Goal: Task Accomplishment & Management: Use online tool/utility

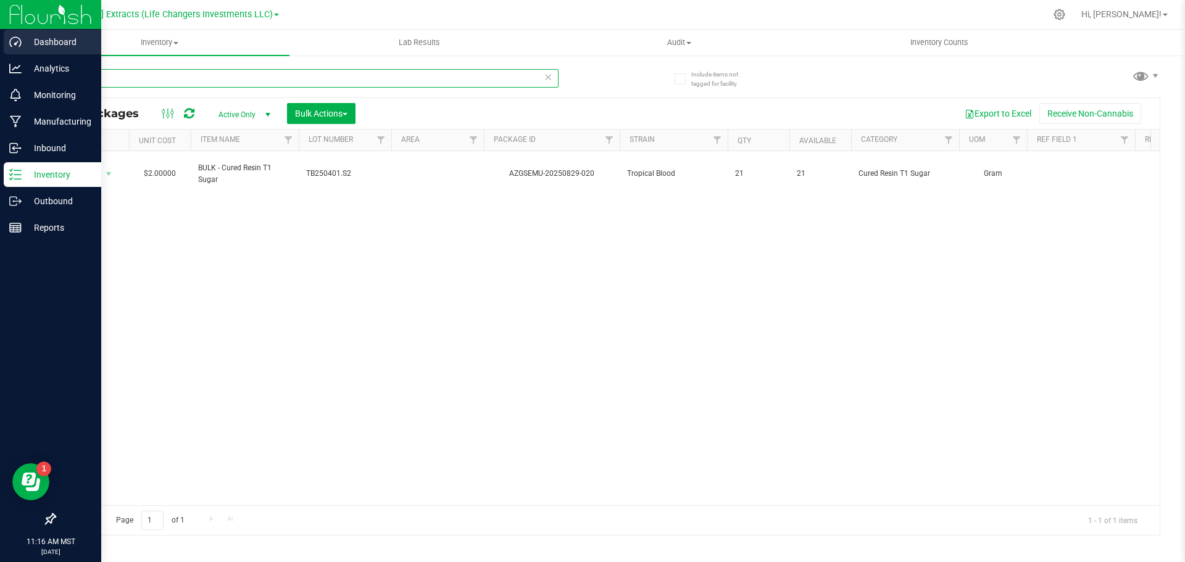
drag, startPoint x: 46, startPoint y: 70, endPoint x: 49, endPoint y: 52, distance: 18.7
click at [14, 68] on div "Dashboard Analytics Monitoring Manufacturing Inbound Inventory Outbound Reports…" at bounding box center [592, 281] width 1185 height 562
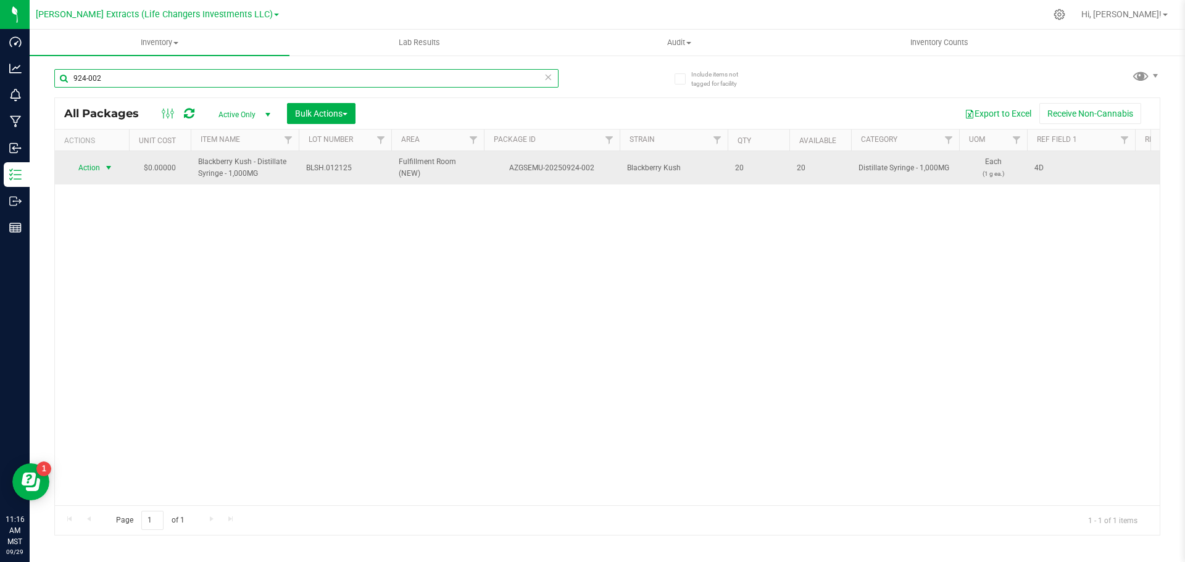
type input "924-002"
click at [94, 168] on span "Action" at bounding box center [83, 167] width 33 height 17
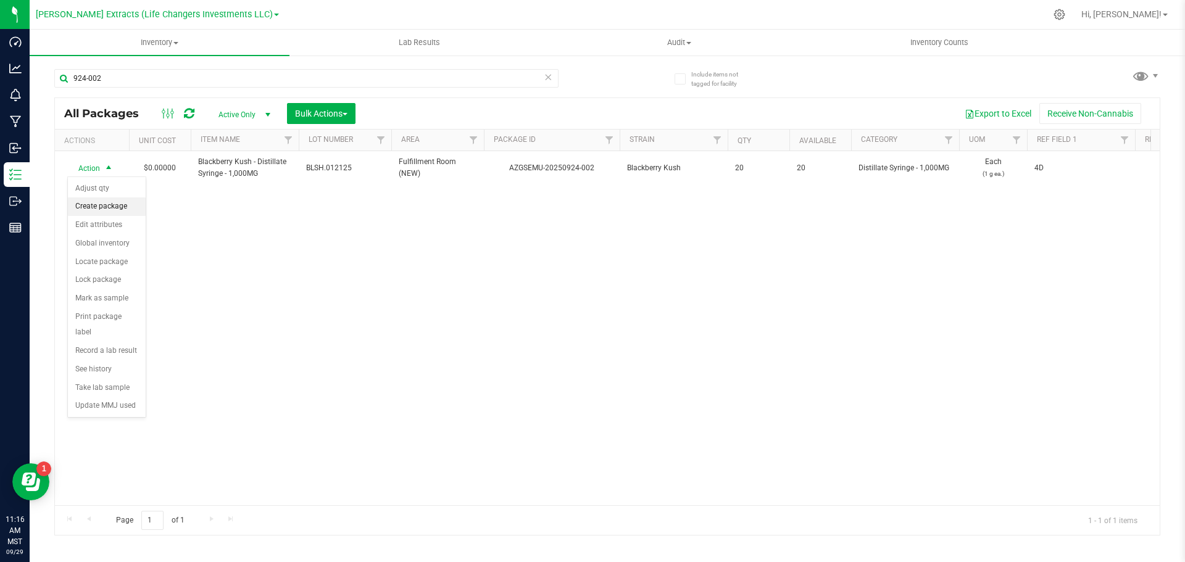
click at [109, 206] on li "Create package" at bounding box center [107, 207] width 78 height 19
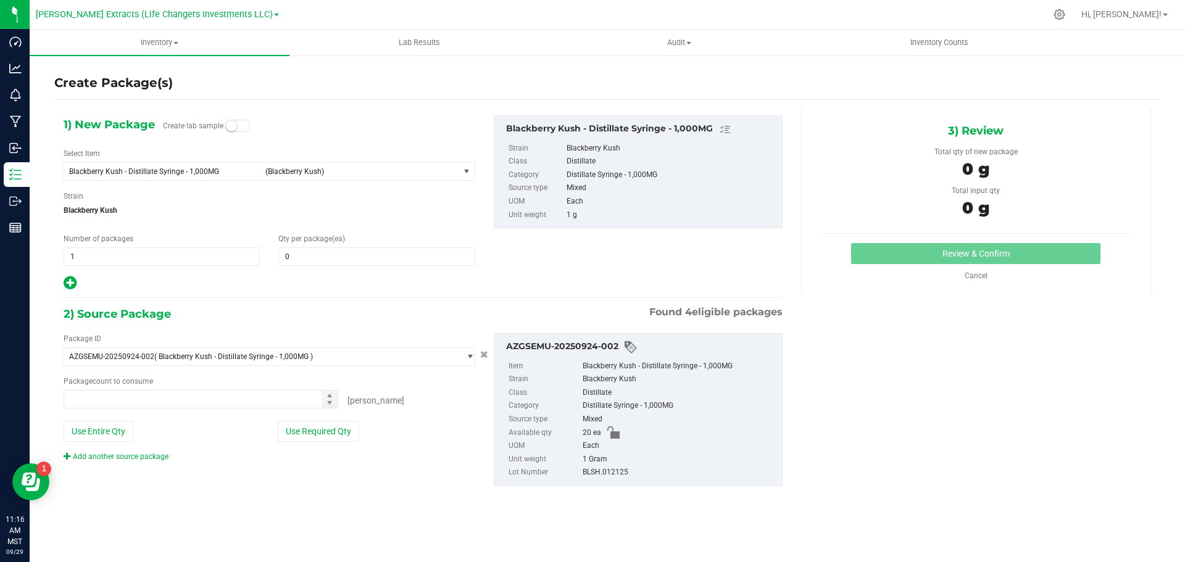
type input "0 ea"
click at [55, 260] on div "Number of packages 1 1" at bounding box center [161, 249] width 215 height 33
type input "2"
click at [370, 265] on span "0 0" at bounding box center [376, 257] width 196 height 19
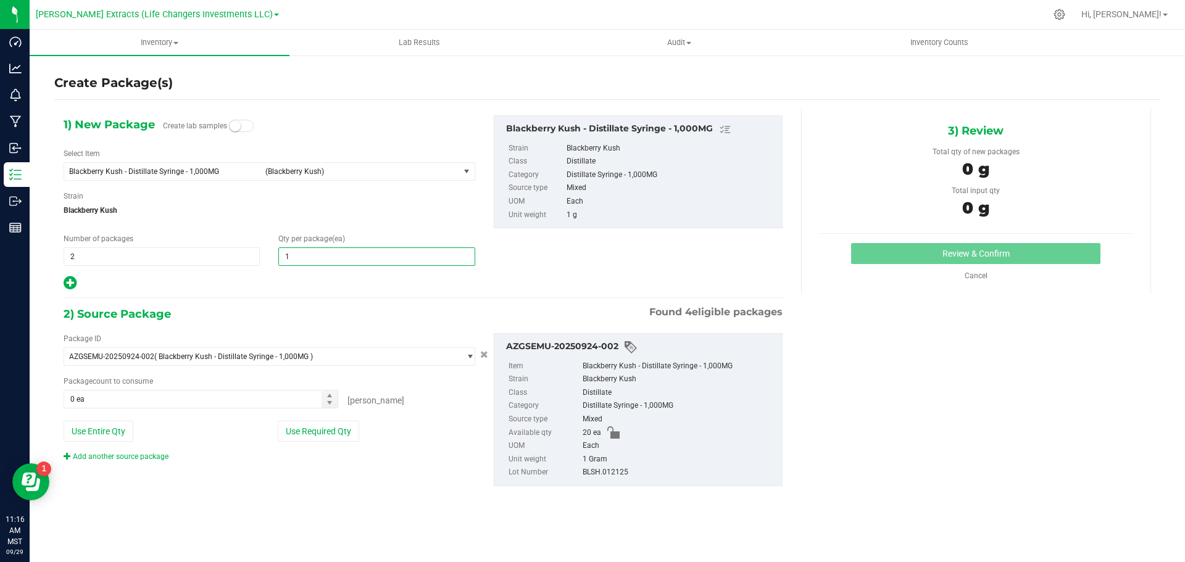
type input "10"
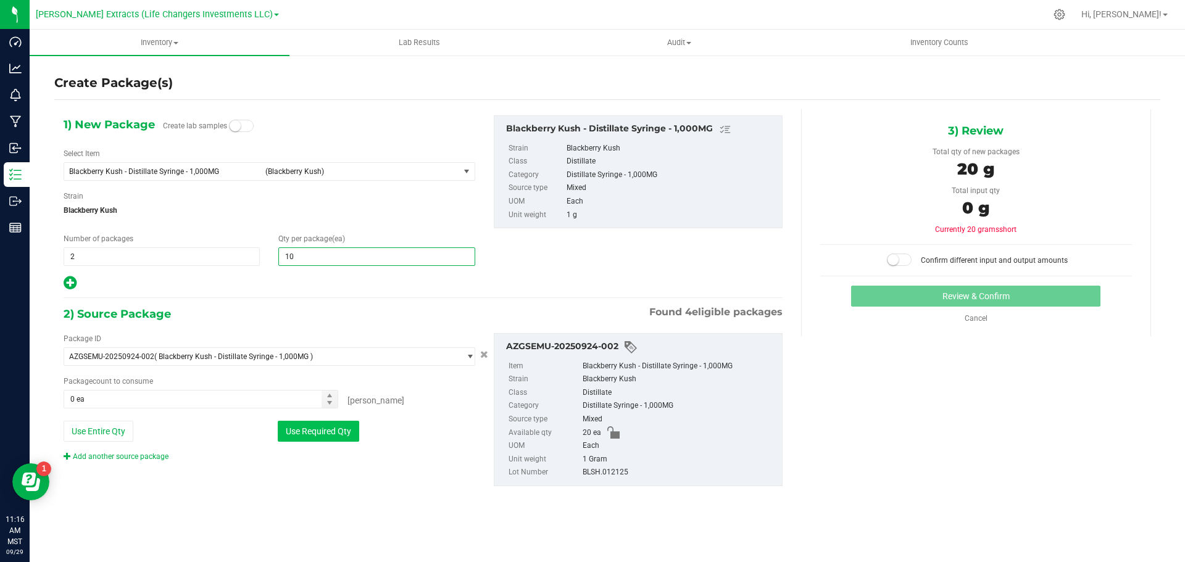
type input "10"
click at [331, 432] on button "Use Required Qty" at bounding box center [318, 431] width 81 height 21
type input "20 ea"
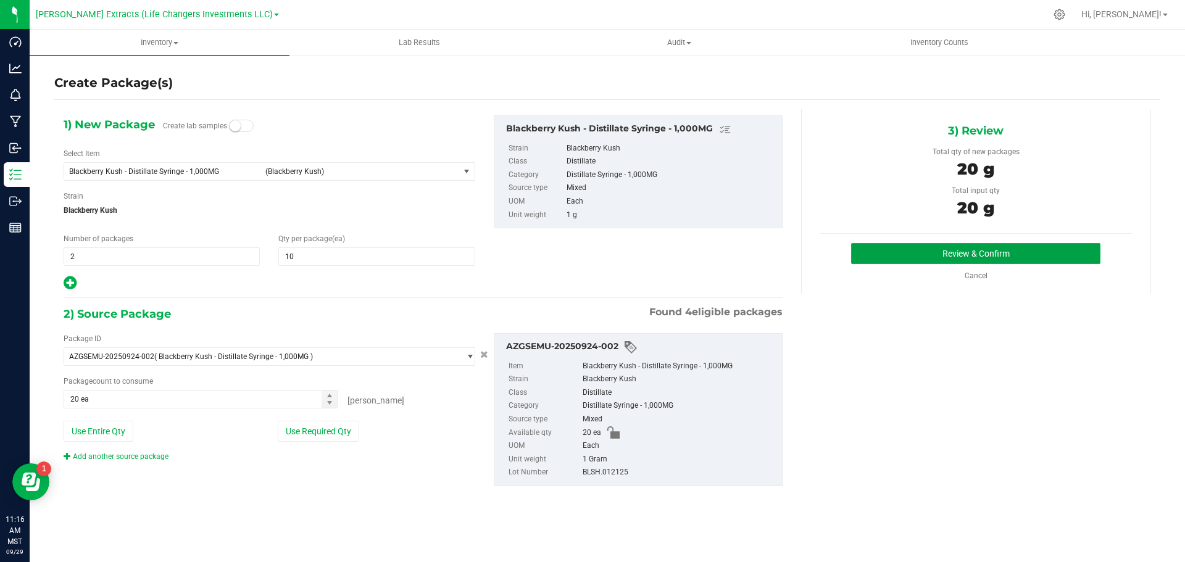
click at [877, 253] on button "Review & Confirm" at bounding box center [975, 253] width 249 height 21
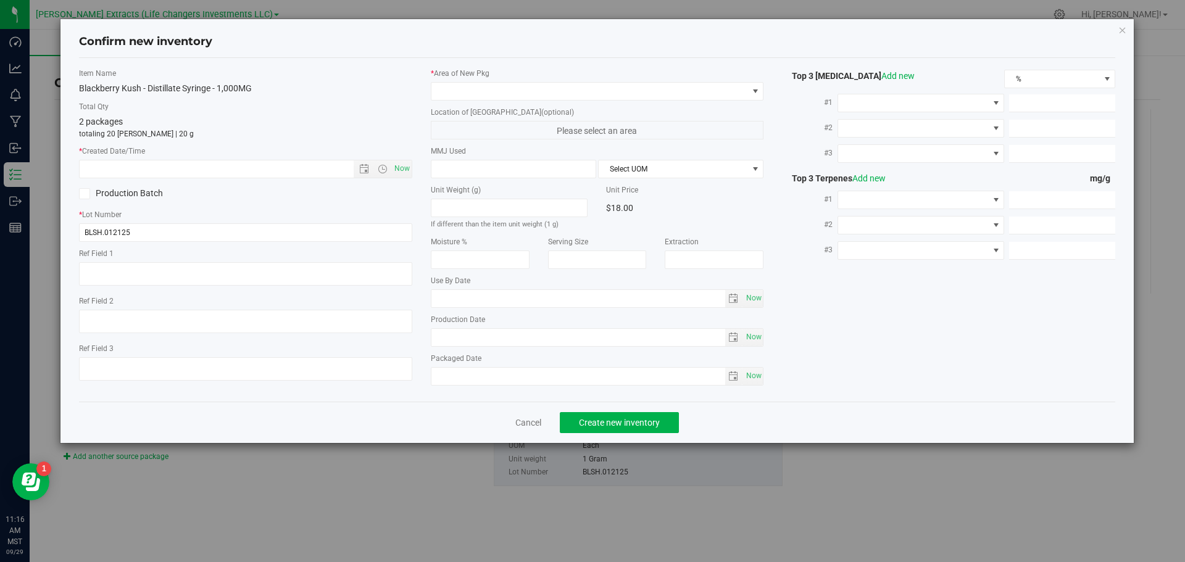
type textarea "4D"
click at [403, 165] on span "Now" at bounding box center [401, 169] width 21 height 18
type input "[DATE] 11:16 AM"
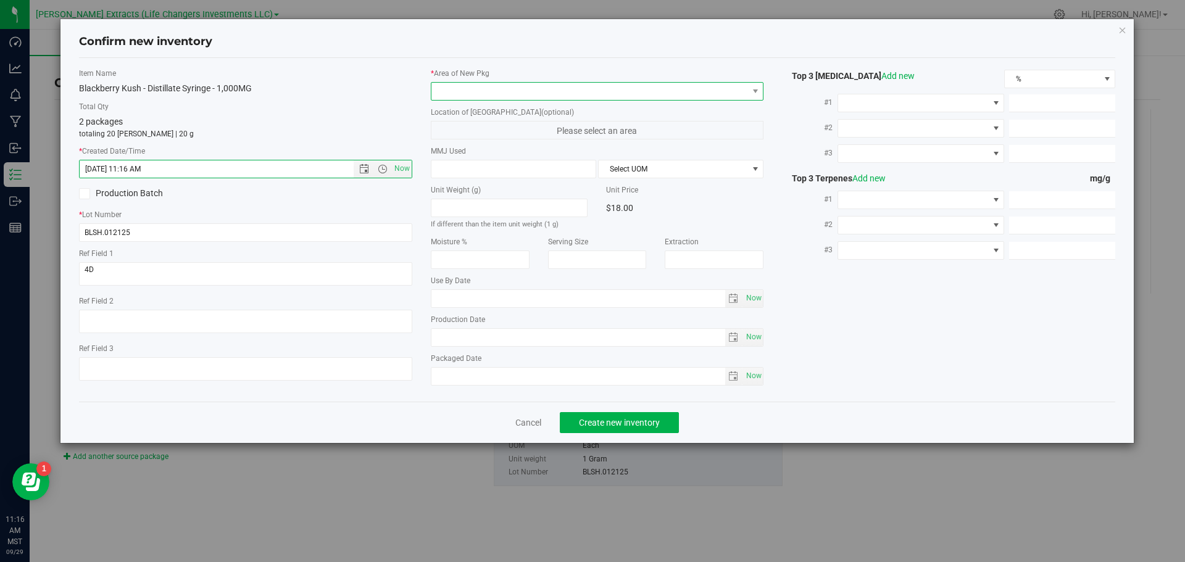
click at [478, 93] on span at bounding box center [590, 91] width 317 height 17
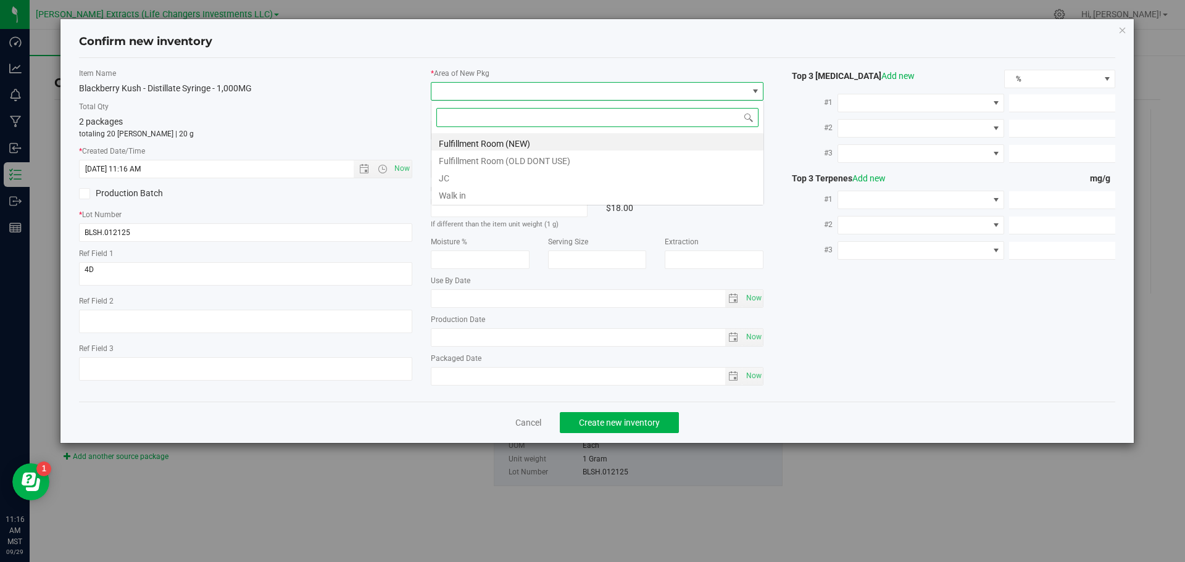
scroll to position [19, 333]
click at [500, 139] on li "Fulfillment Room (NEW)" at bounding box center [598, 141] width 332 height 17
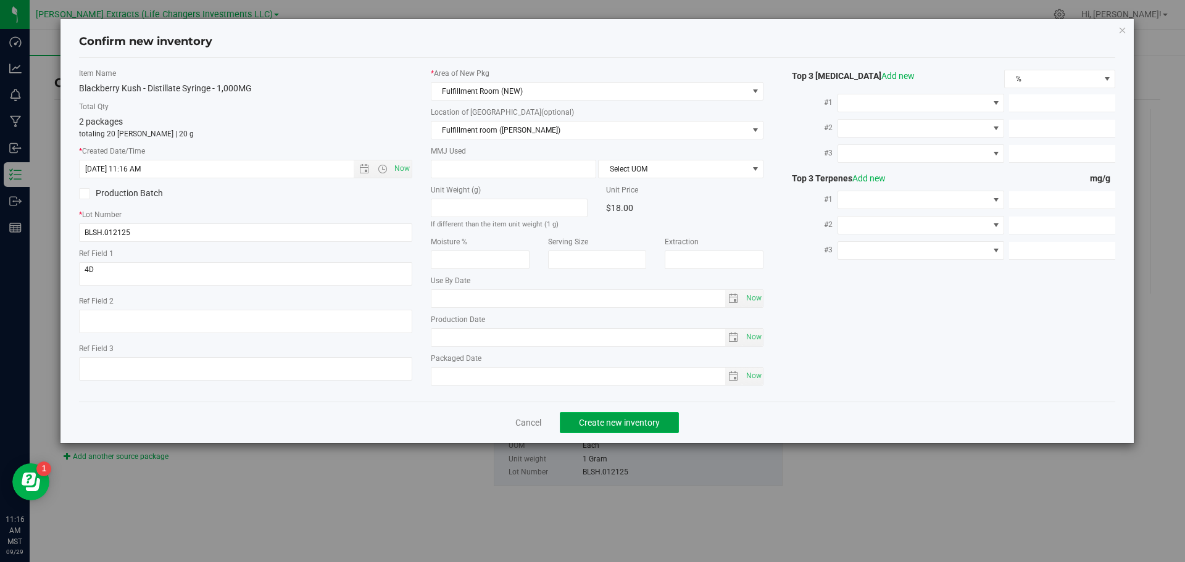
click at [595, 425] on span "Create new inventory" at bounding box center [619, 423] width 81 height 10
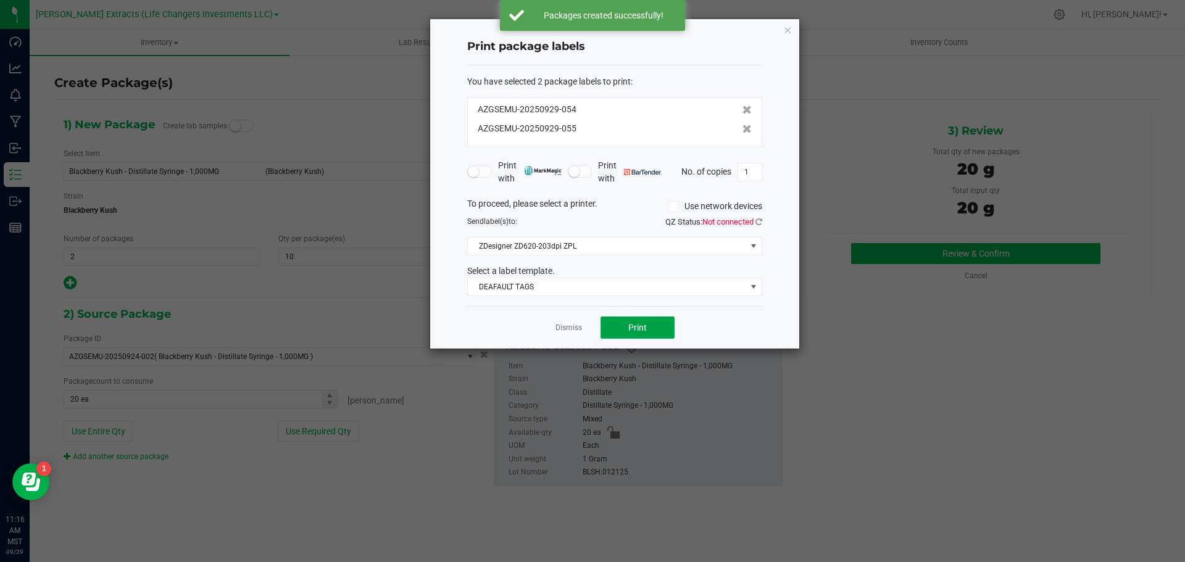
click at [653, 326] on button "Print" at bounding box center [638, 328] width 74 height 22
click at [785, 32] on icon "button" at bounding box center [787, 29] width 9 height 15
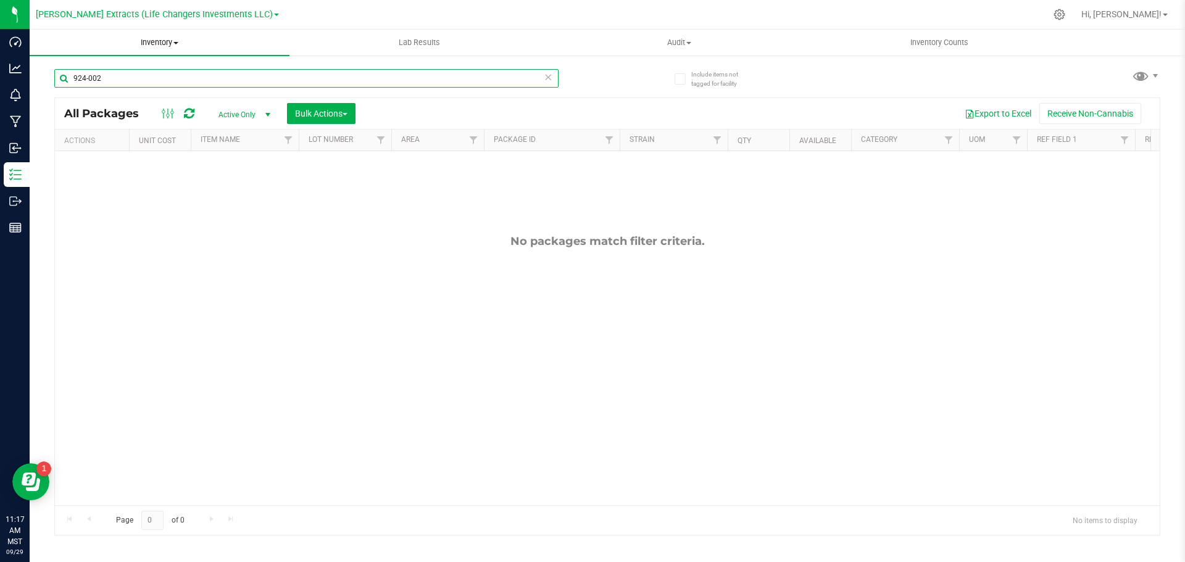
drag, startPoint x: 82, startPoint y: 77, endPoint x: 220, endPoint y: 54, distance: 140.1
click at [188, 68] on div "924-002" at bounding box center [330, 78] width 553 height 40
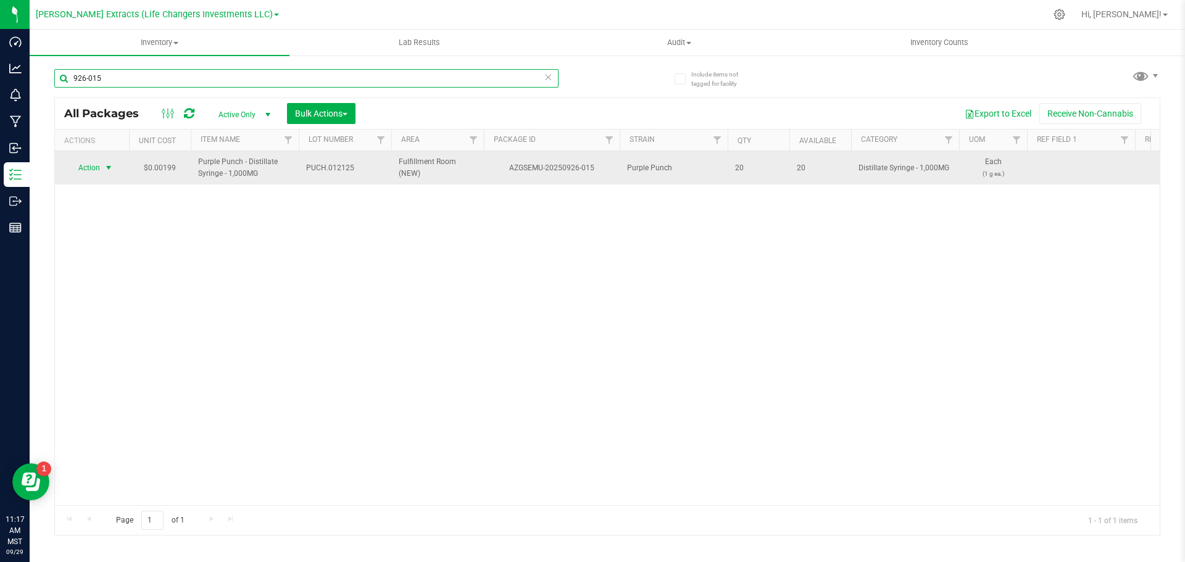
type input "926-015"
click at [96, 167] on span "Action" at bounding box center [83, 167] width 33 height 17
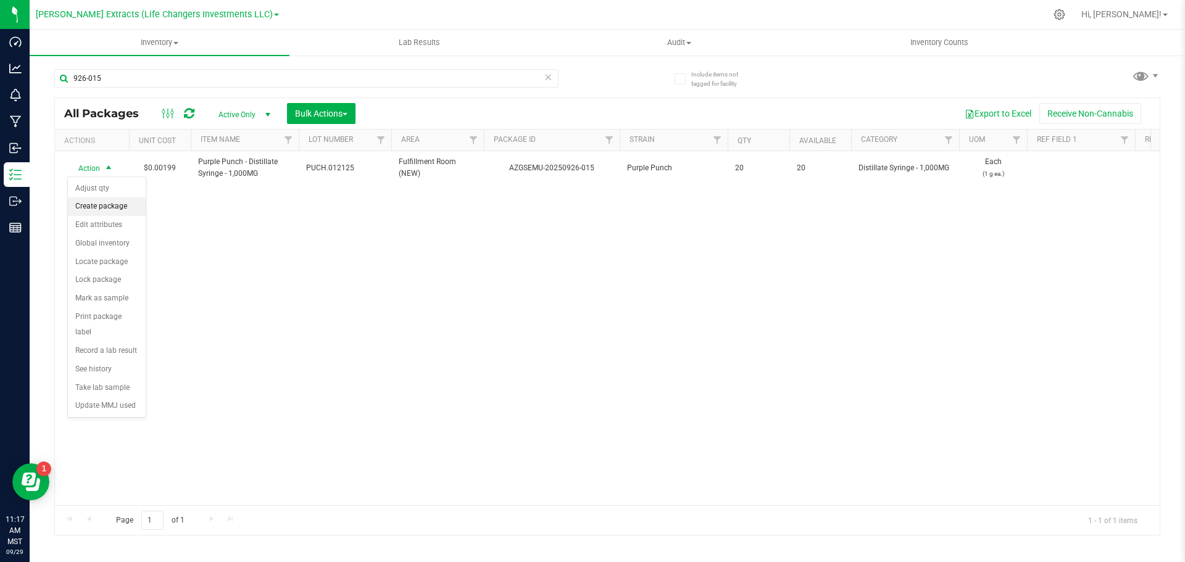
click at [107, 204] on li "Create package" at bounding box center [107, 207] width 78 height 19
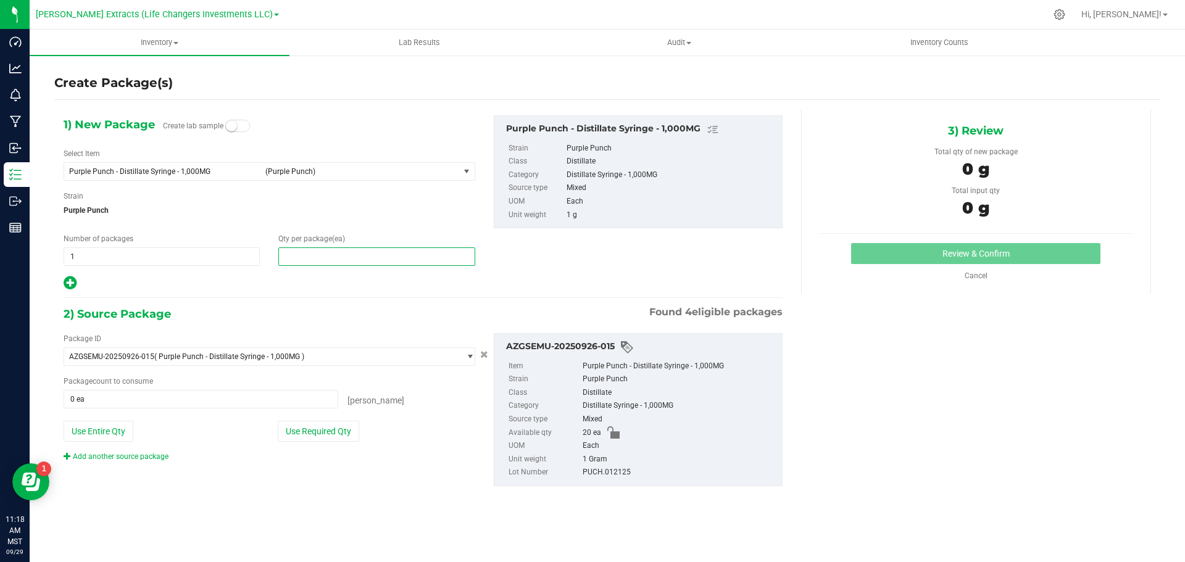
drag, startPoint x: 296, startPoint y: 261, endPoint x: 283, endPoint y: 257, distance: 13.5
click at [283, 257] on span at bounding box center [376, 257] width 196 height 19
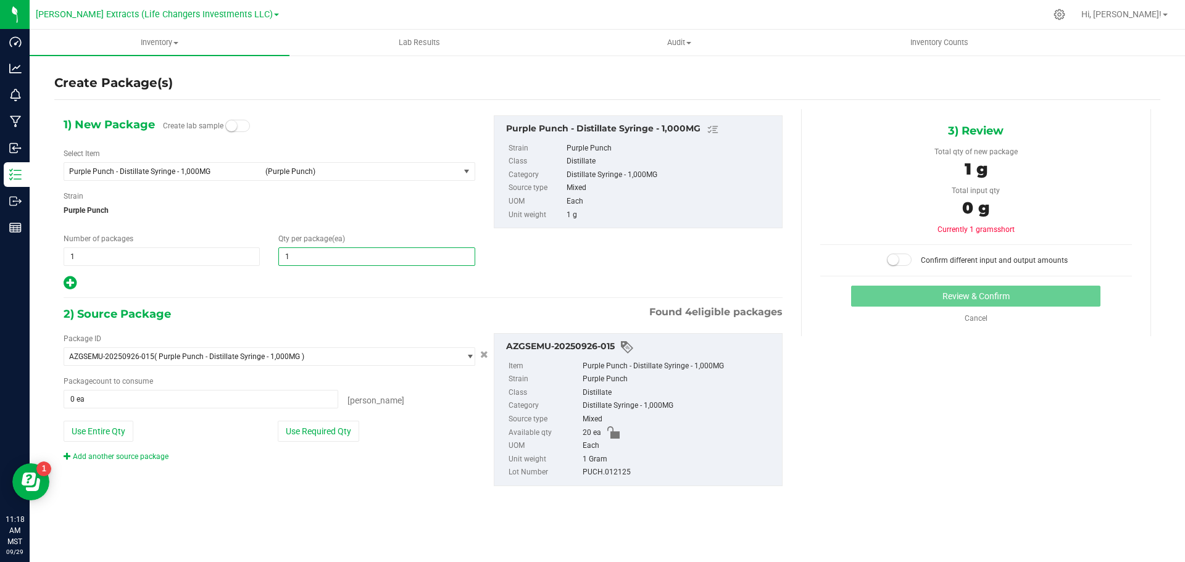
type input "10"
drag, startPoint x: 77, startPoint y: 254, endPoint x: 59, endPoint y: 256, distance: 18.0
click at [59, 256] on div "Number of packages 1 1" at bounding box center [161, 249] width 215 height 33
type input "2"
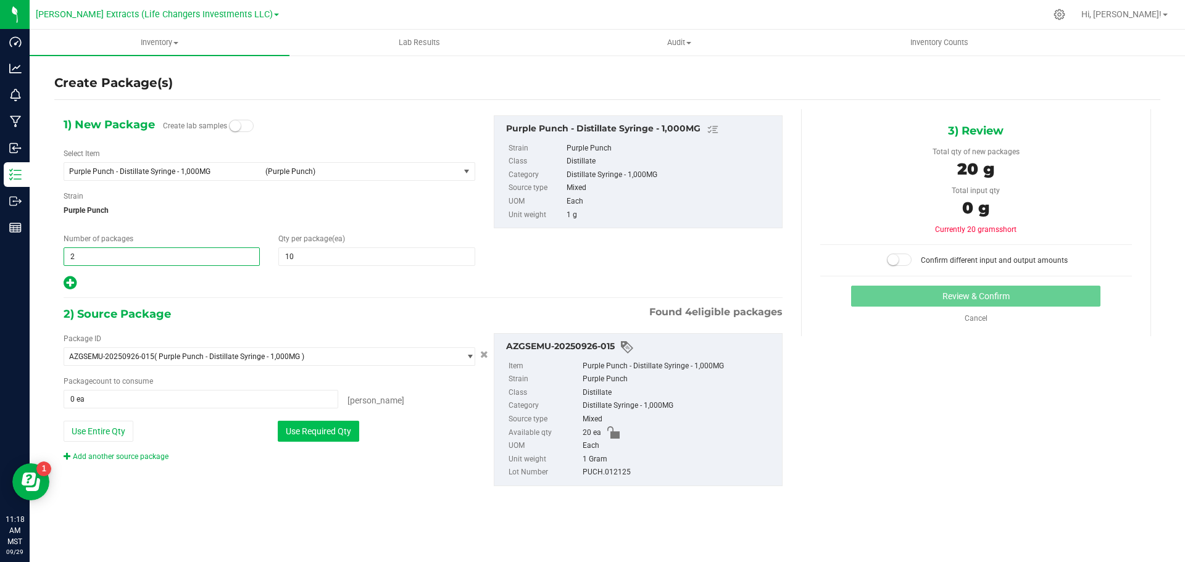
type input "2"
click at [328, 421] on button "Use Required Qty" at bounding box center [318, 431] width 81 height 21
type input "20 ea"
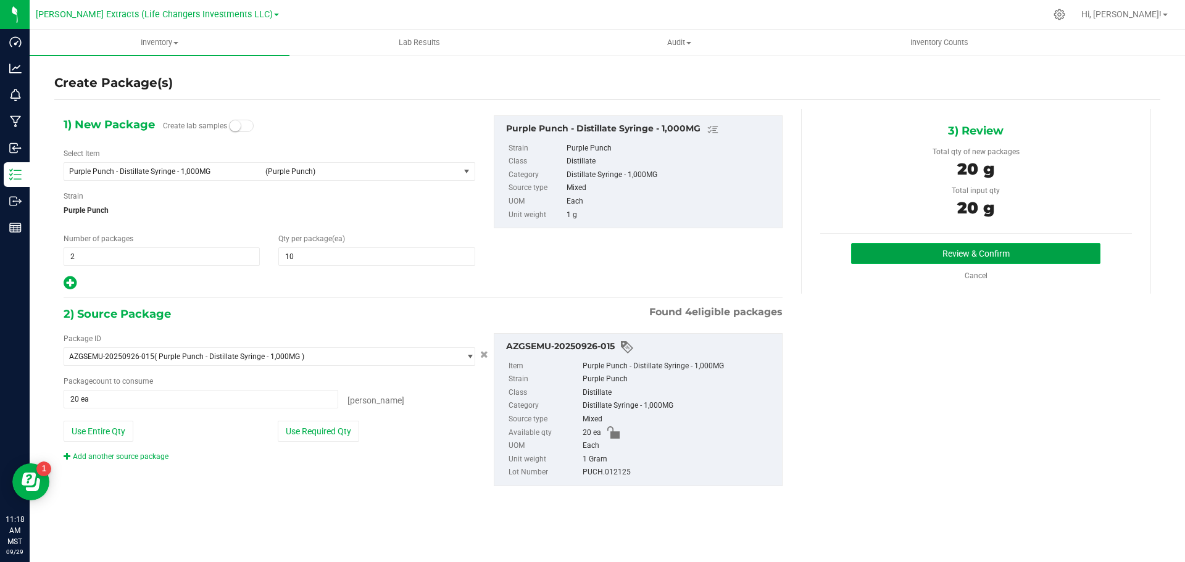
click at [930, 246] on button "Review & Confirm" at bounding box center [975, 253] width 249 height 21
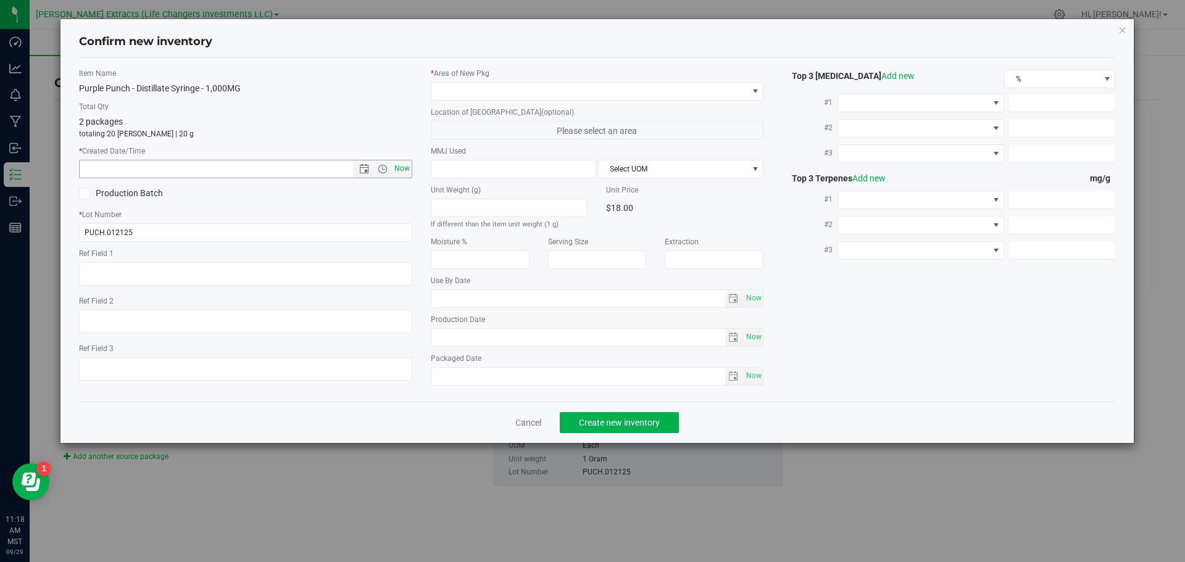
click at [403, 167] on span "Now" at bounding box center [401, 169] width 21 height 18
type input "[DATE] 11:18 AM"
click at [464, 86] on span at bounding box center [590, 91] width 317 height 17
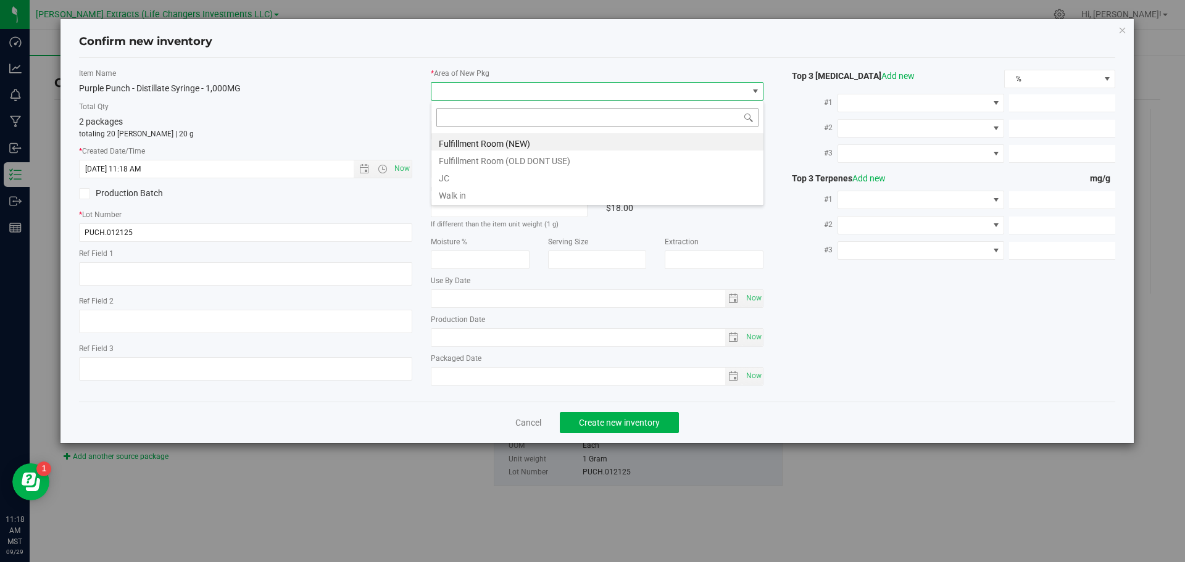
scroll to position [19, 333]
click at [538, 149] on li "Fulfillment Room (NEW)" at bounding box center [598, 141] width 332 height 17
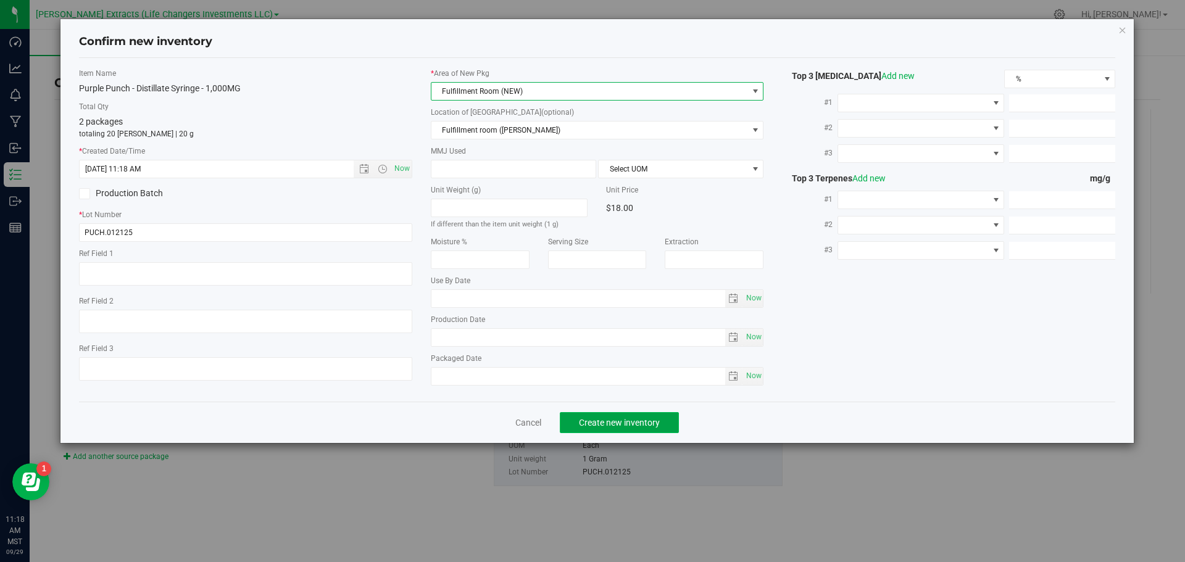
click at [637, 422] on span "Create new inventory" at bounding box center [619, 423] width 81 height 10
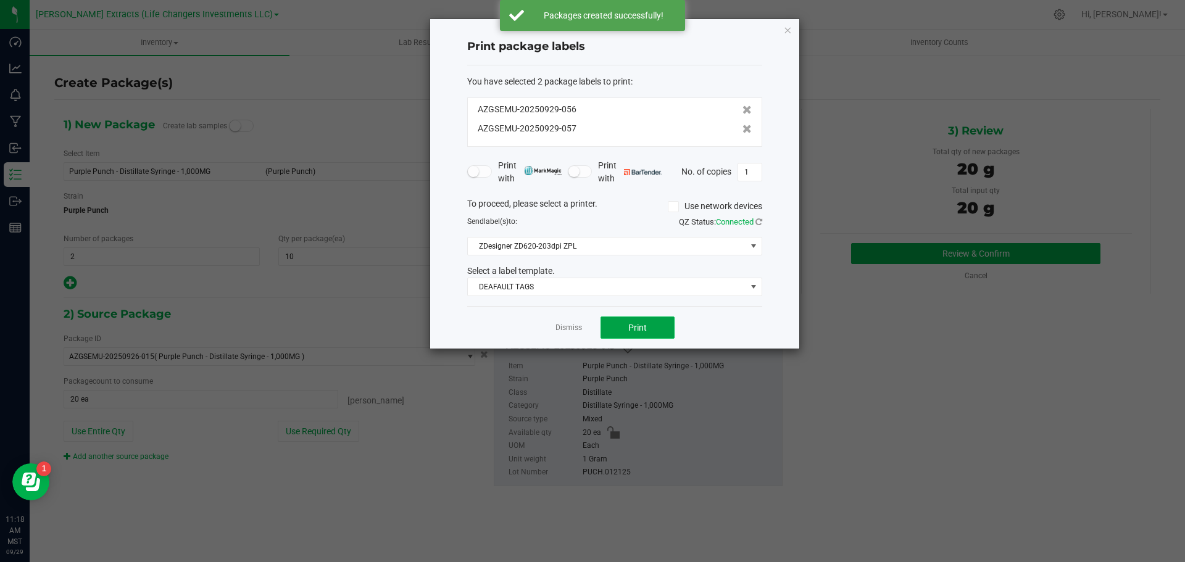
click at [624, 325] on button "Print" at bounding box center [638, 328] width 74 height 22
click at [787, 30] on icon "button" at bounding box center [787, 29] width 9 height 15
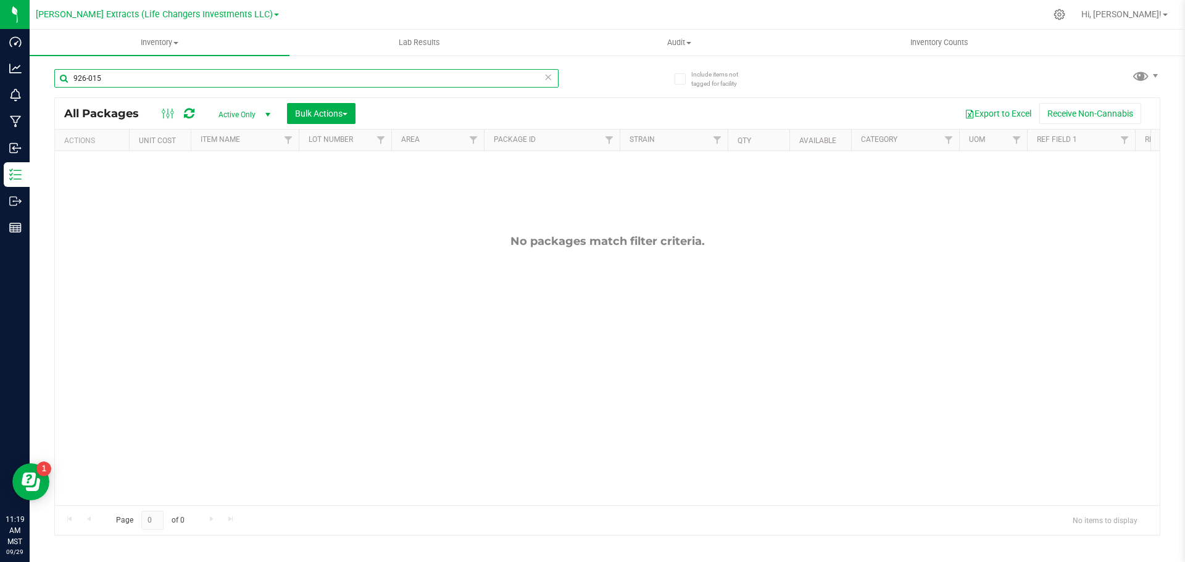
drag, startPoint x: 101, startPoint y: 81, endPoint x: 67, endPoint y: 79, distance: 34.7
click at [54, 74] on input "926-015" at bounding box center [306, 78] width 504 height 19
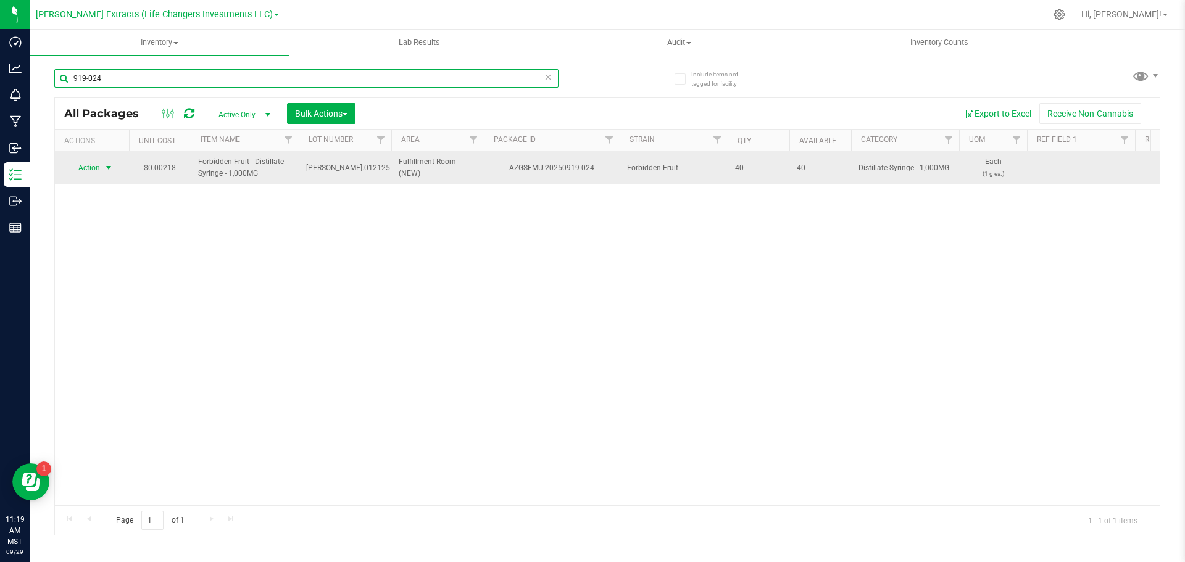
type input "919-024"
click at [86, 166] on span "Action" at bounding box center [83, 167] width 33 height 17
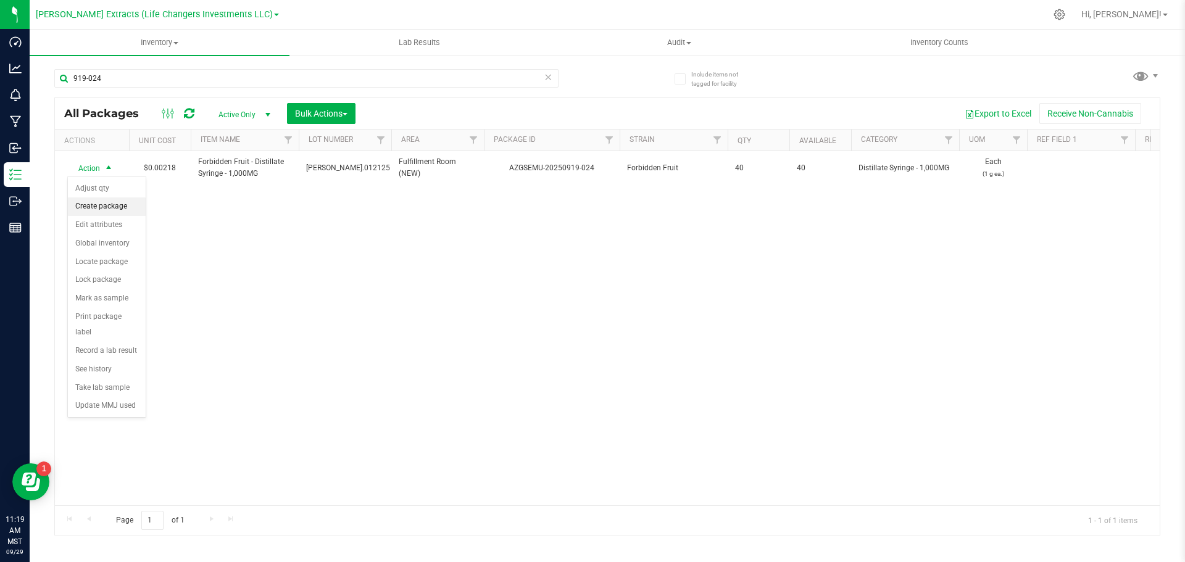
click at [112, 201] on li "Create package" at bounding box center [107, 207] width 78 height 19
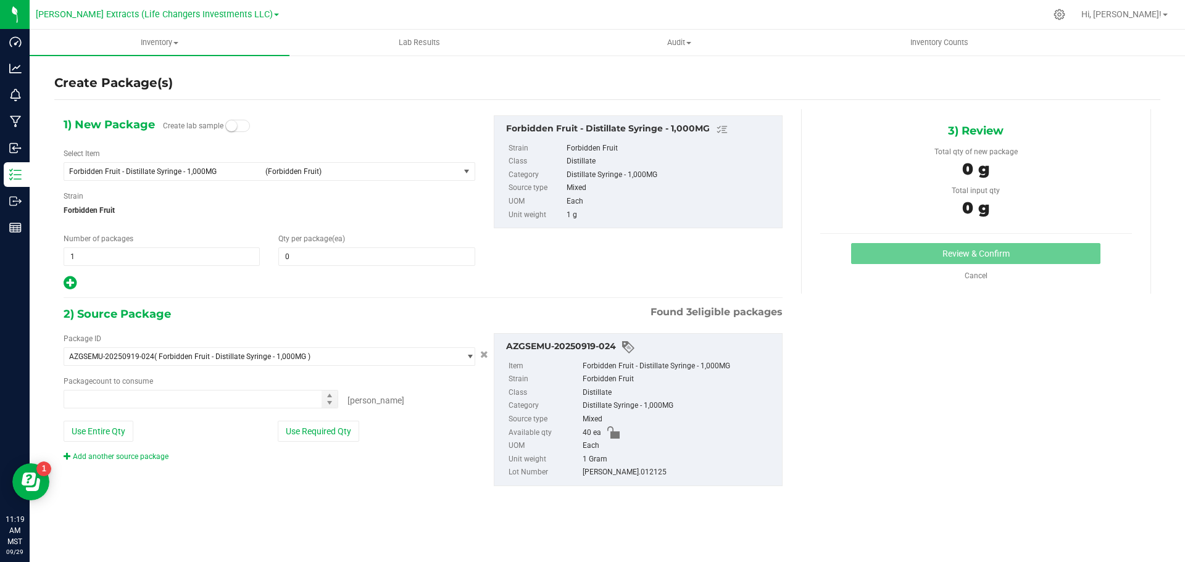
type input "0 ea"
drag, startPoint x: 81, startPoint y: 249, endPoint x: 59, endPoint y: 256, distance: 23.7
click at [59, 256] on div "Number of packages 1 1" at bounding box center [161, 249] width 215 height 33
type input "4"
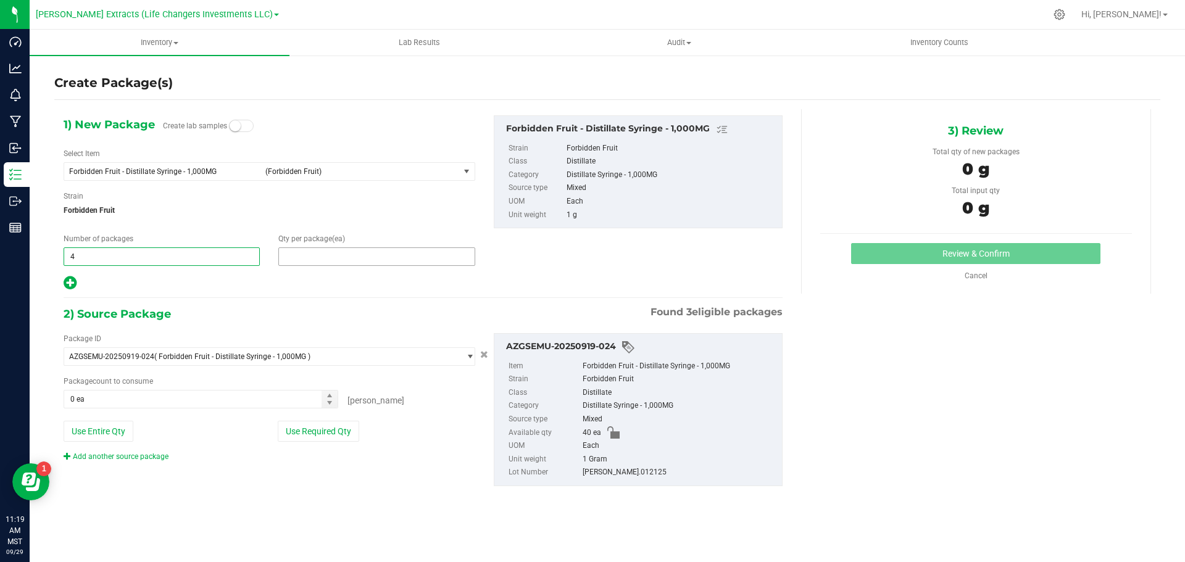
click at [356, 260] on span at bounding box center [376, 257] width 196 height 19
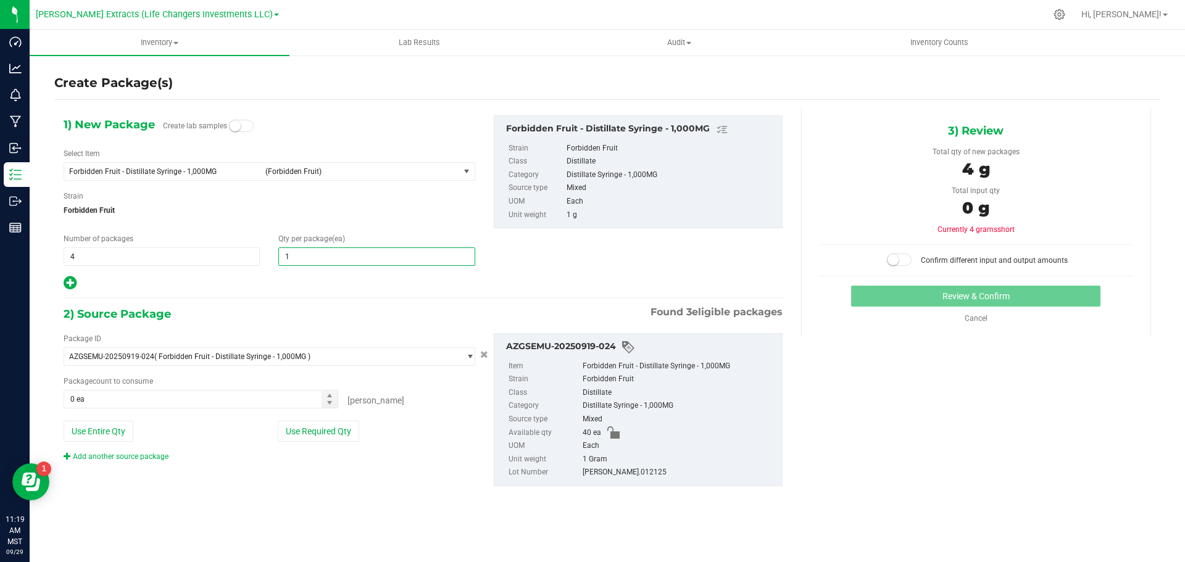
type input "10"
click at [300, 435] on button "Use Required Qty" at bounding box center [318, 431] width 81 height 21
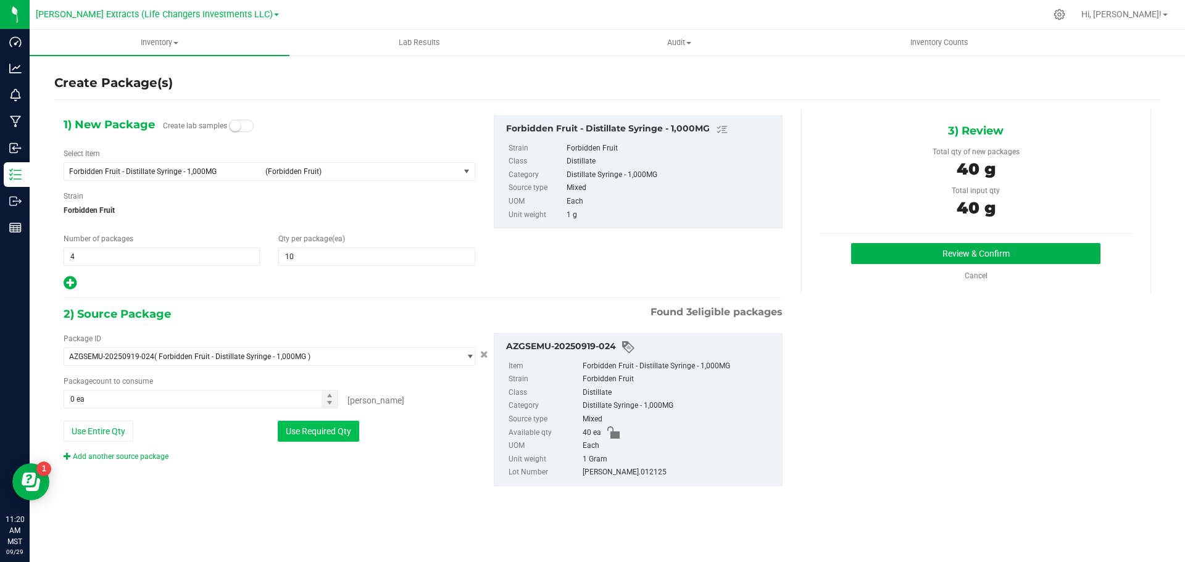
type input "40 ea"
click at [867, 252] on button "Review & Confirm" at bounding box center [975, 253] width 249 height 21
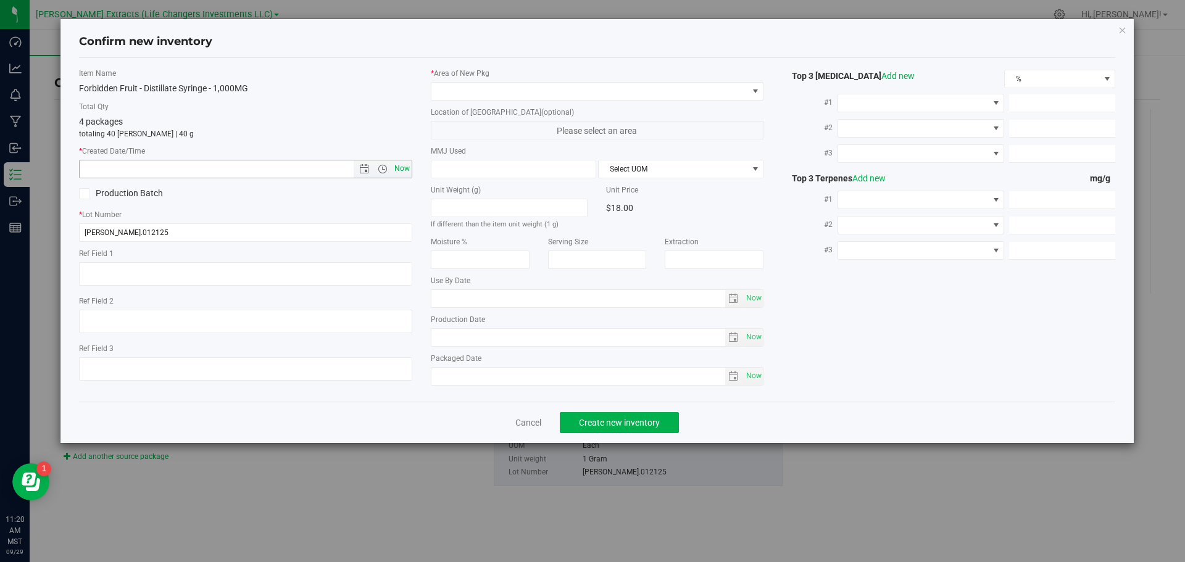
click at [401, 162] on span "Now" at bounding box center [401, 169] width 21 height 18
type input "[DATE] 11:20 AM"
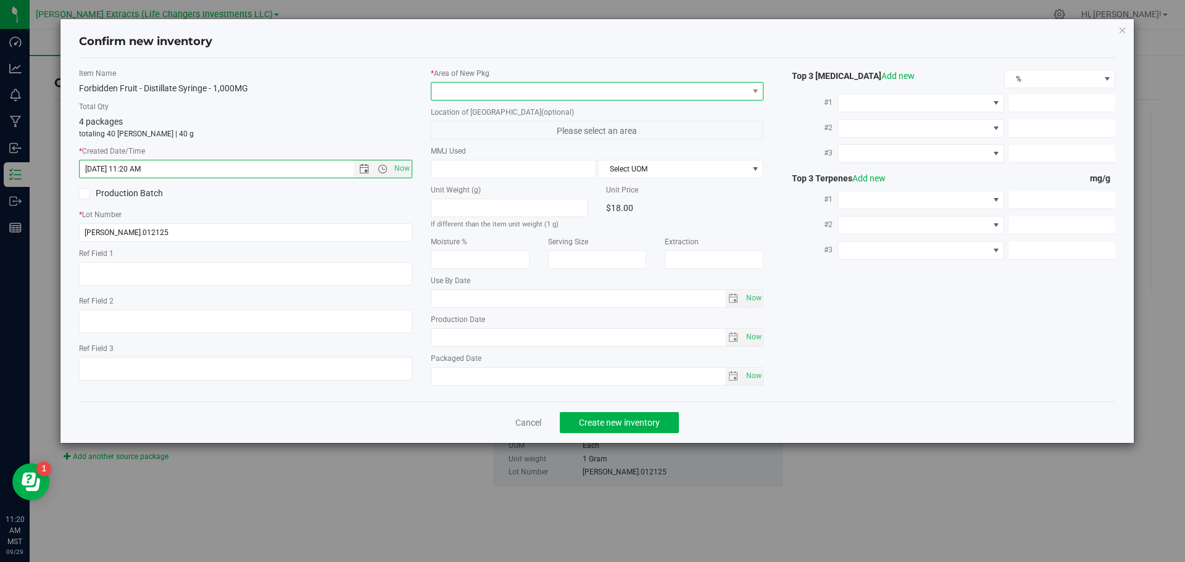
click at [450, 87] on span at bounding box center [590, 91] width 317 height 17
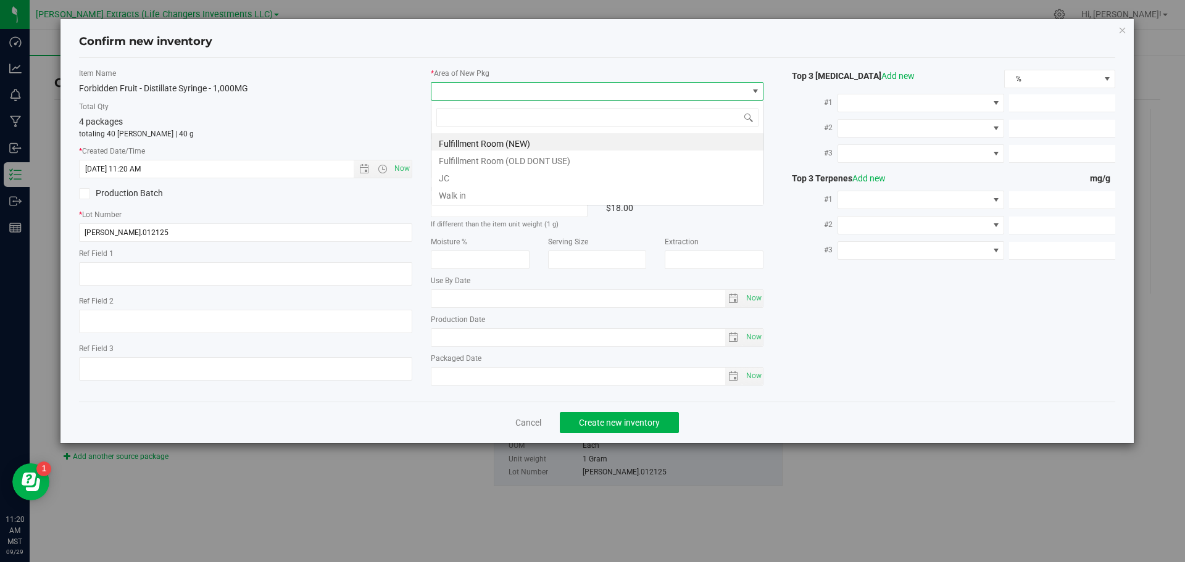
scroll to position [19, 333]
click at [494, 137] on li "Fulfillment Room (NEW)" at bounding box center [598, 141] width 332 height 17
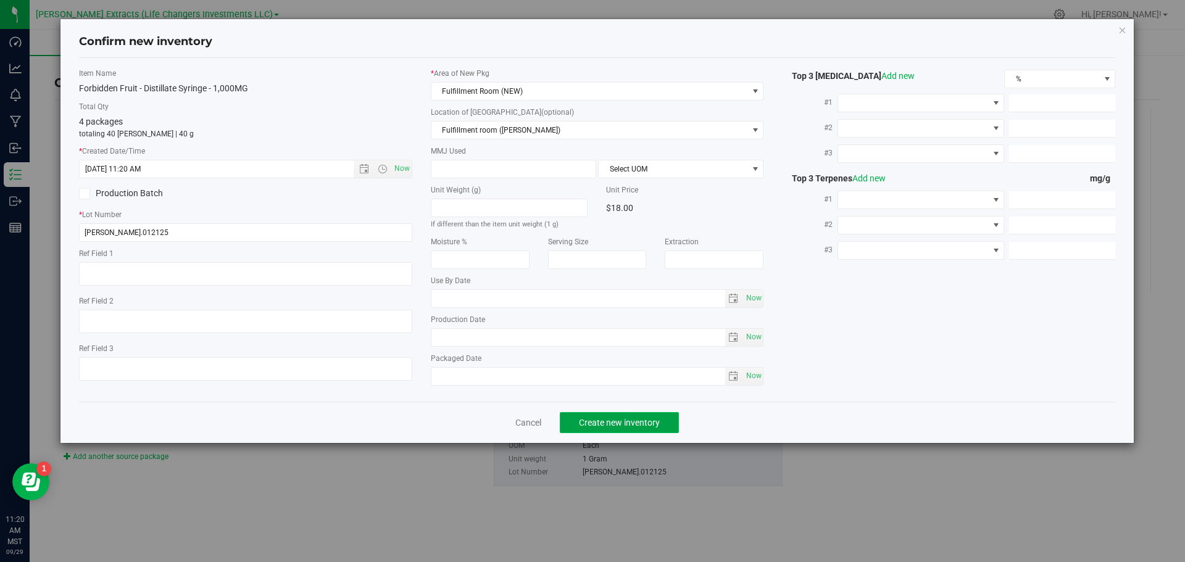
click at [596, 418] on span "Create new inventory" at bounding box center [619, 423] width 81 height 10
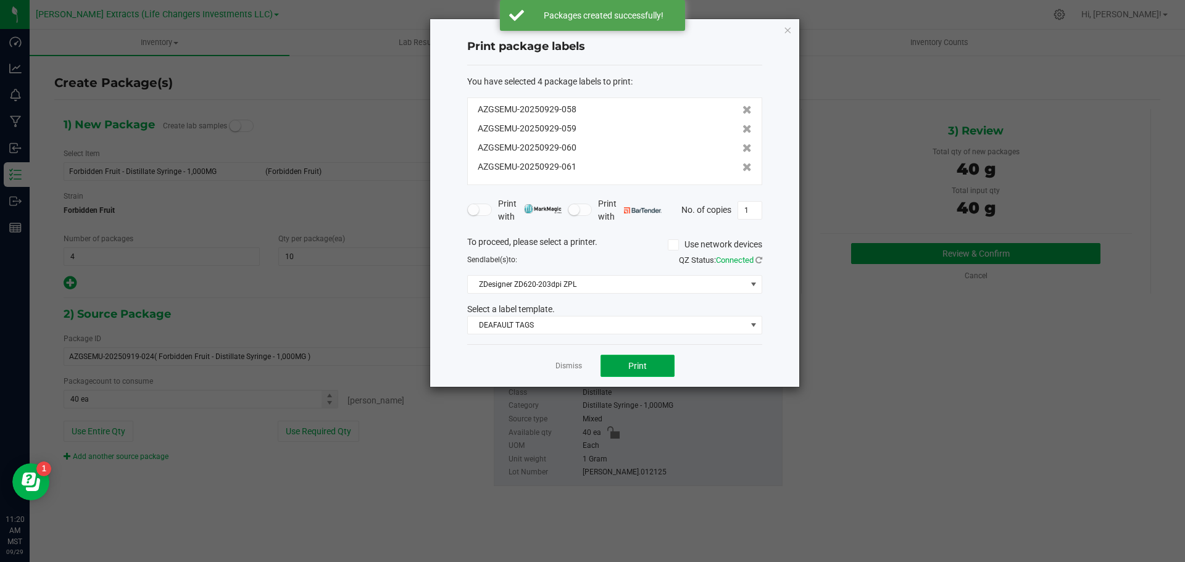
click at [661, 365] on button "Print" at bounding box center [638, 366] width 74 height 22
click at [785, 28] on icon "button" at bounding box center [787, 29] width 9 height 15
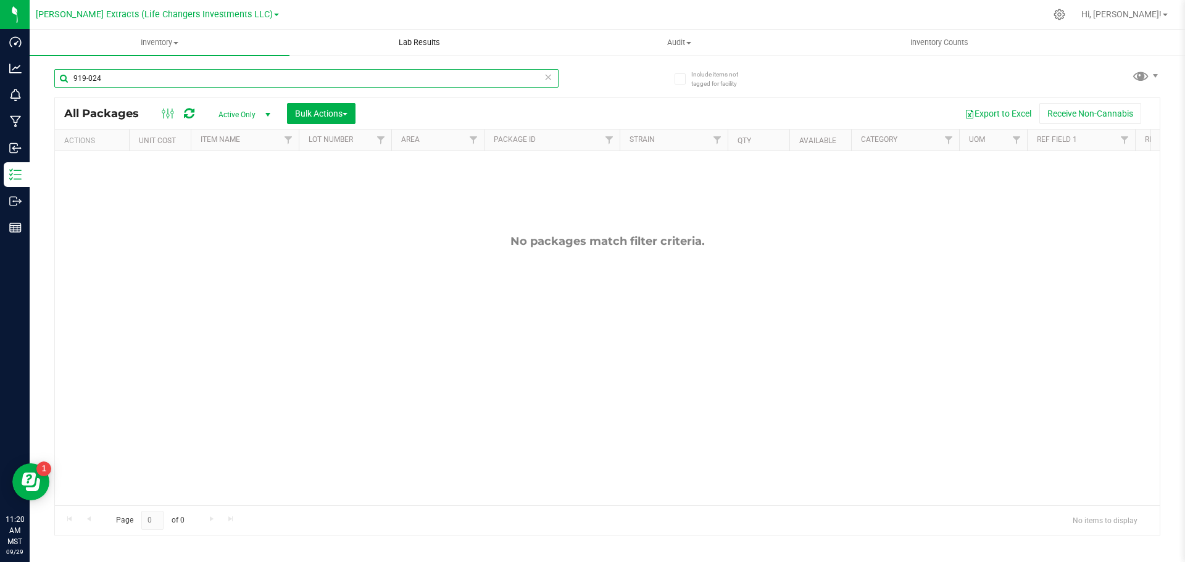
drag, startPoint x: 77, startPoint y: 77, endPoint x: 367, endPoint y: 31, distance: 293.8
click at [367, 31] on inventory "Inventory All packages All inventory Waste log Create inventory Lab Results Aud…" at bounding box center [608, 230] width 1156 height 401
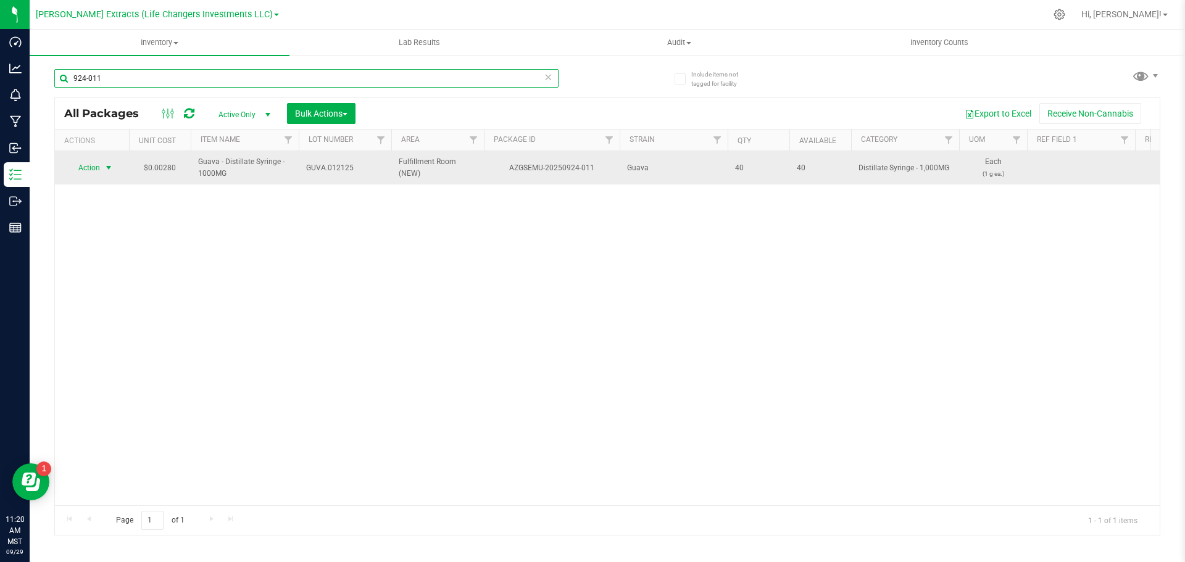
type input "924-011"
click at [97, 169] on span "Action" at bounding box center [83, 167] width 33 height 17
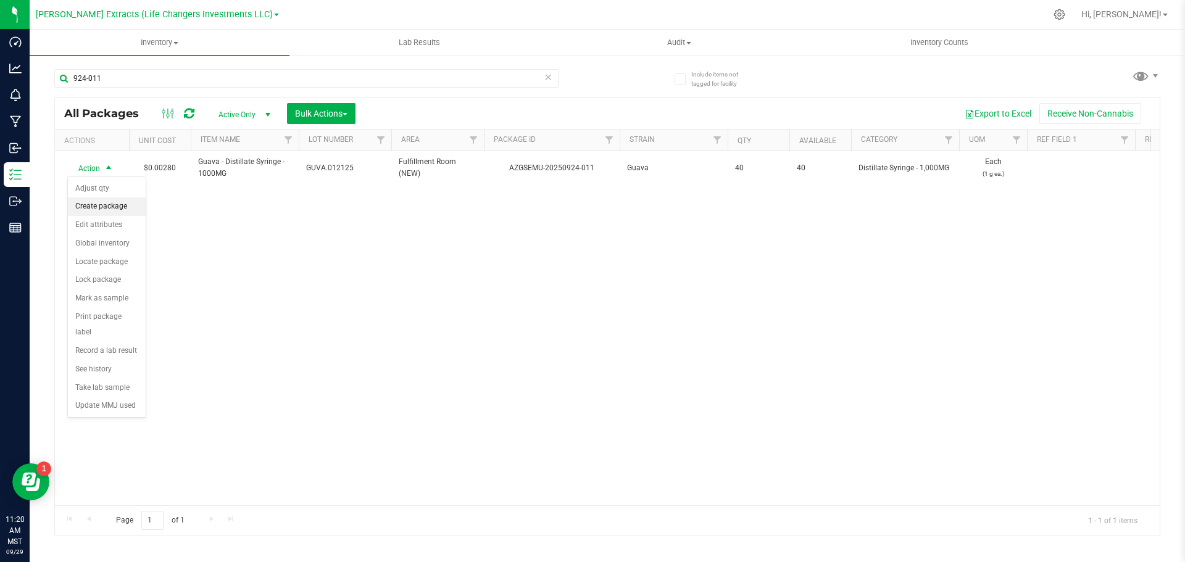
click at [103, 210] on li "Create package" at bounding box center [107, 207] width 78 height 19
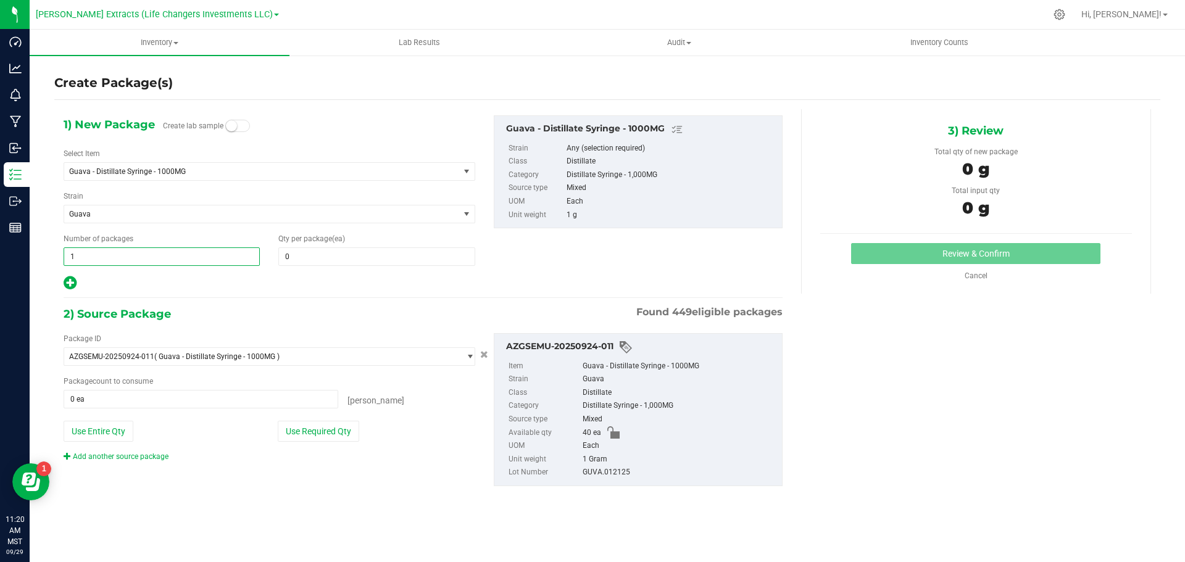
drag, startPoint x: 89, startPoint y: 252, endPoint x: 68, endPoint y: 252, distance: 21.0
click at [68, 252] on span "1 1" at bounding box center [162, 257] width 196 height 19
type input "4"
click at [338, 261] on span "0 0" at bounding box center [376, 257] width 196 height 19
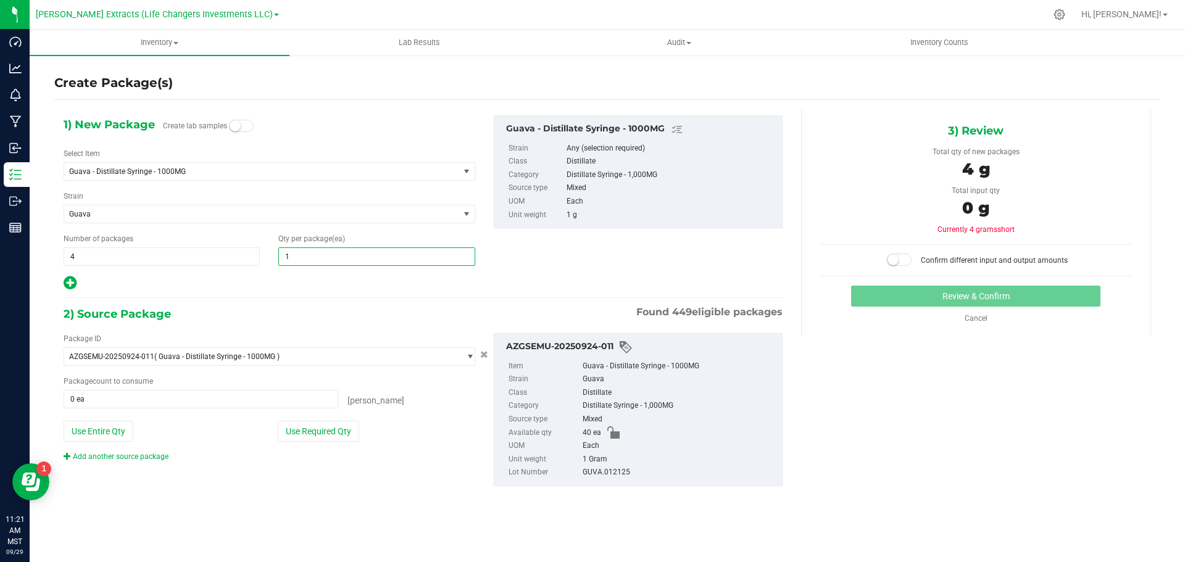
type input "10"
click at [295, 428] on button "Use Required Qty" at bounding box center [318, 431] width 81 height 21
type input "40 ea"
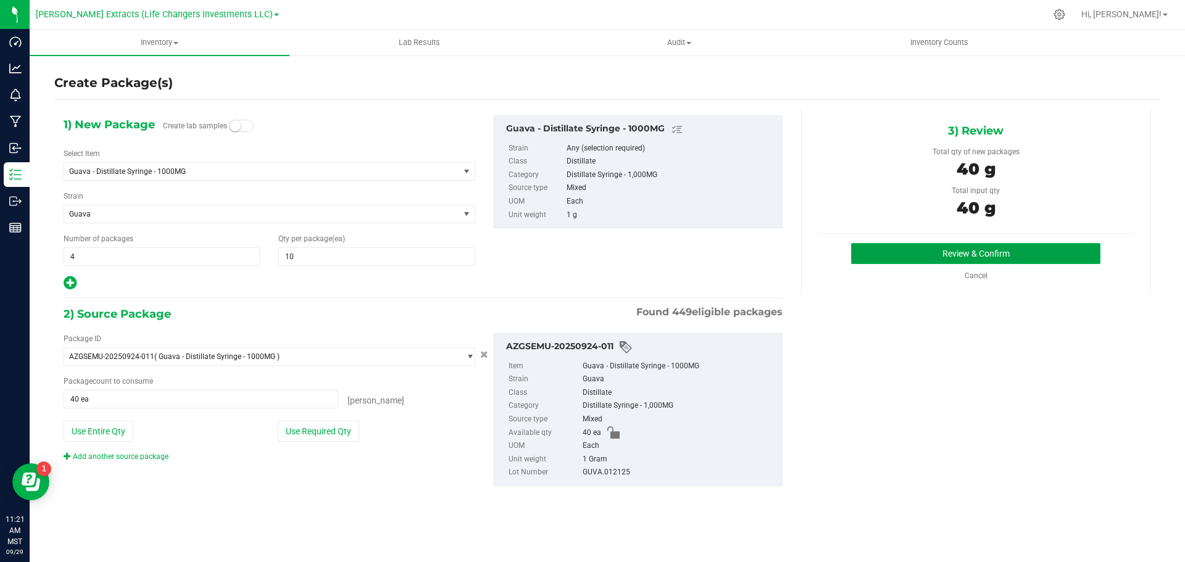
click at [865, 248] on button "Review & Confirm" at bounding box center [975, 253] width 249 height 21
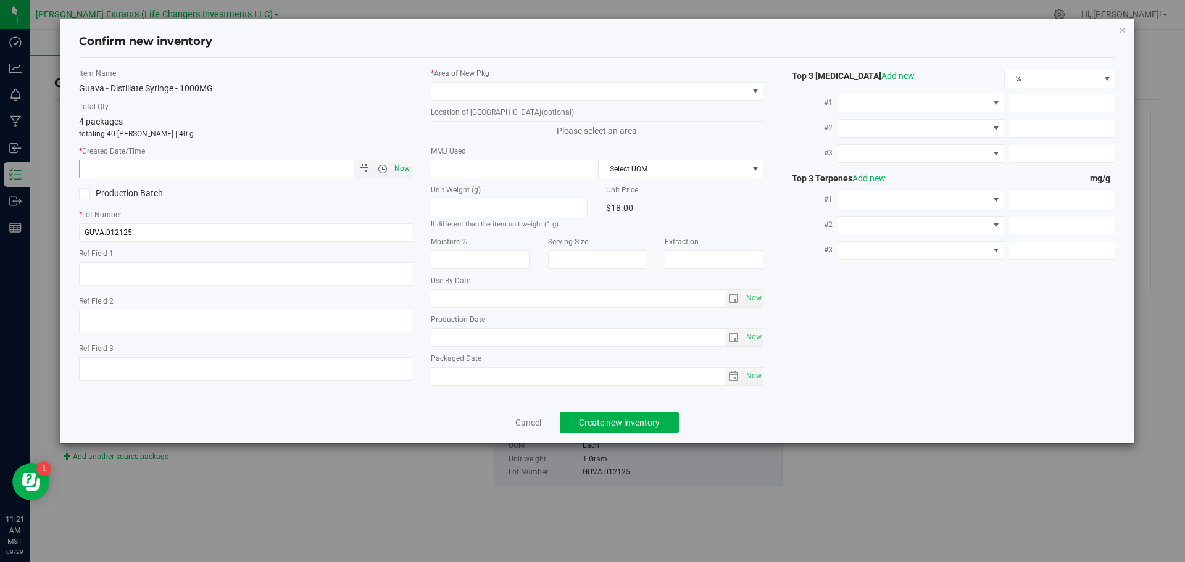
click at [399, 170] on span "Now" at bounding box center [401, 169] width 21 height 18
type input "[DATE] 11:21 AM"
click at [475, 91] on span at bounding box center [590, 91] width 317 height 17
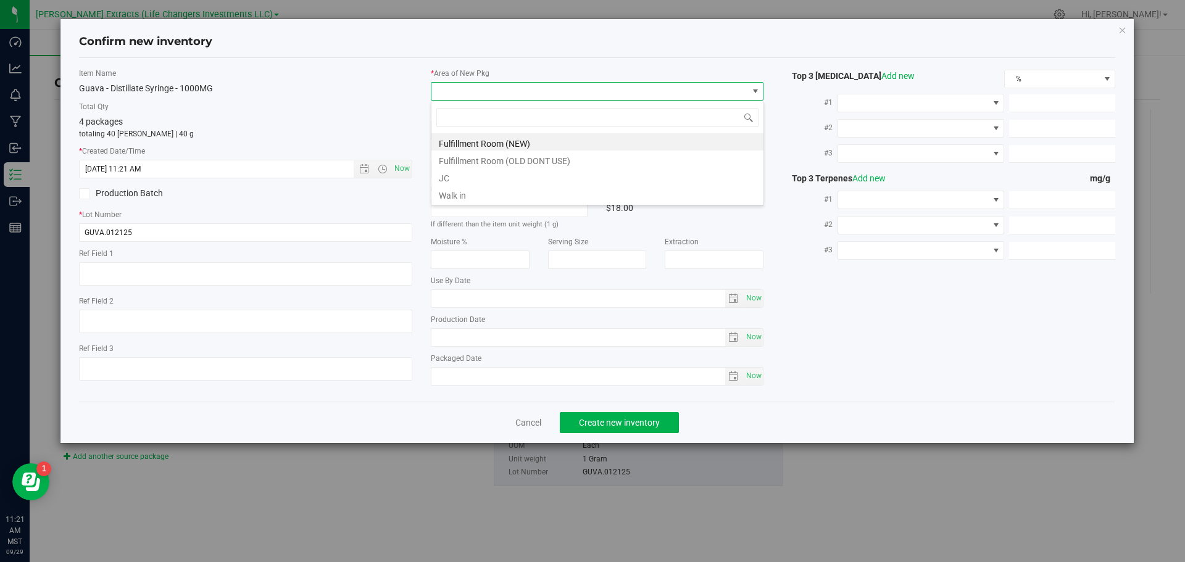
scroll to position [19, 333]
click at [488, 139] on li "Fulfillment Room (NEW)" at bounding box center [598, 141] width 332 height 17
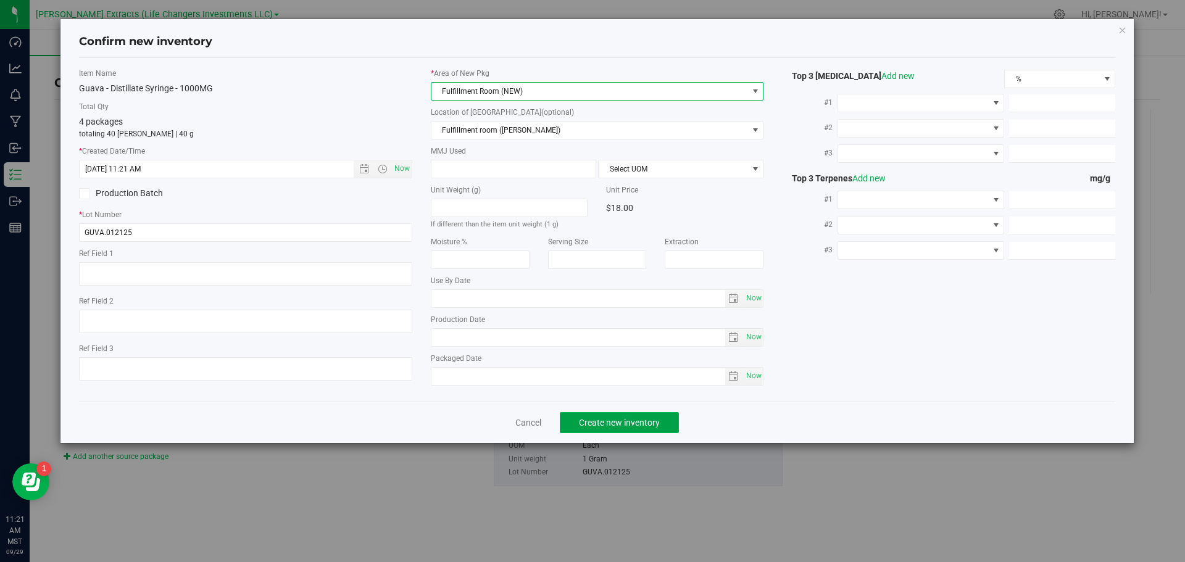
click at [585, 421] on span "Create new inventory" at bounding box center [619, 423] width 81 height 10
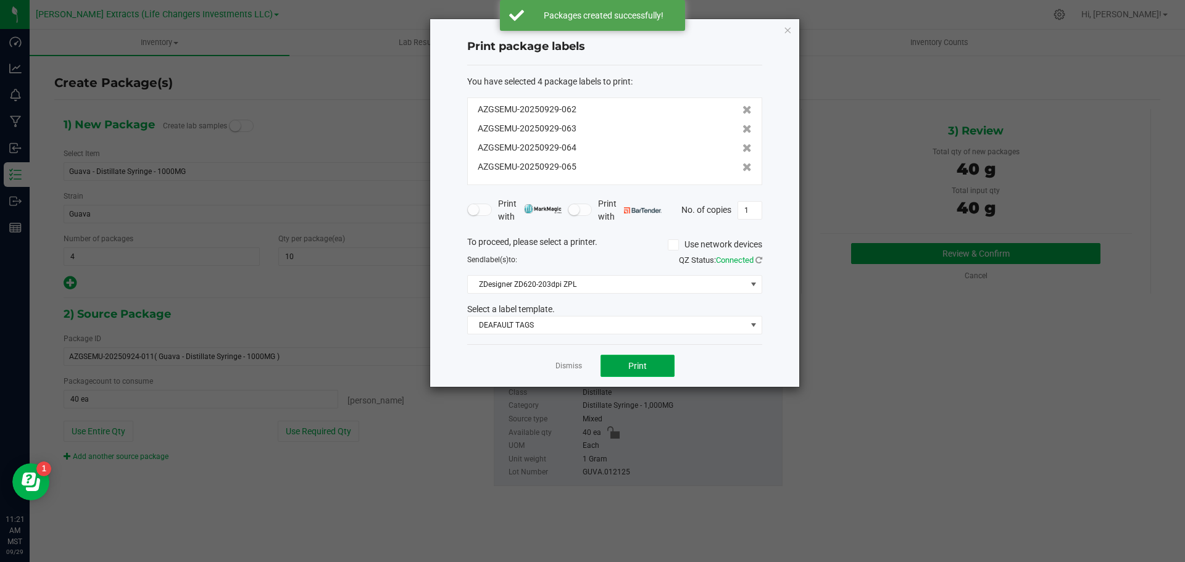
click at [632, 364] on span "Print" at bounding box center [637, 366] width 19 height 10
click at [787, 30] on icon "button" at bounding box center [787, 29] width 9 height 15
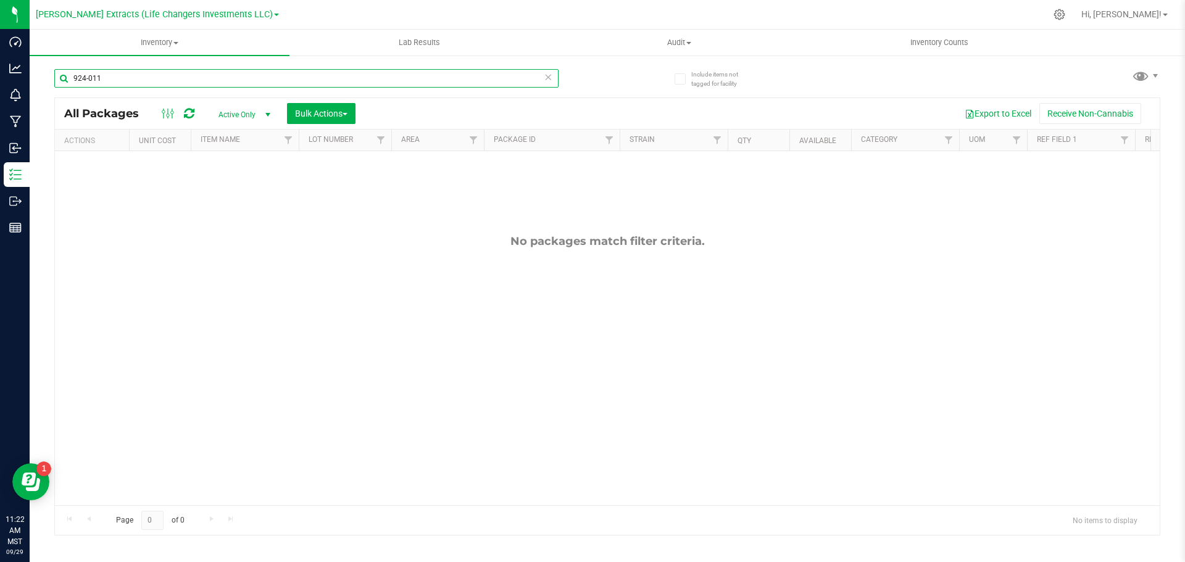
drag, startPoint x: 119, startPoint y: 77, endPoint x: 33, endPoint y: 93, distance: 86.7
click at [33, 93] on div "Include items not tagged for facility 924-011 All Packages Active Only Active O…" at bounding box center [608, 242] width 1156 height 377
type input "9"
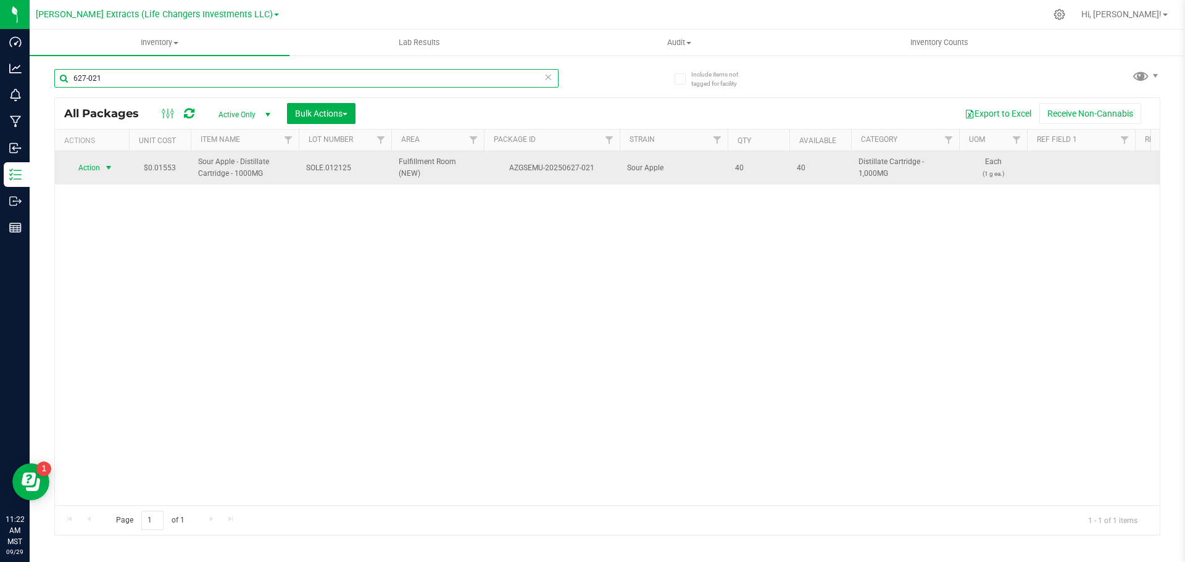
type input "627-021"
click at [93, 167] on span "Action" at bounding box center [83, 167] width 33 height 17
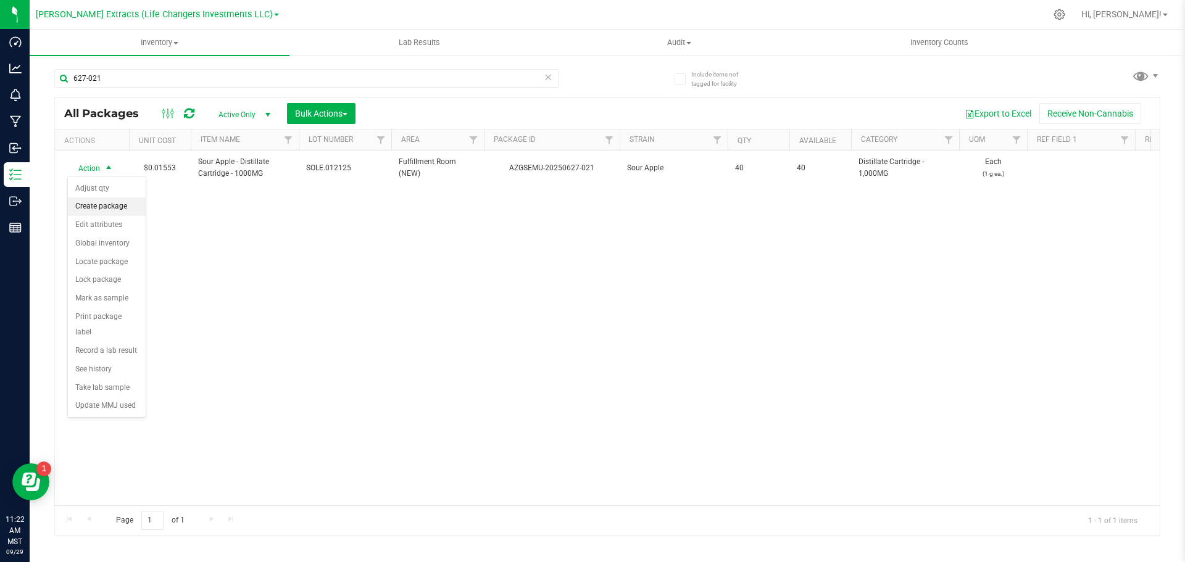
click at [98, 207] on li "Create package" at bounding box center [107, 207] width 78 height 19
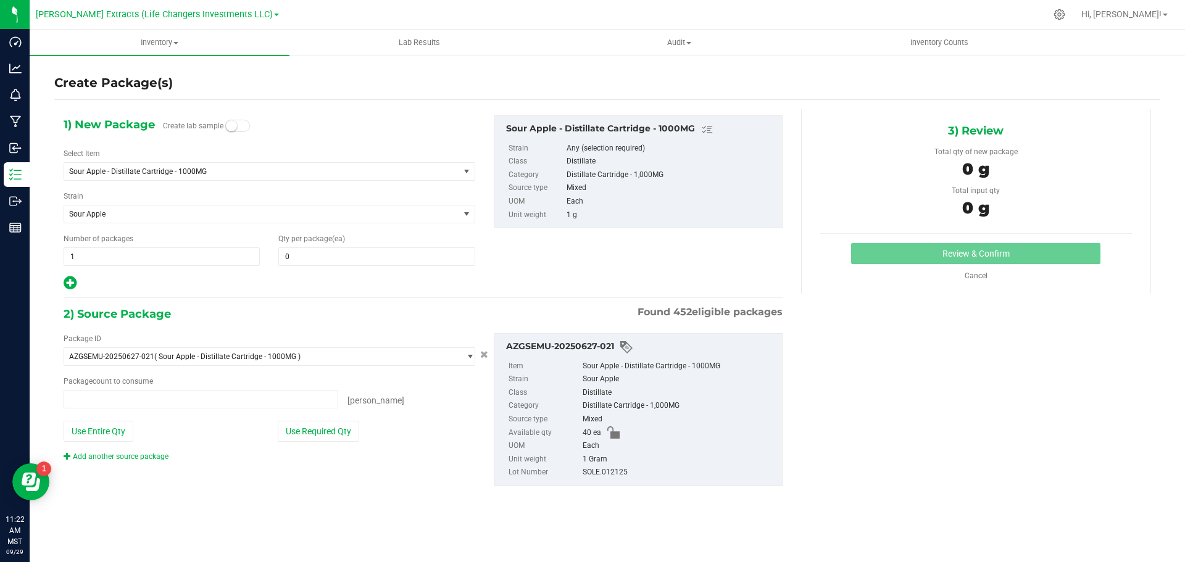
type input "0 ea"
drag, startPoint x: 75, startPoint y: 258, endPoint x: 47, endPoint y: 262, distance: 28.7
click at [47, 262] on div "Create Package(s) 1) New Package Create lab sample Select Item Sour Apple - Dis…" at bounding box center [608, 247] width 1156 height 386
type input "2"
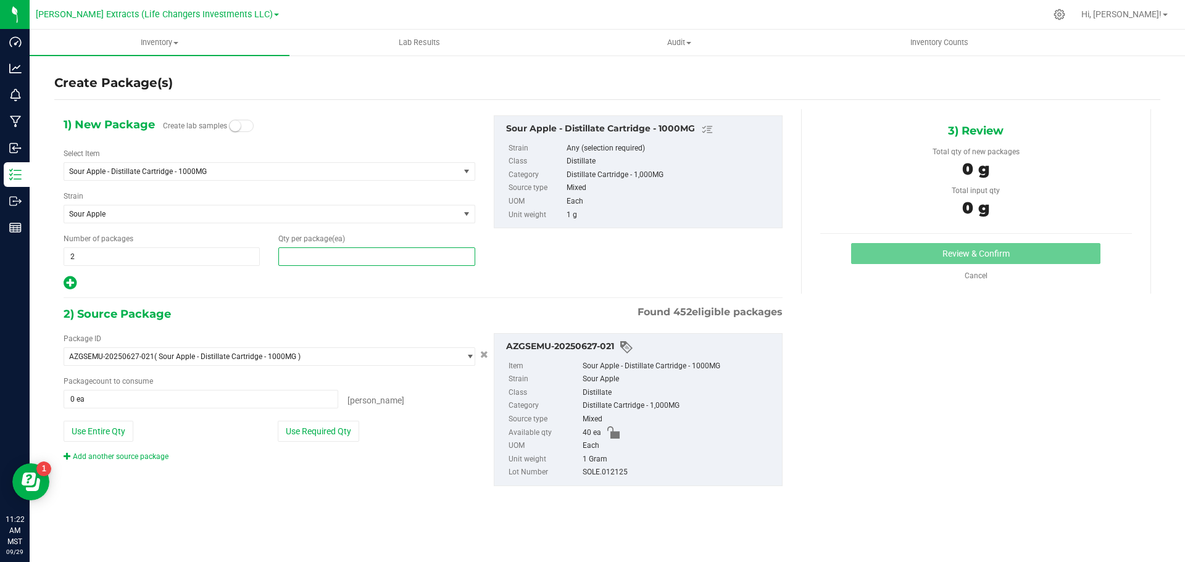
click at [338, 259] on span at bounding box center [376, 257] width 196 height 19
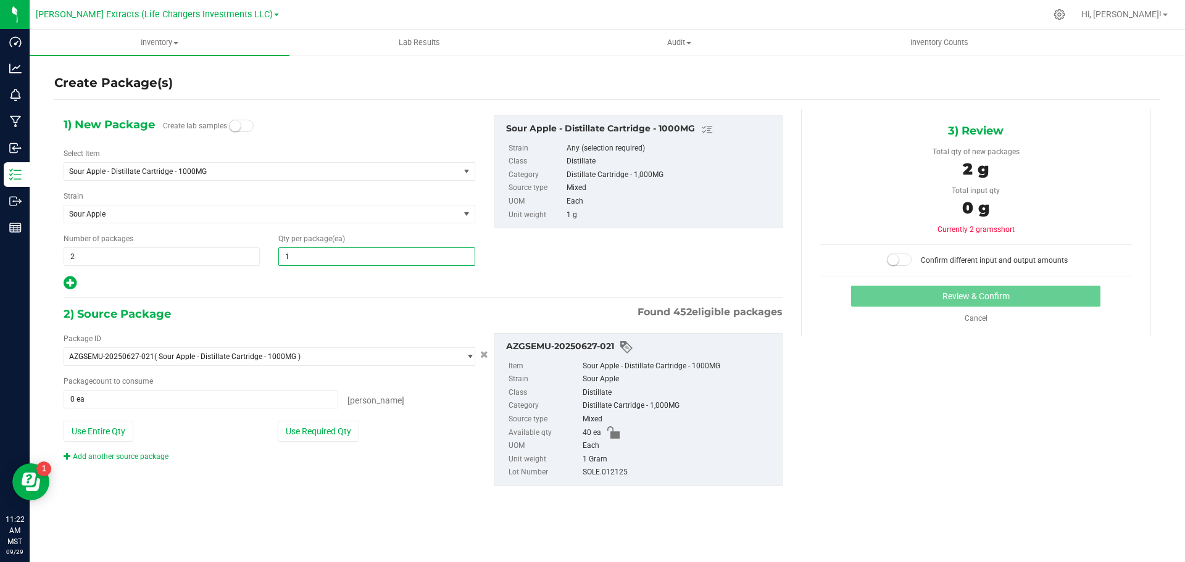
type input "10"
click at [68, 282] on icon at bounding box center [70, 282] width 13 height 15
type input "10"
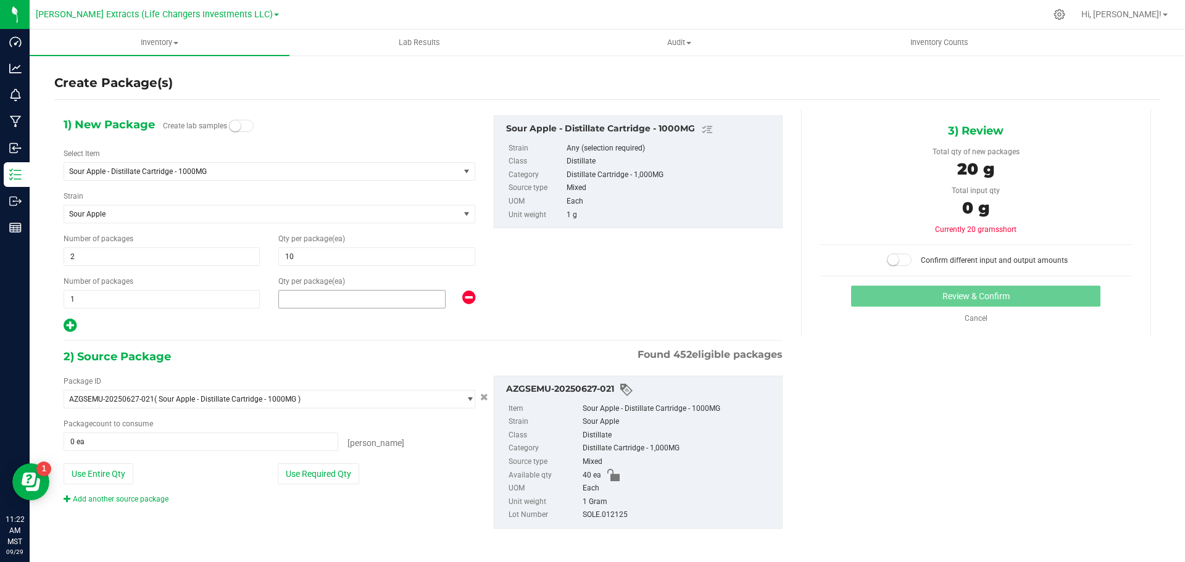
click at [314, 298] on span at bounding box center [361, 299] width 167 height 19
type input "12"
click at [70, 325] on icon at bounding box center [70, 325] width 13 height 15
type input "10"
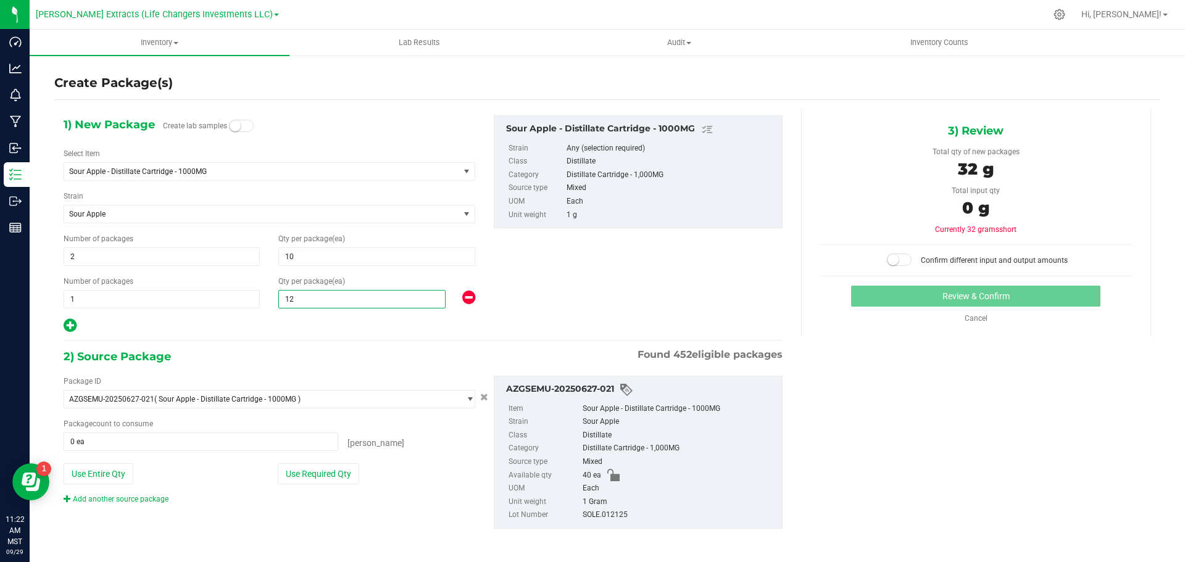
type input "12"
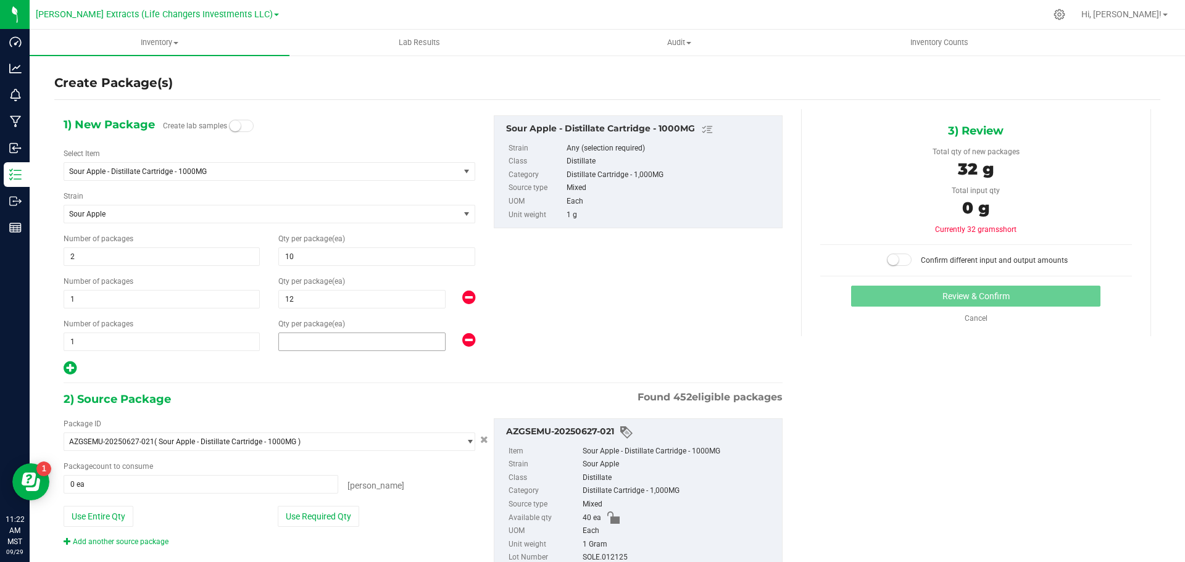
click at [342, 343] on span at bounding box center [361, 342] width 167 height 19
type input "8"
click at [406, 509] on div "Use Required Qty" at bounding box center [377, 516] width 198 height 21
click at [300, 518] on button "Use Required Qty" at bounding box center [318, 516] width 81 height 21
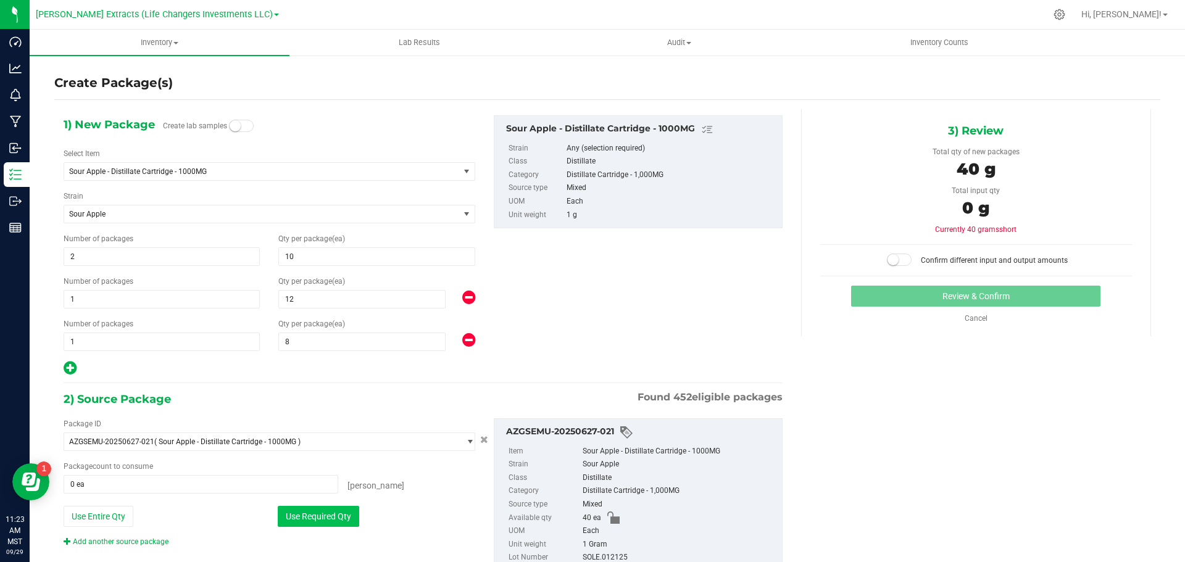
type input "40 ea"
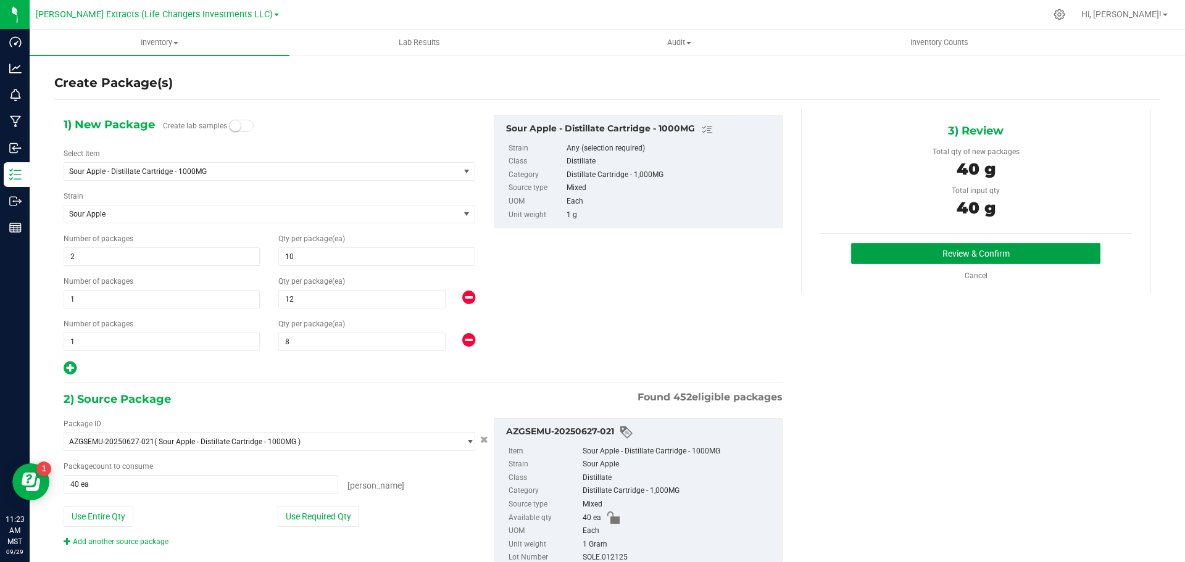
click at [975, 245] on button "Review & Confirm" at bounding box center [975, 253] width 249 height 21
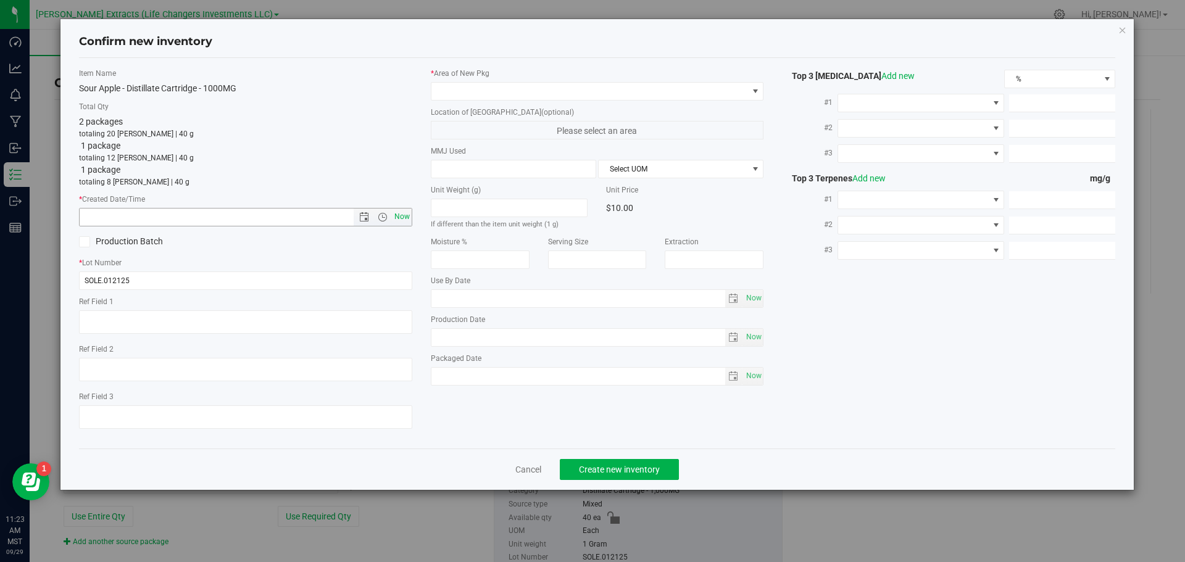
click at [398, 214] on span "Now" at bounding box center [401, 217] width 21 height 18
type input "[DATE] 11:23 AM"
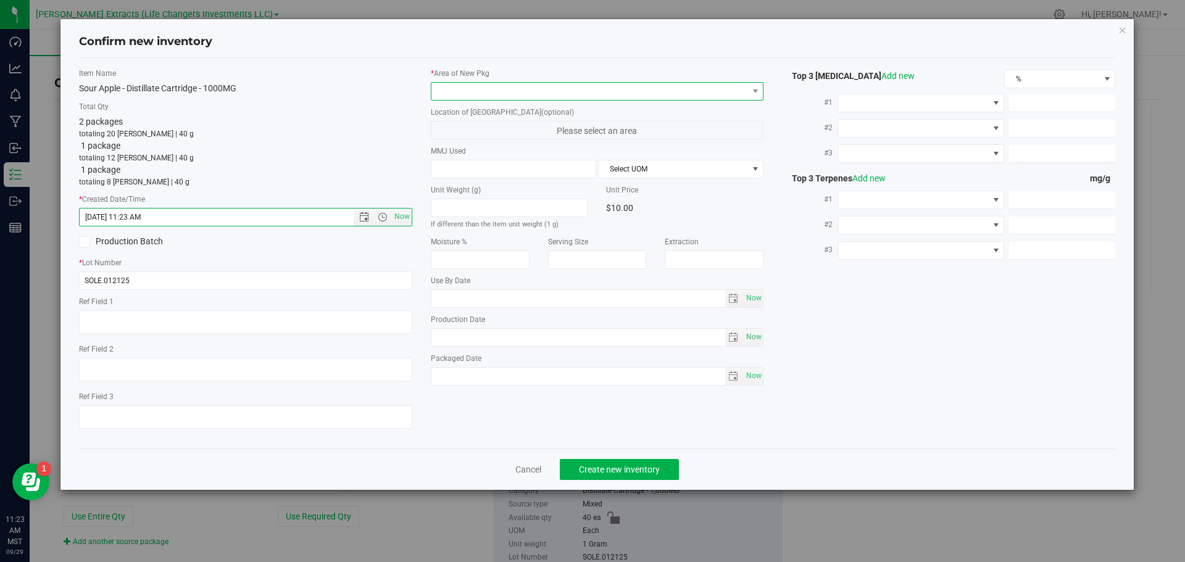
click at [493, 89] on span at bounding box center [590, 91] width 317 height 17
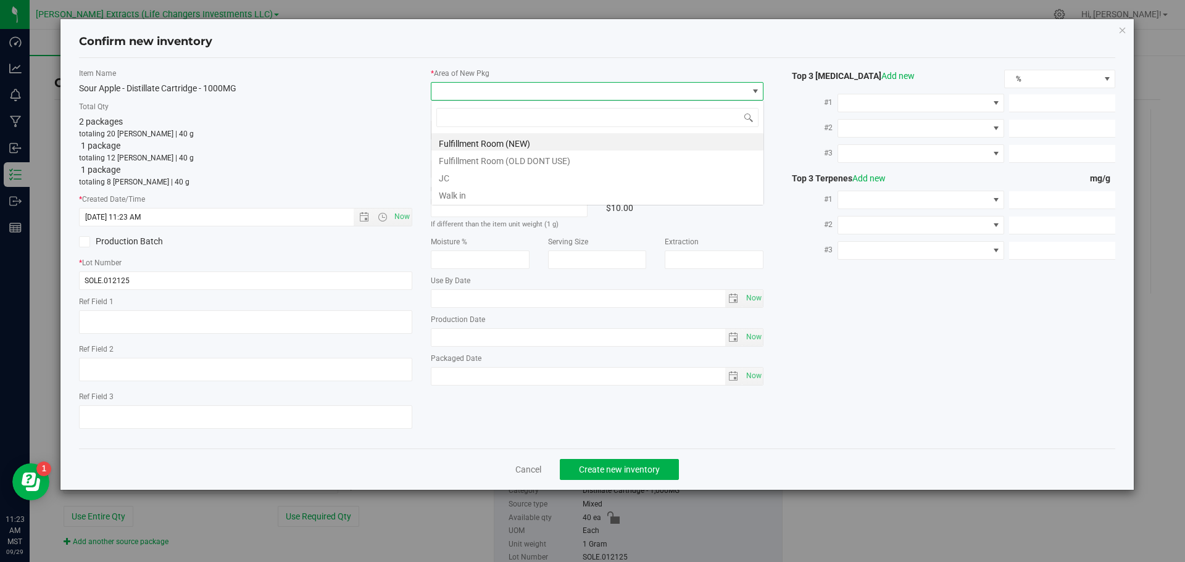
scroll to position [19, 333]
click at [494, 143] on li "Fulfillment Room (NEW)" at bounding box center [598, 141] width 332 height 17
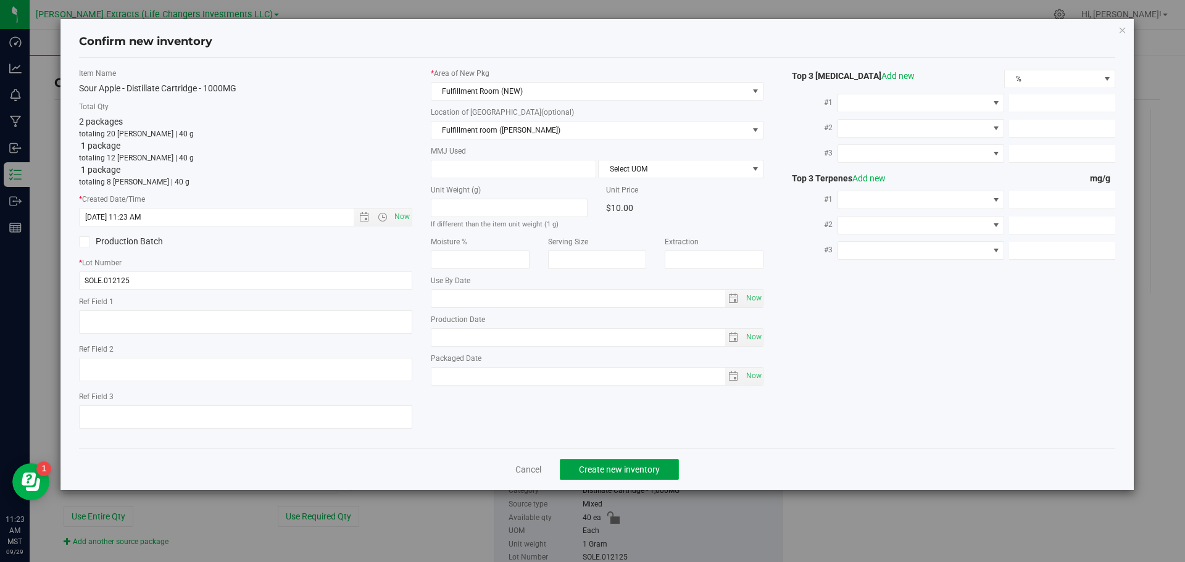
click at [586, 462] on button "Create new inventory" at bounding box center [619, 469] width 119 height 21
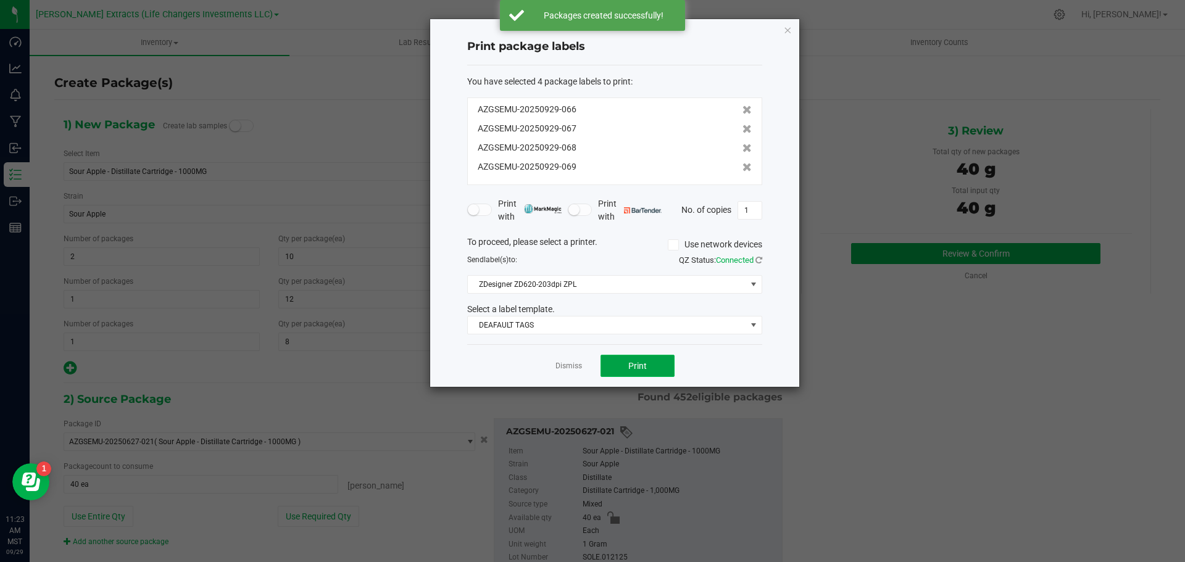
click at [623, 362] on button "Print" at bounding box center [638, 366] width 74 height 22
click at [790, 30] on icon "button" at bounding box center [787, 29] width 9 height 15
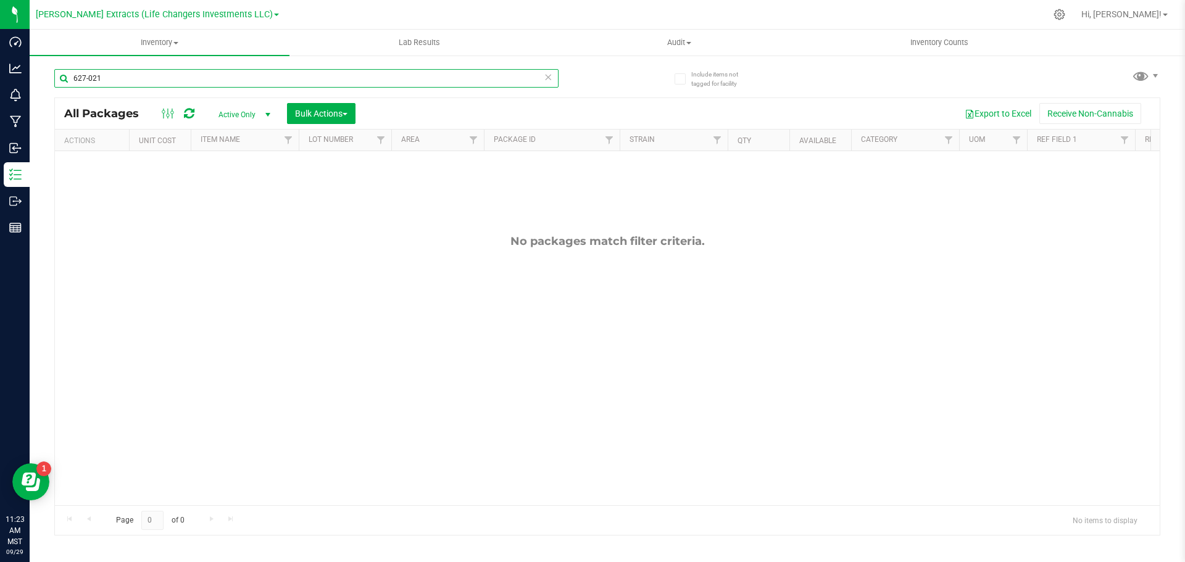
drag, startPoint x: 103, startPoint y: 77, endPoint x: 59, endPoint y: 67, distance: 44.8
click at [59, 67] on div "627-021" at bounding box center [330, 78] width 553 height 40
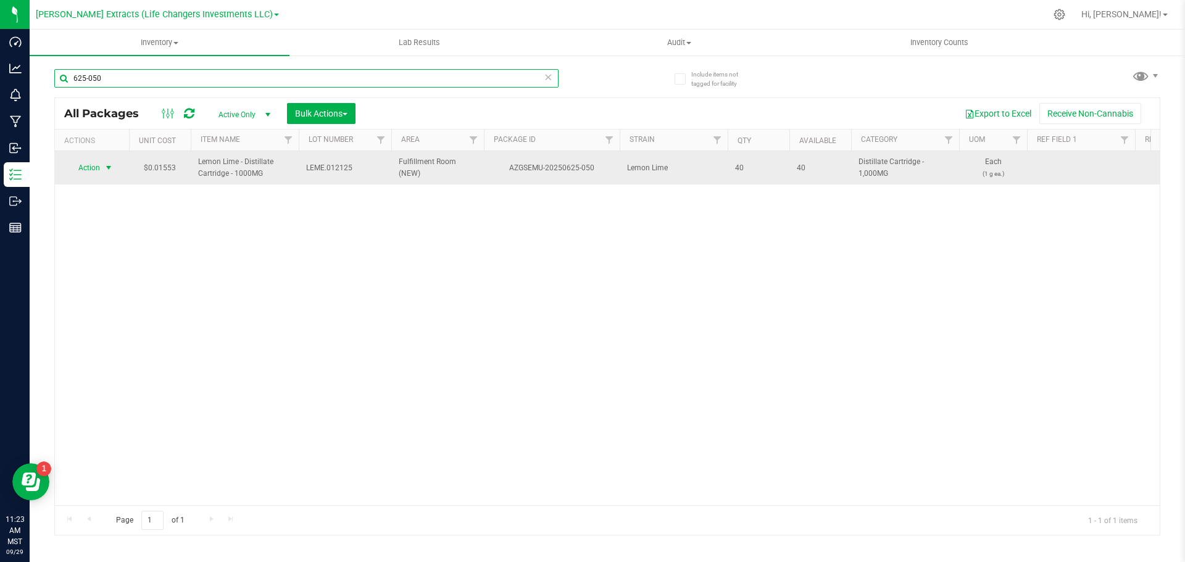
type input "625-050"
click at [91, 167] on span "Action" at bounding box center [83, 167] width 33 height 17
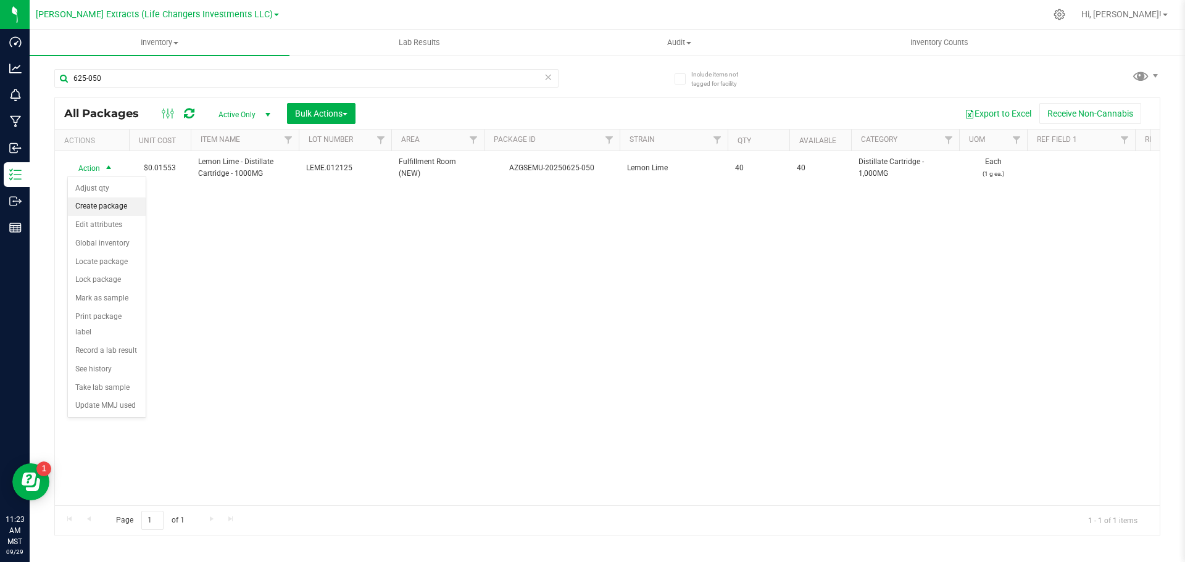
click at [122, 204] on li "Create package" at bounding box center [107, 207] width 78 height 19
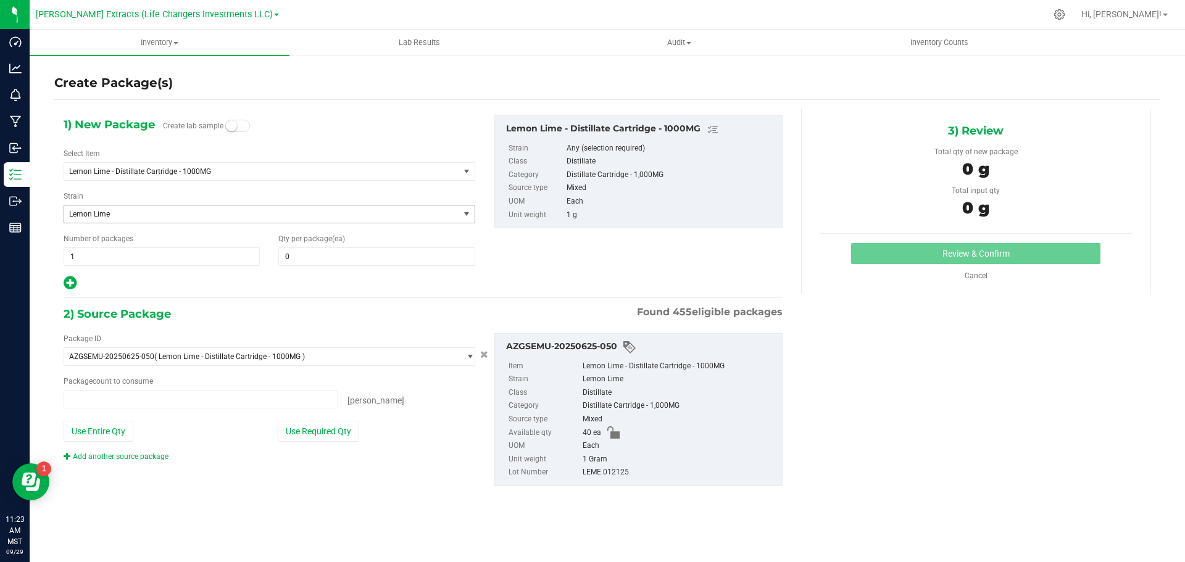
type input "0 ea"
click at [291, 256] on span at bounding box center [376, 257] width 196 height 19
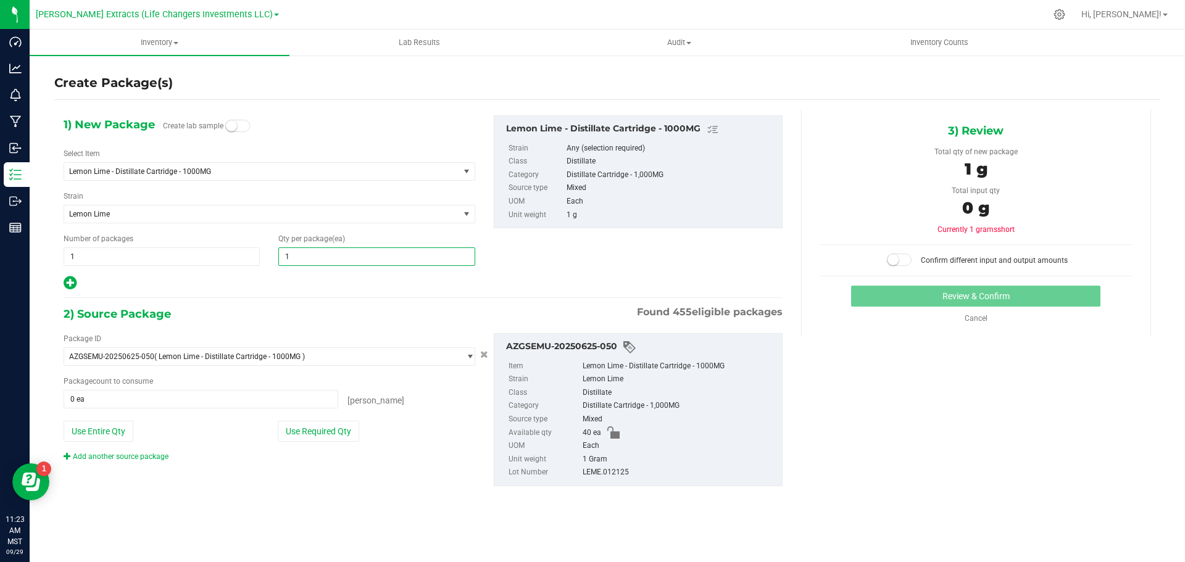
type input "10"
drag, startPoint x: 152, startPoint y: 253, endPoint x: 46, endPoint y: 251, distance: 105.6
click at [46, 251] on div "Create Package(s) 1) New Package Create lab sample Select Item Lemon Lime - Dis…" at bounding box center [608, 247] width 1156 height 386
type input "2"
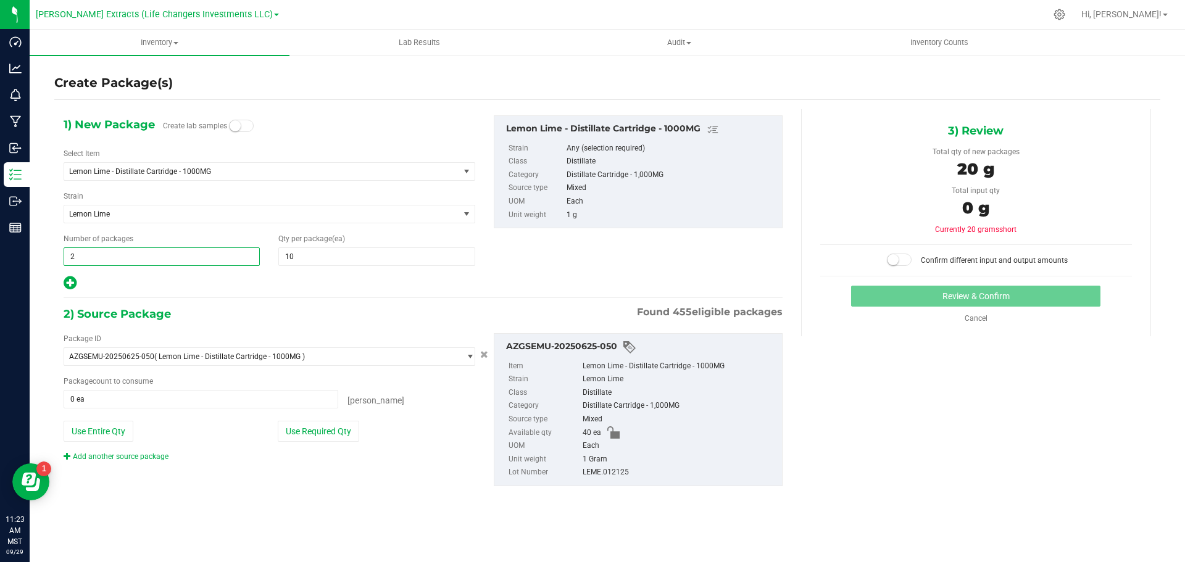
type input "2"
click at [68, 285] on icon at bounding box center [70, 282] width 13 height 15
type input "10"
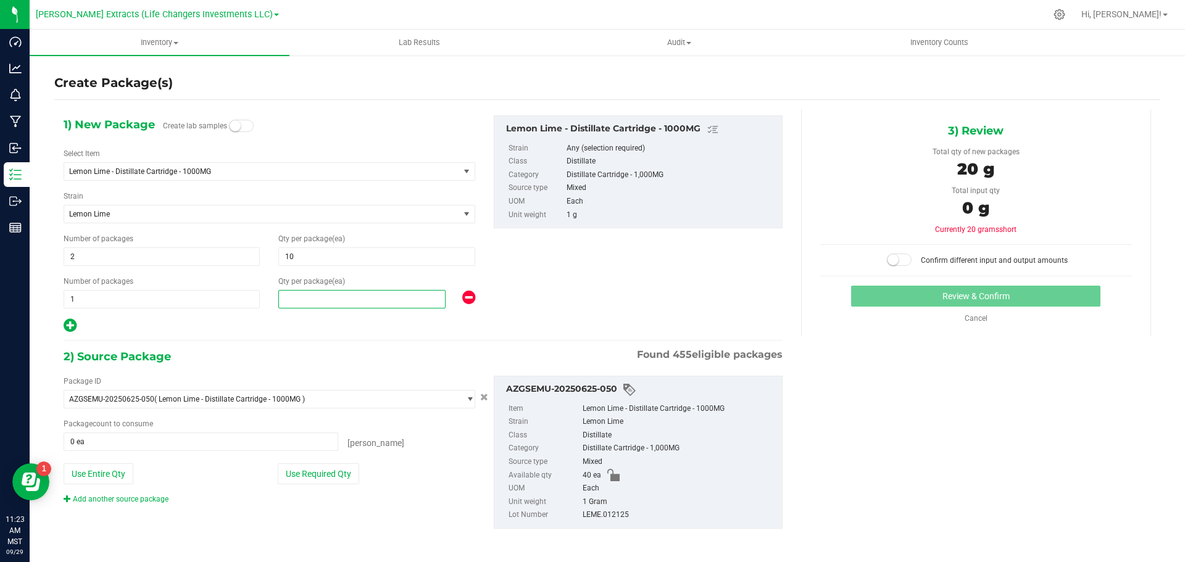
click at [343, 302] on span at bounding box center [361, 299] width 167 height 19
type input "12"
click at [67, 326] on icon at bounding box center [70, 325] width 13 height 15
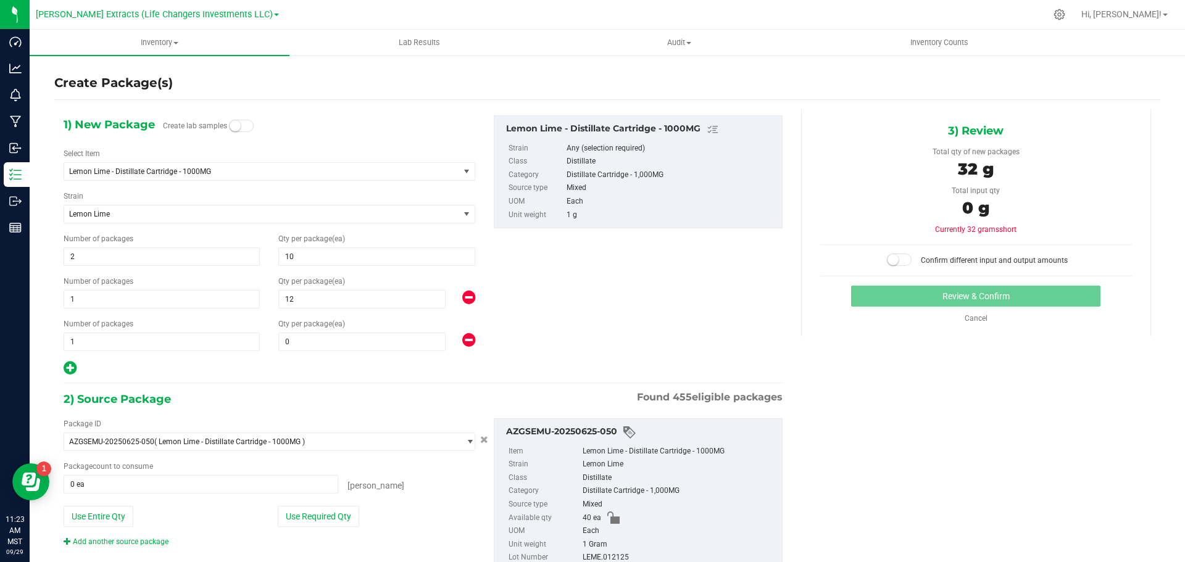
type input "10"
type input "12"
type input "0"
click at [395, 338] on span at bounding box center [361, 342] width 167 height 19
type input "8"
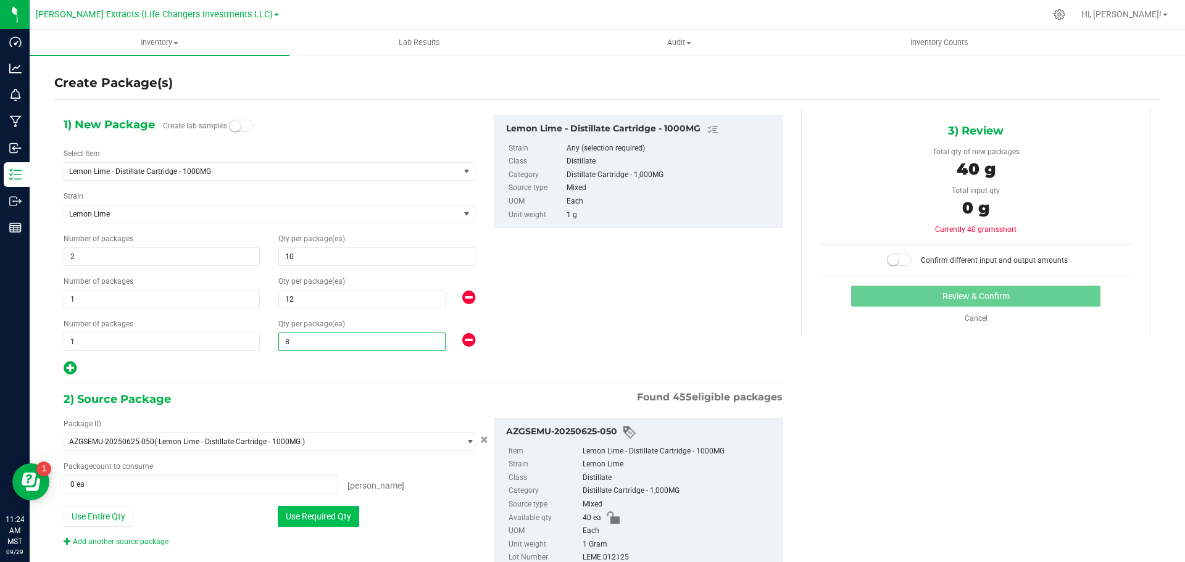
type input "8"
click at [336, 517] on button "Use Required Qty" at bounding box center [318, 516] width 81 height 21
type input "40 ea"
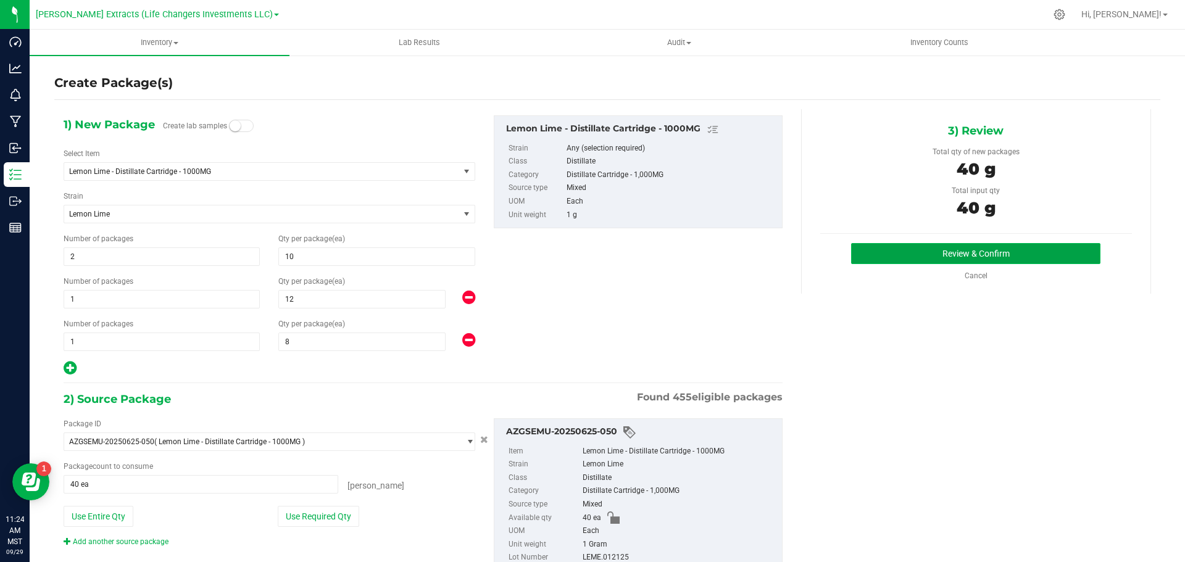
click at [907, 254] on button "Review & Confirm" at bounding box center [975, 253] width 249 height 21
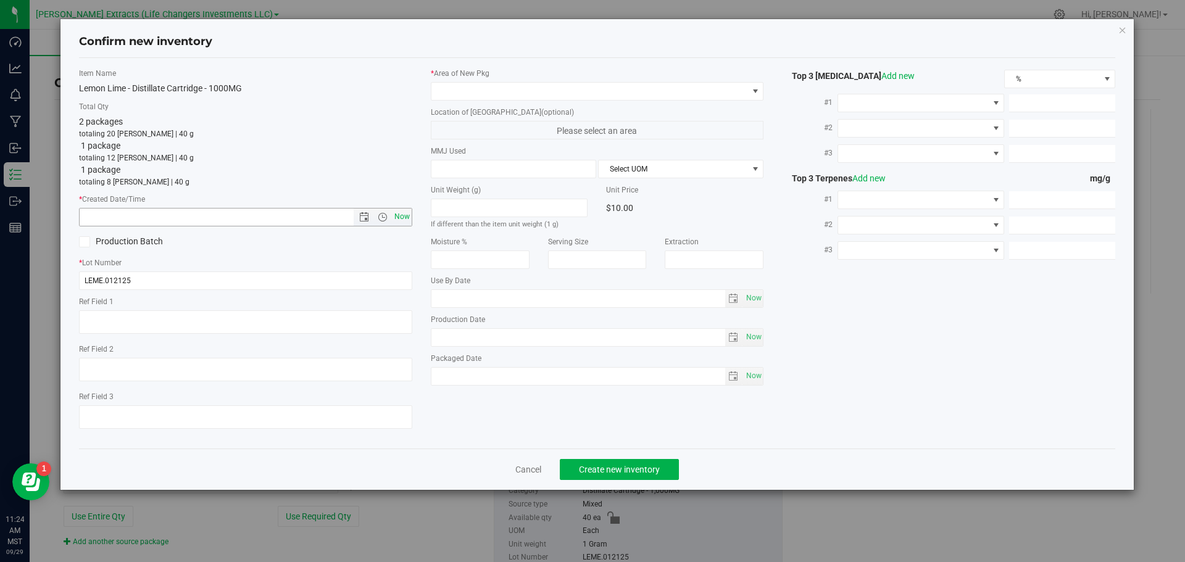
click at [402, 212] on span "Now" at bounding box center [401, 217] width 21 height 18
type input "[DATE] 11:24 AM"
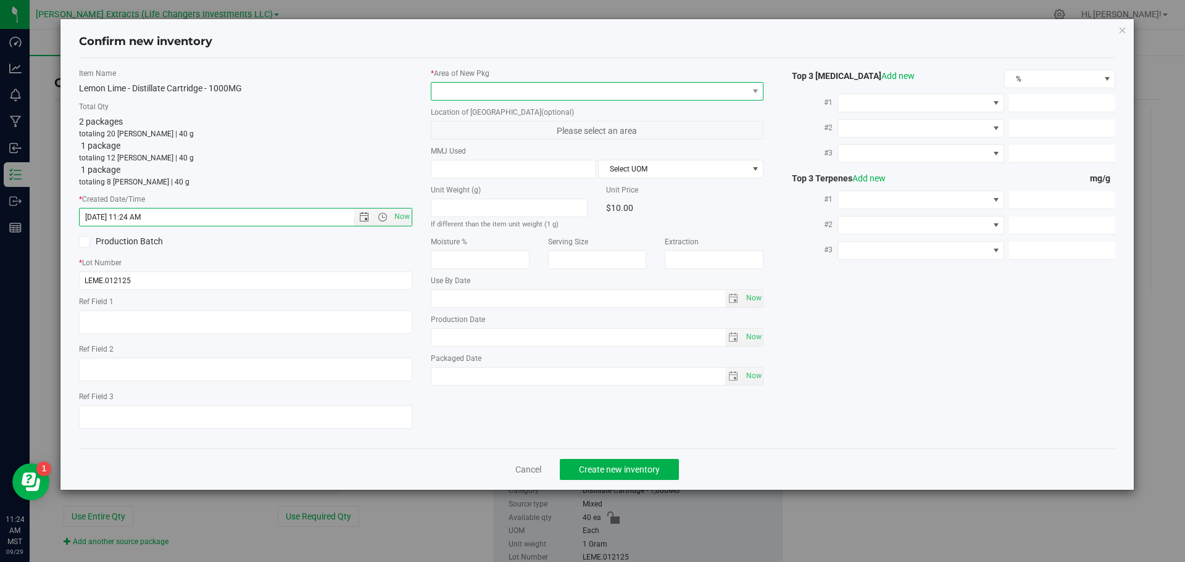
click at [449, 94] on span at bounding box center [590, 91] width 317 height 17
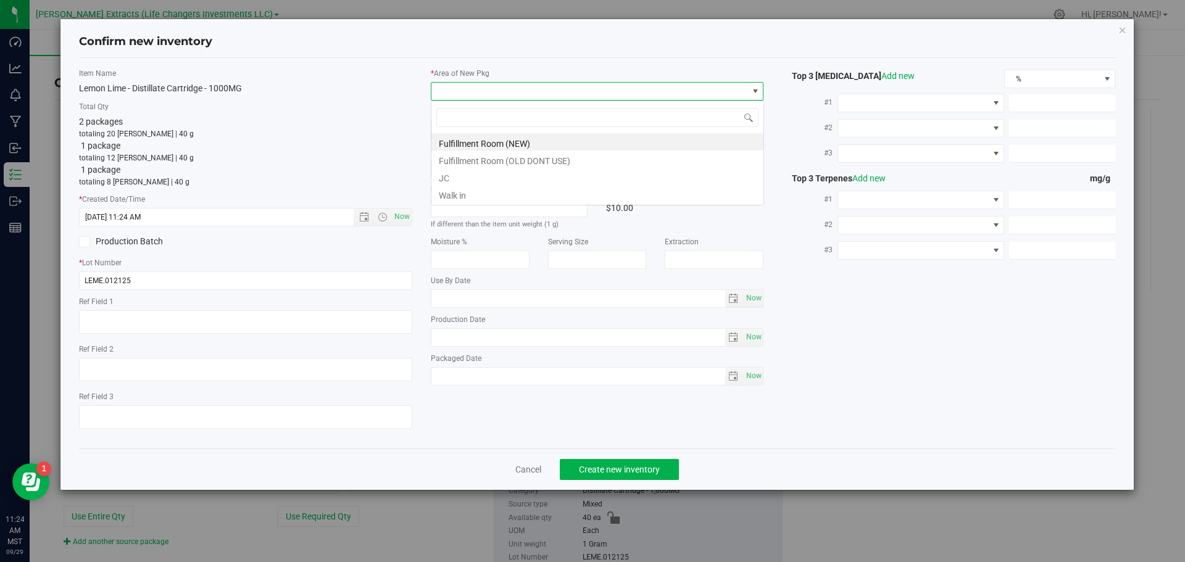
scroll to position [19, 333]
click at [495, 143] on li "Fulfillment Room (NEW)" at bounding box center [598, 141] width 332 height 17
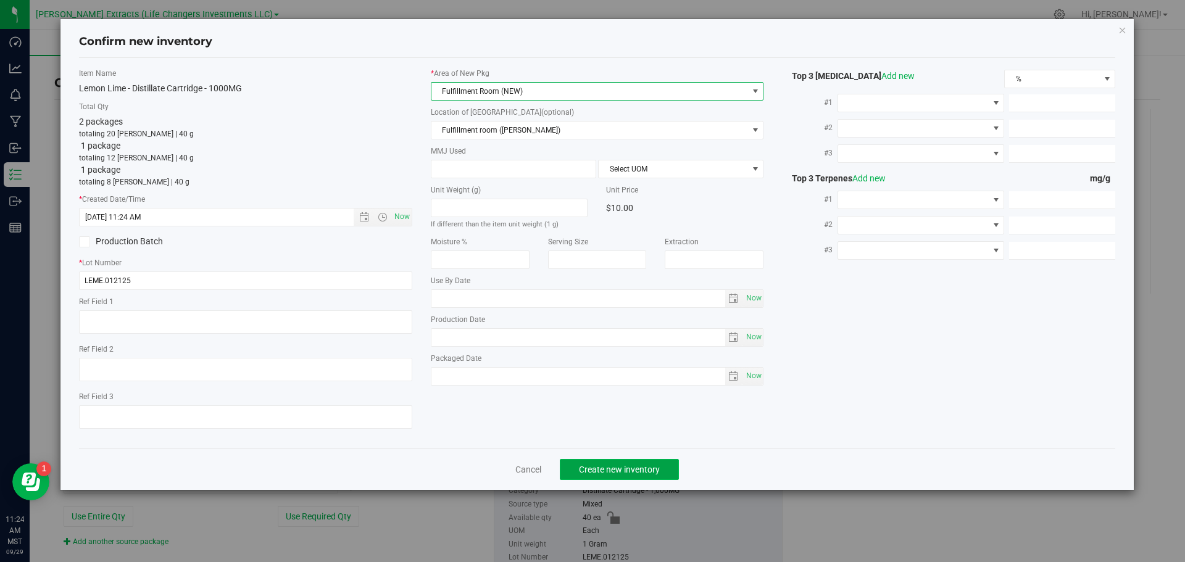
click at [628, 477] on button "Create new inventory" at bounding box center [619, 469] width 119 height 21
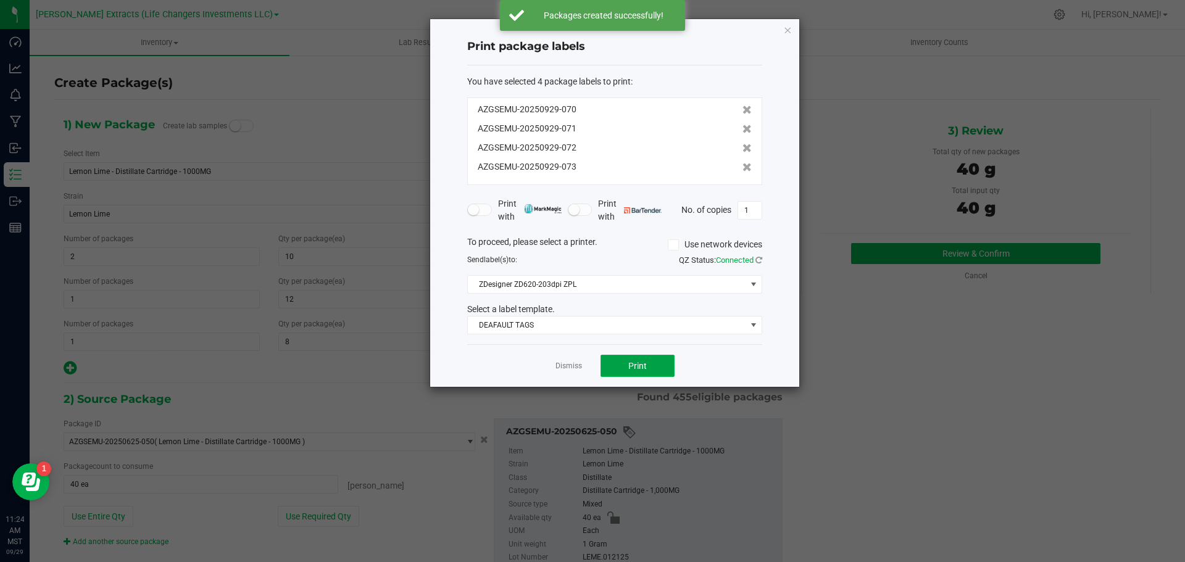
click at [630, 364] on span "Print" at bounding box center [637, 366] width 19 height 10
click at [786, 25] on icon "button" at bounding box center [787, 29] width 9 height 15
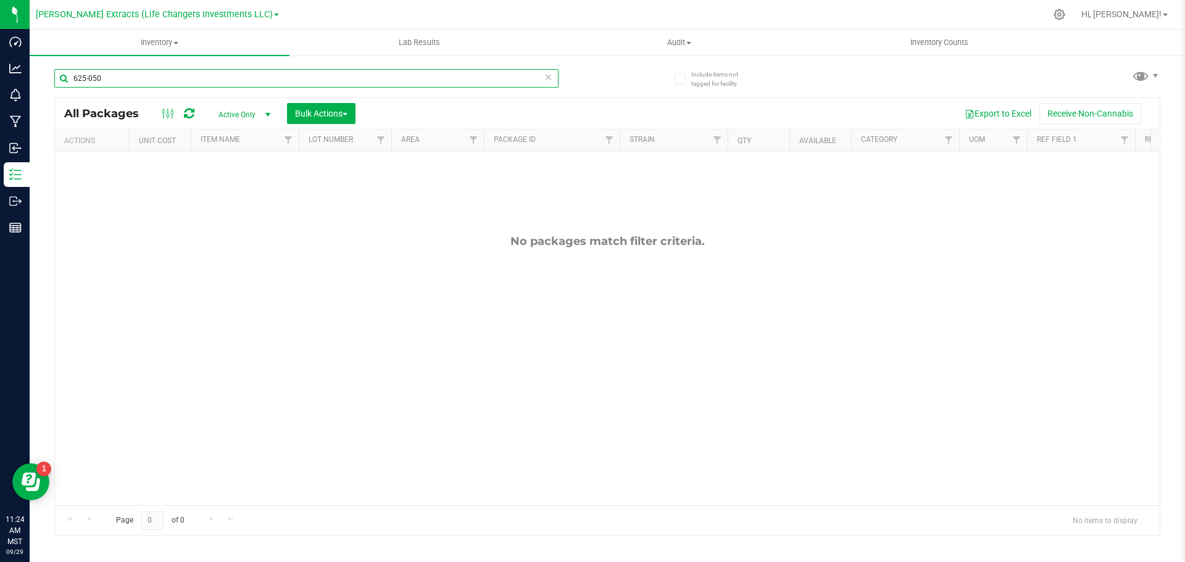
drag, startPoint x: 100, startPoint y: 77, endPoint x: 49, endPoint y: 75, distance: 51.3
click at [49, 75] on div "Include items not tagged for facility 625-050 All Packages Active Only Active O…" at bounding box center [608, 242] width 1156 height 377
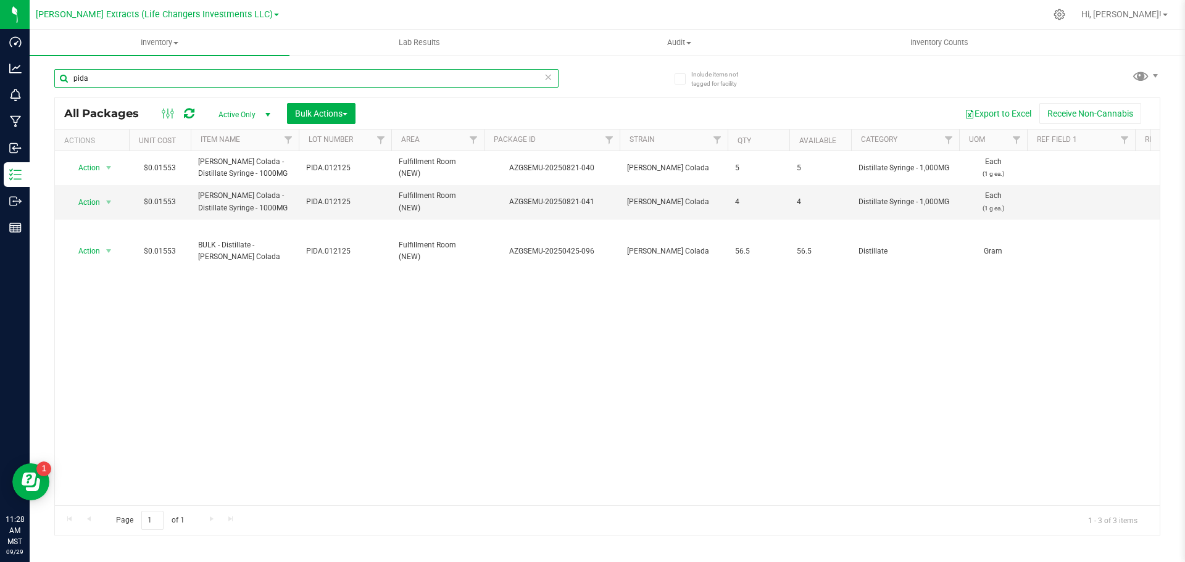
type input "pida"
click at [248, 111] on span "Active Only" at bounding box center [242, 114] width 68 height 17
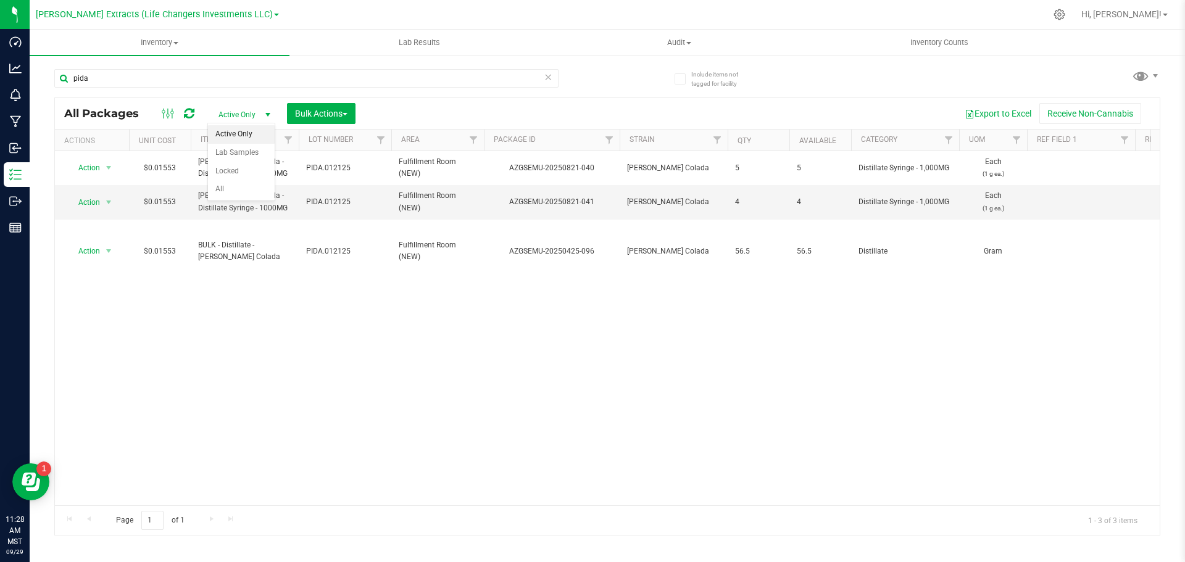
click at [294, 327] on div "Action Action Adjust qty Create package Edit attributes Global inventory Locate…" at bounding box center [607, 328] width 1105 height 354
click at [235, 109] on span "Active Only" at bounding box center [242, 114] width 68 height 17
click at [238, 184] on li "All" at bounding box center [241, 189] width 67 height 19
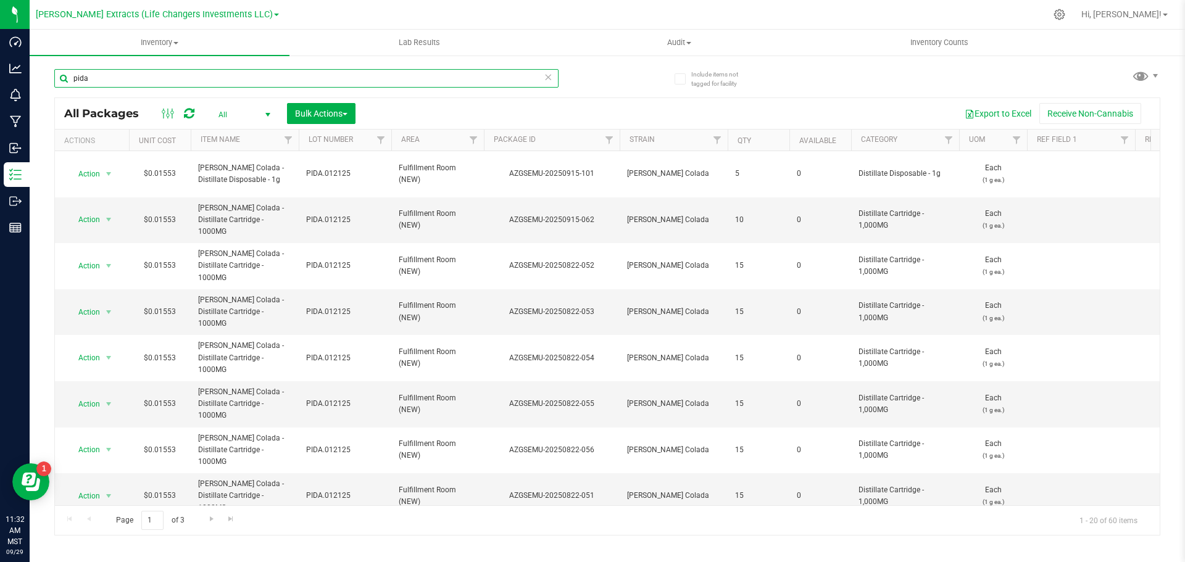
drag, startPoint x: 111, startPoint y: 78, endPoint x: 44, endPoint y: 80, distance: 66.7
click at [44, 80] on div "Include items not tagged for facility pida All Packages All Active Only Lab Sam…" at bounding box center [608, 242] width 1156 height 377
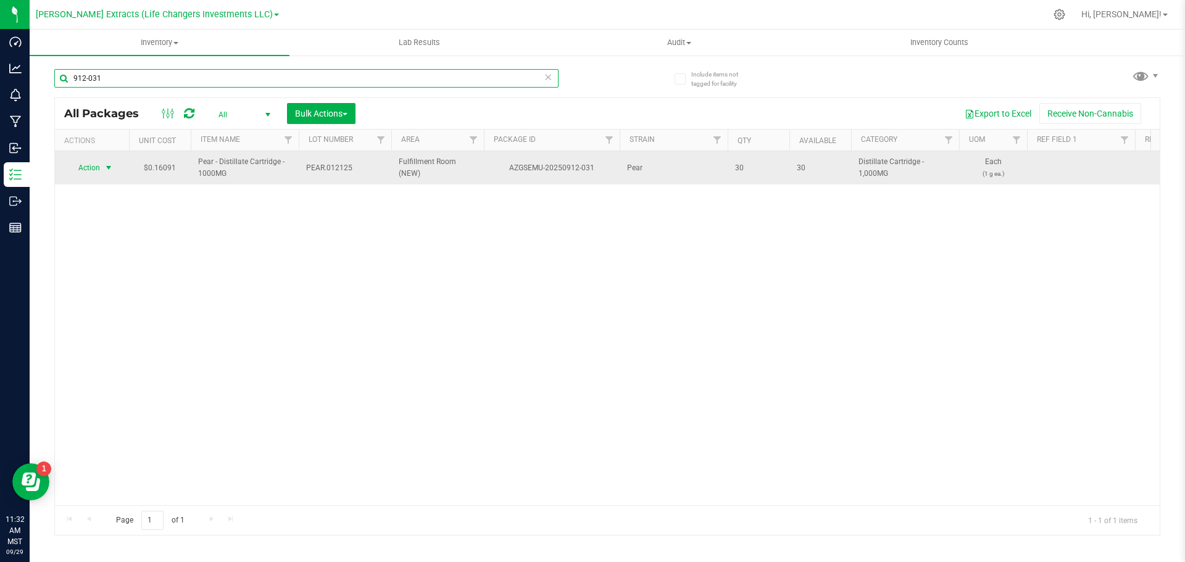
type input "912-031"
click at [91, 165] on span "Action" at bounding box center [83, 167] width 33 height 17
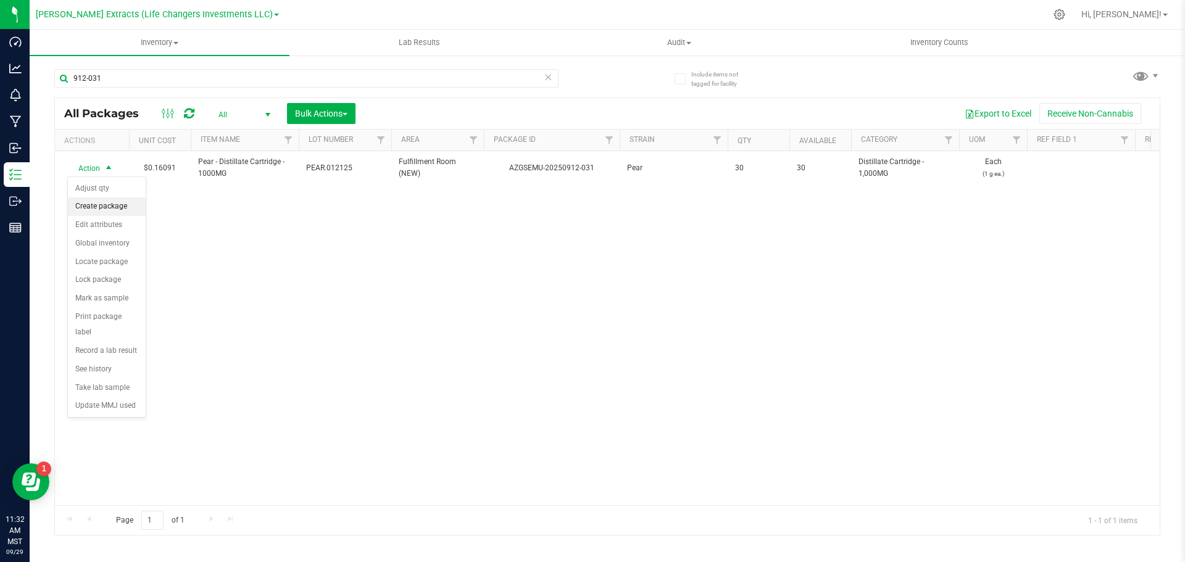
click at [104, 209] on li "Create package" at bounding box center [107, 207] width 78 height 19
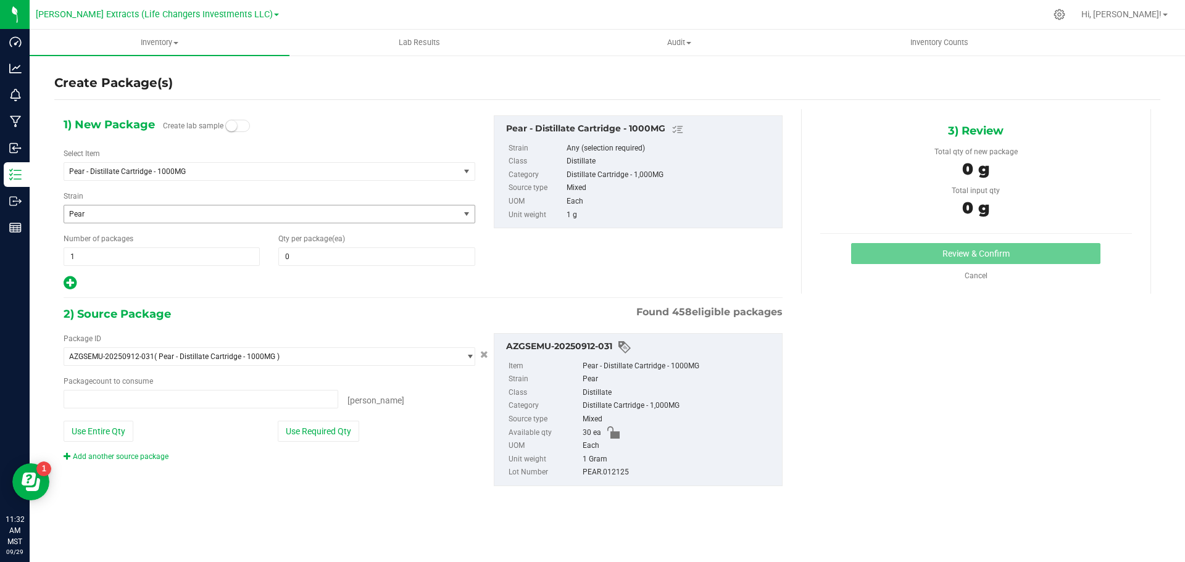
type input "0 ea"
drag, startPoint x: 81, startPoint y: 261, endPoint x: 68, endPoint y: 260, distance: 13.6
click at [68, 260] on span "1 1" at bounding box center [162, 257] width 196 height 19
type input "3"
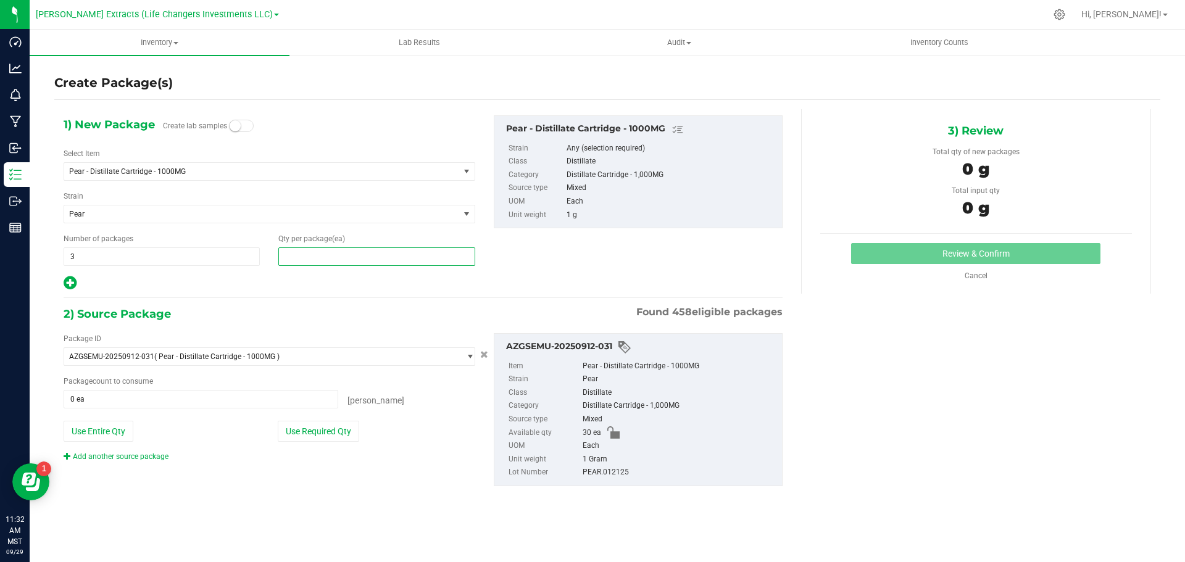
click at [316, 256] on span at bounding box center [376, 257] width 196 height 19
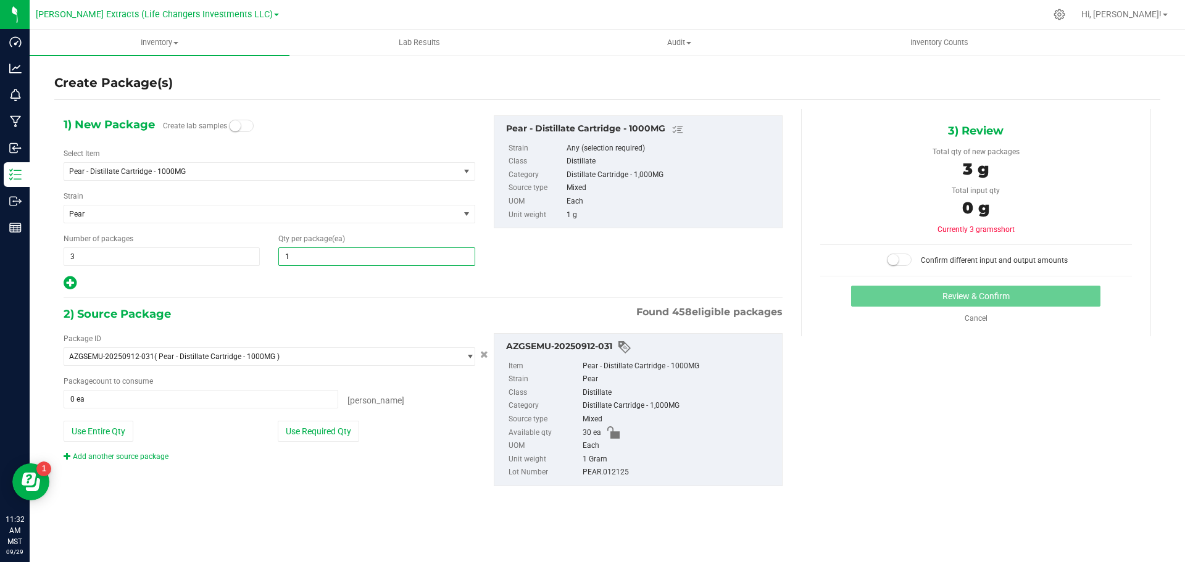
type input "10"
click at [299, 432] on button "Use Required Qty" at bounding box center [318, 431] width 81 height 21
type input "30 ea"
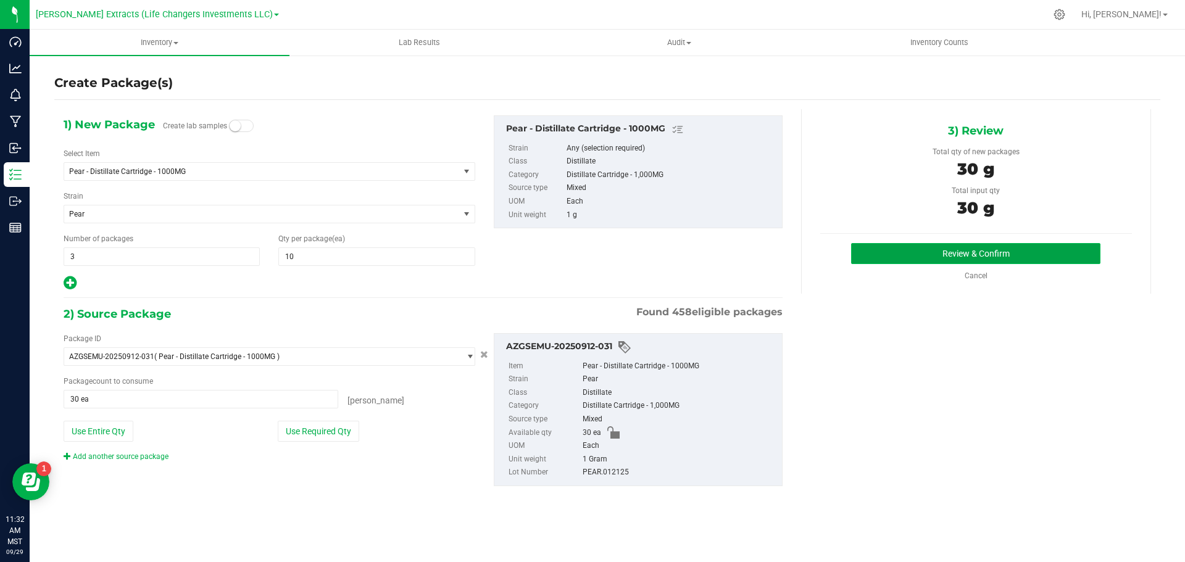
click at [904, 246] on button "Review & Confirm" at bounding box center [975, 253] width 249 height 21
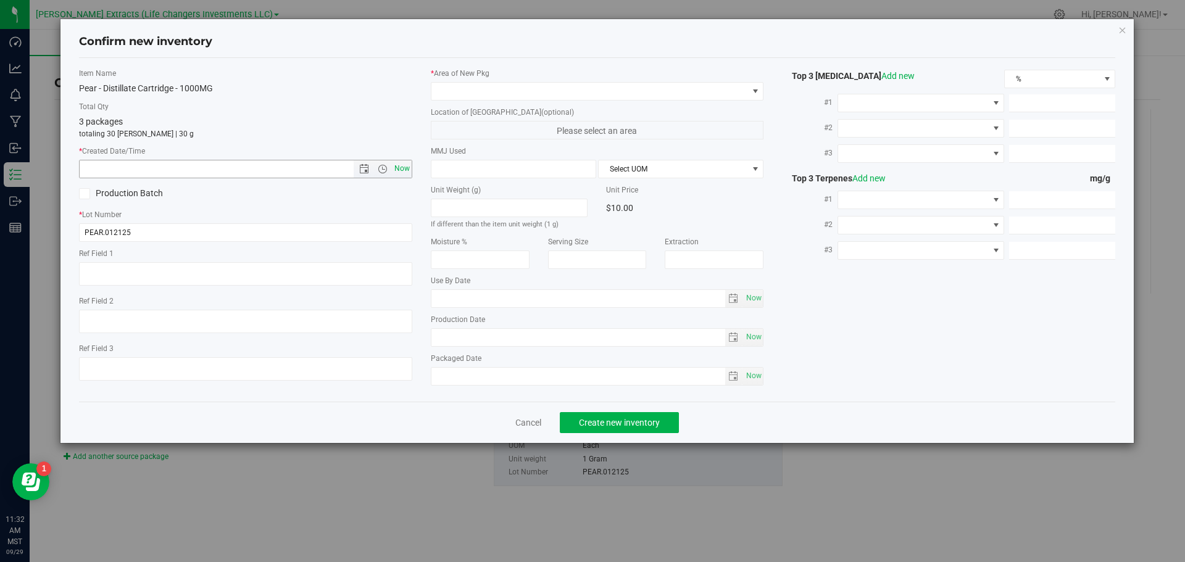
click at [403, 168] on span "Now" at bounding box center [401, 169] width 21 height 18
type input "[DATE] 11:32 AM"
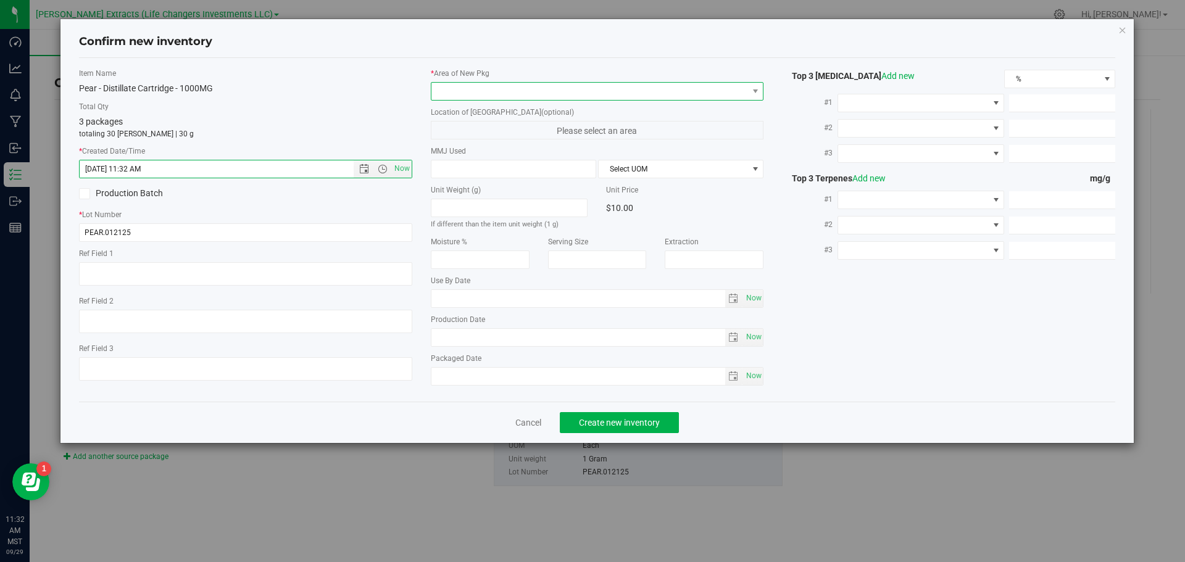
click at [441, 95] on span at bounding box center [590, 91] width 317 height 17
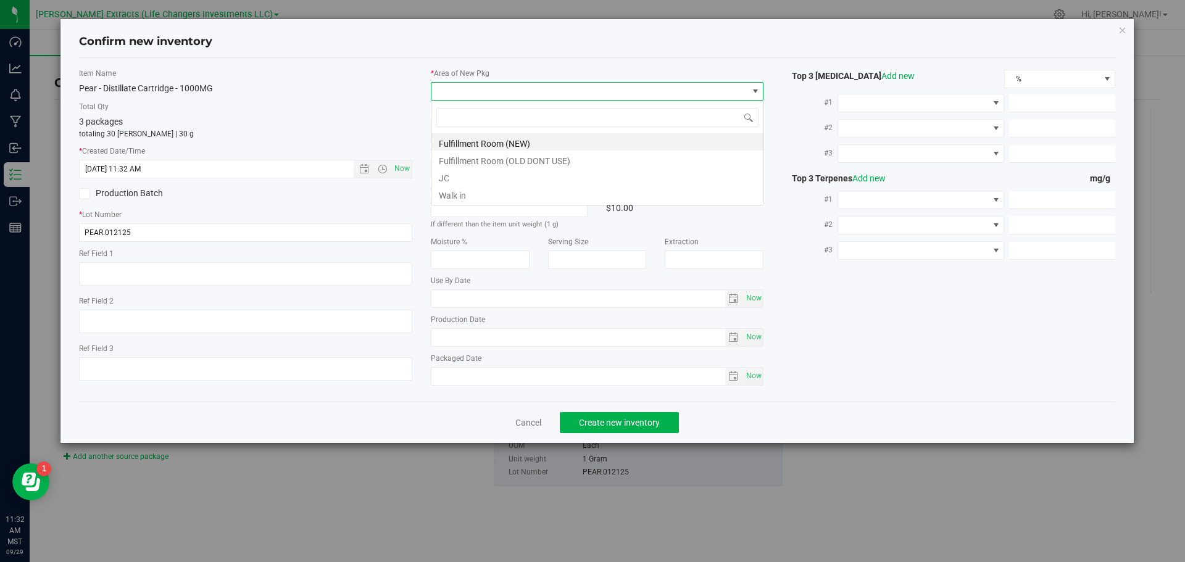
scroll to position [19, 333]
click at [452, 141] on li "Fulfillment Room (NEW)" at bounding box center [598, 141] width 332 height 17
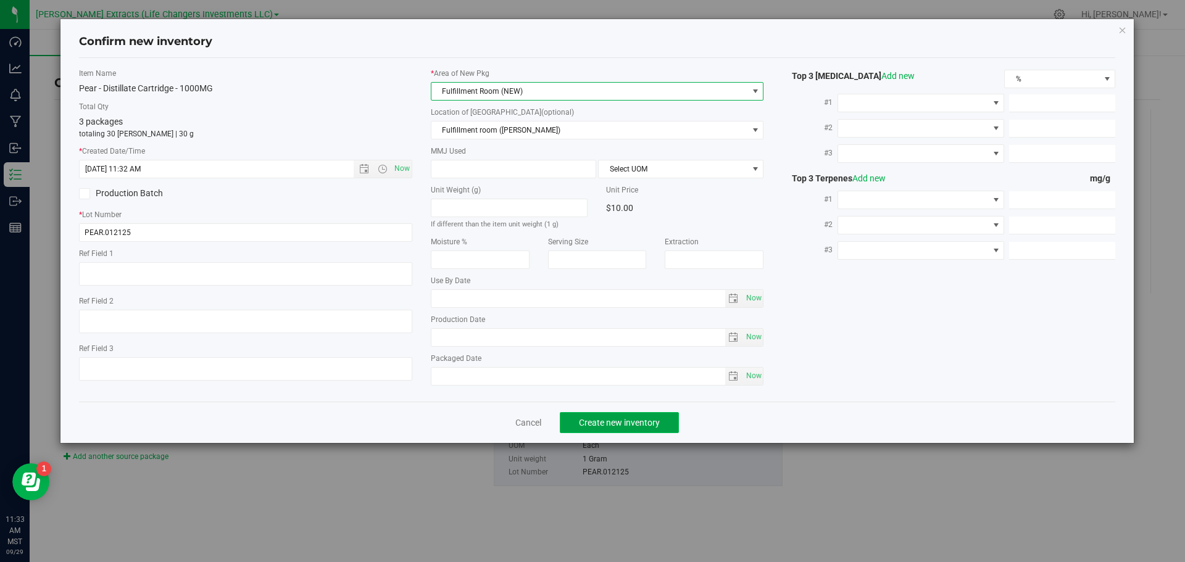
click at [588, 418] on span "Create new inventory" at bounding box center [619, 423] width 81 height 10
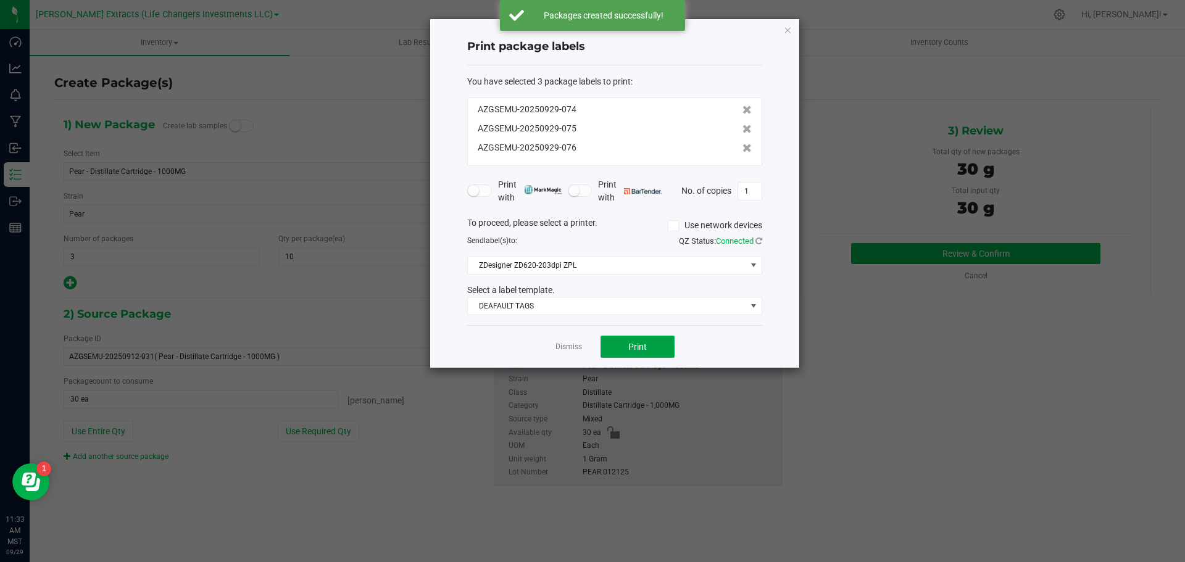
click at [618, 348] on button "Print" at bounding box center [638, 347] width 74 height 22
click at [787, 31] on icon "button" at bounding box center [787, 29] width 9 height 15
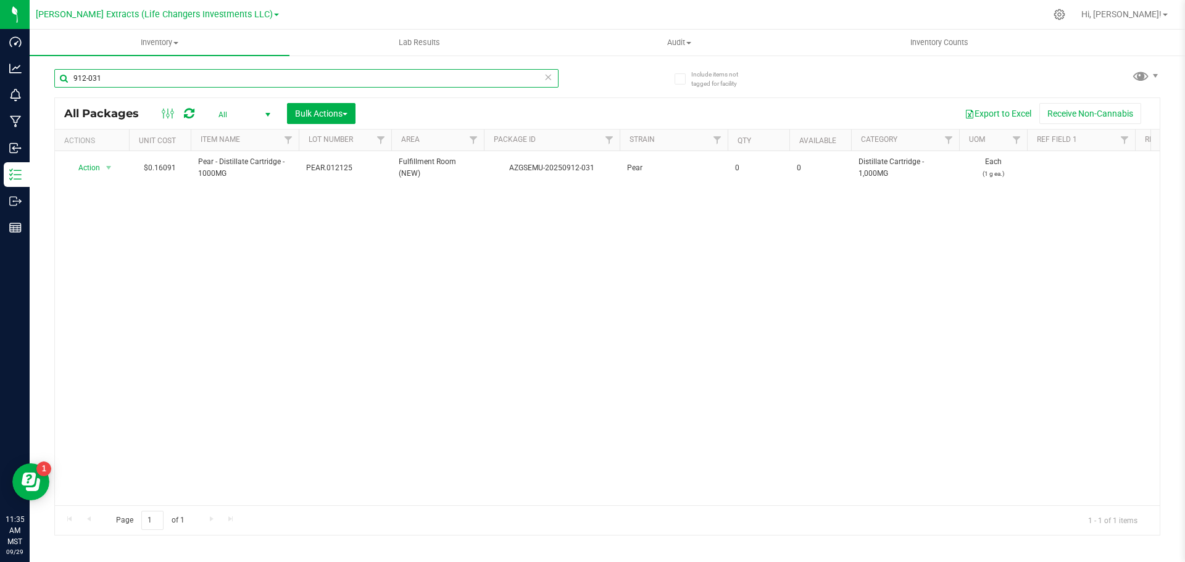
drag, startPoint x: 99, startPoint y: 78, endPoint x: 44, endPoint y: 77, distance: 54.3
click at [43, 77] on div "Include items not tagged for facility 912-031 All Packages All Active Only Lab …" at bounding box center [608, 242] width 1156 height 377
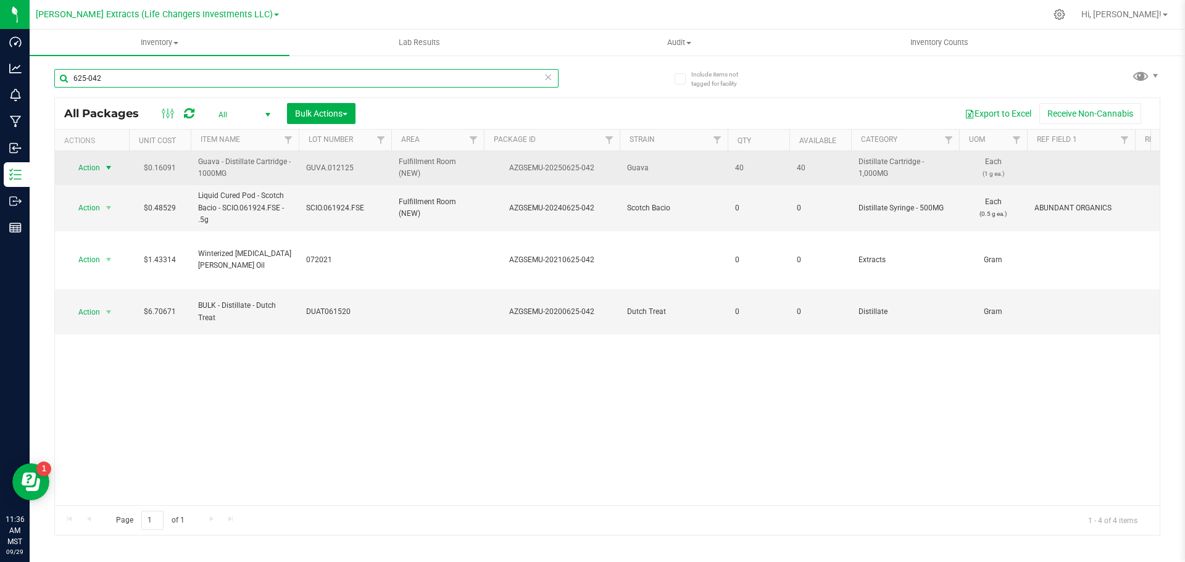
type input "625-042"
click at [106, 170] on span "select" at bounding box center [109, 168] width 10 height 10
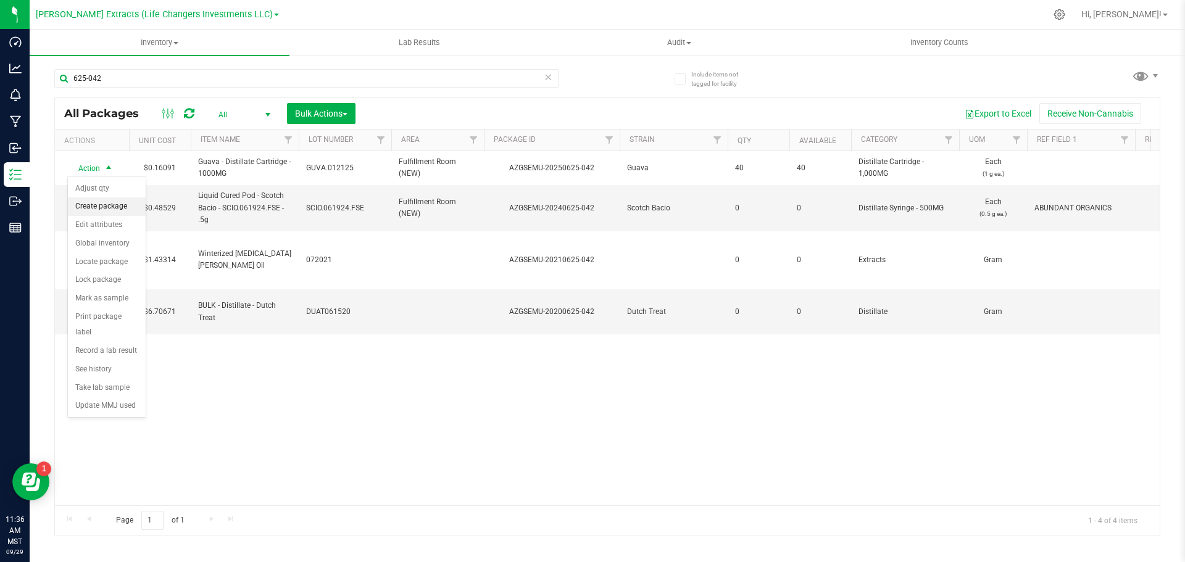
click at [114, 200] on li "Create package" at bounding box center [107, 207] width 78 height 19
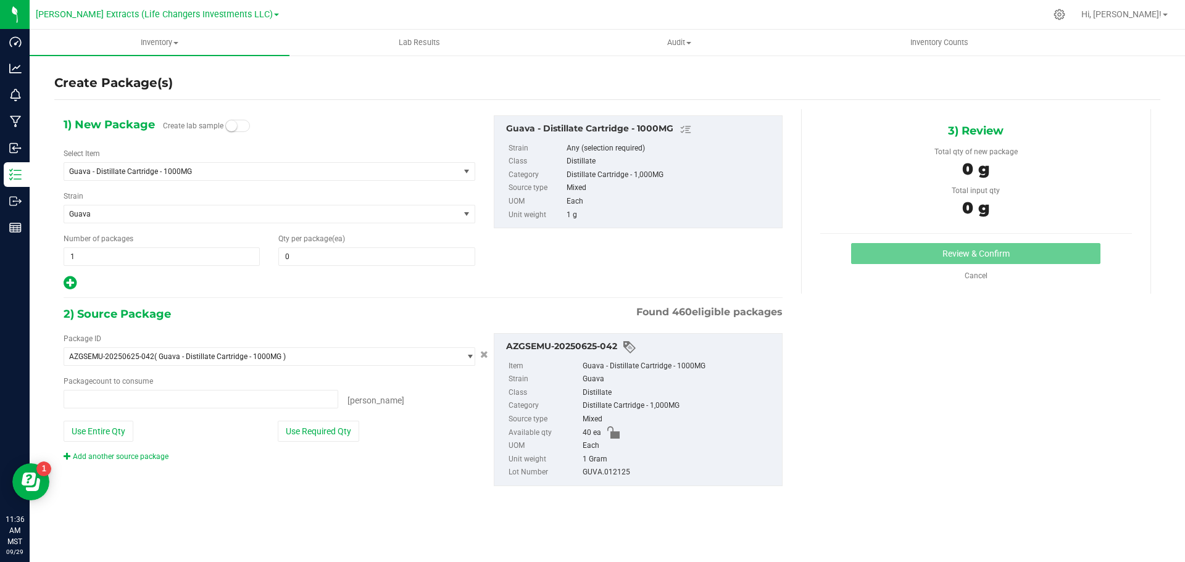
type input "0 ea"
drag, startPoint x: 90, startPoint y: 255, endPoint x: 65, endPoint y: 254, distance: 24.1
click at [65, 254] on span "1 1" at bounding box center [162, 257] width 196 height 19
type input "4"
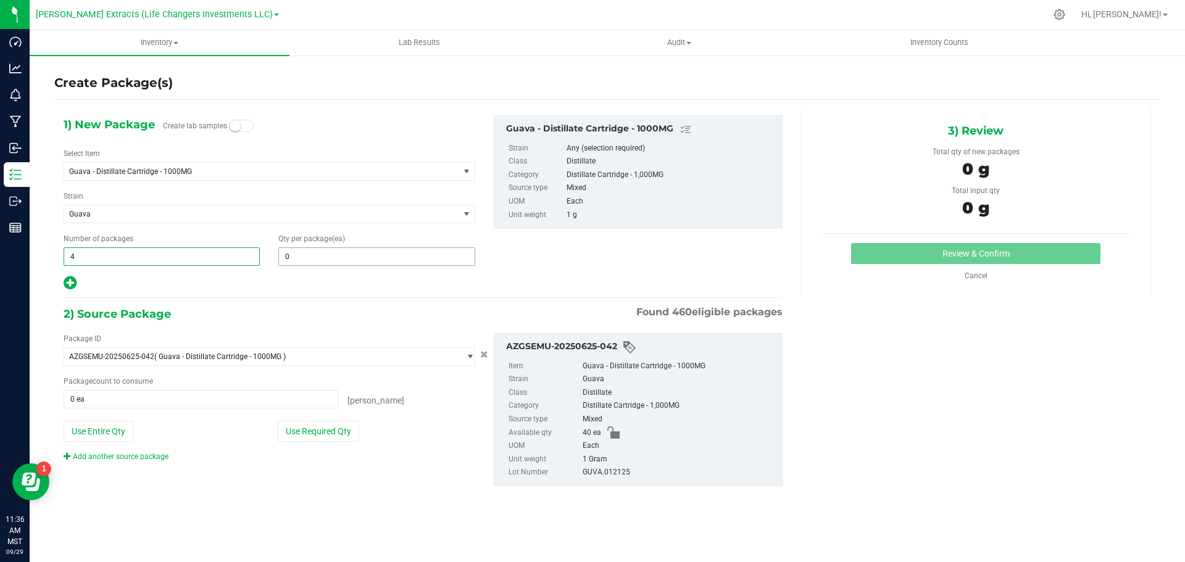
click at [332, 259] on span "0 0" at bounding box center [376, 257] width 196 height 19
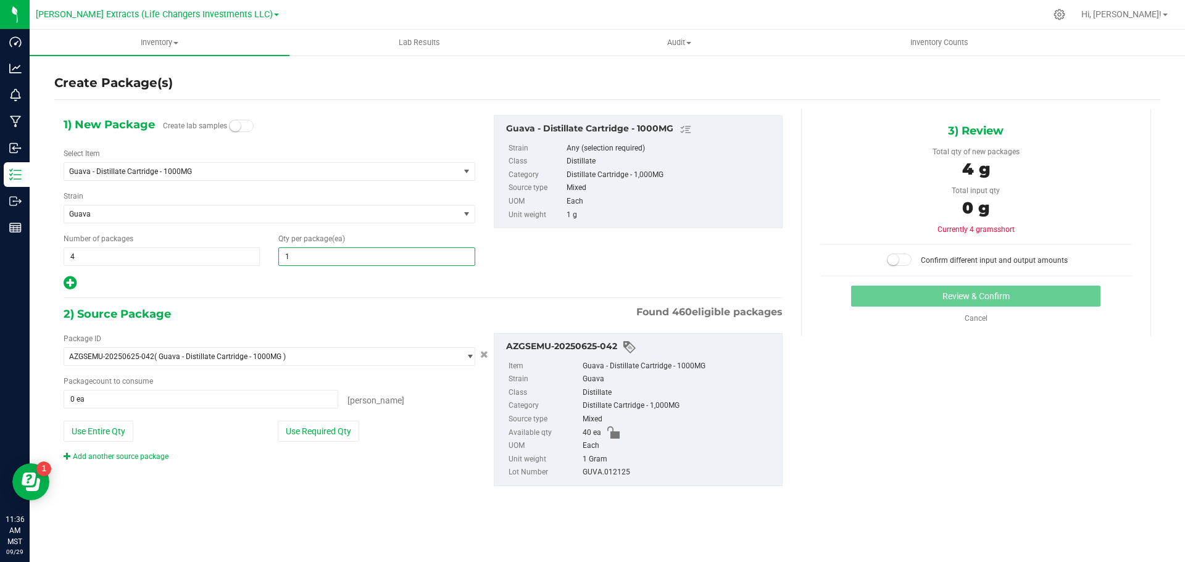
type input "10"
click at [312, 432] on button "Use Required Qty" at bounding box center [318, 431] width 81 height 21
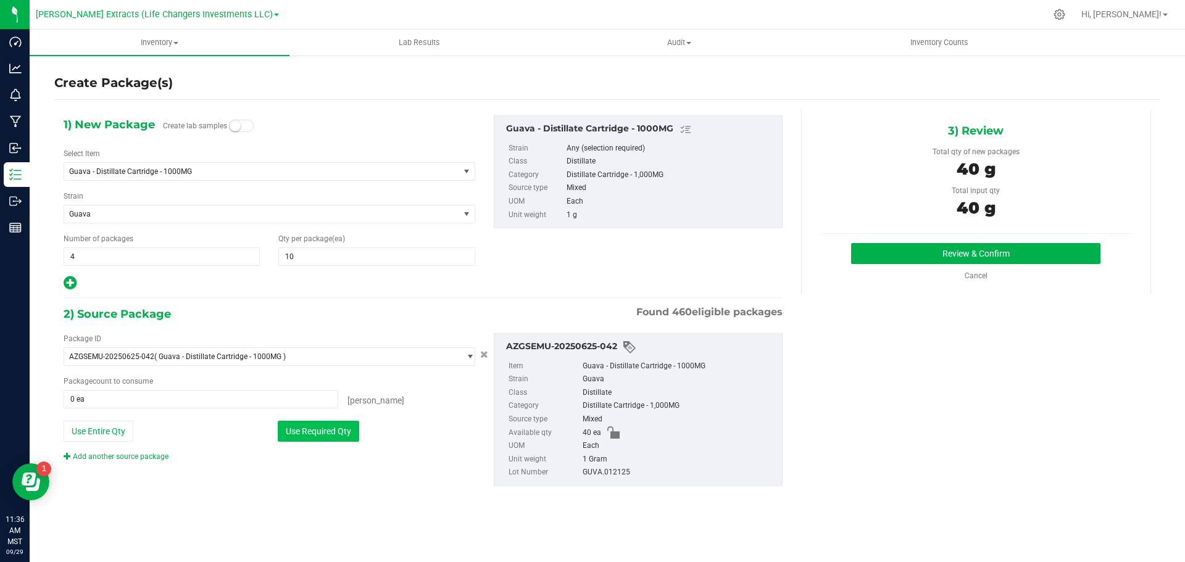
type input "40 ea"
click at [323, 425] on button "Use Required Qty" at bounding box center [318, 431] width 81 height 21
click at [945, 254] on button "Review & Confirm" at bounding box center [975, 253] width 249 height 21
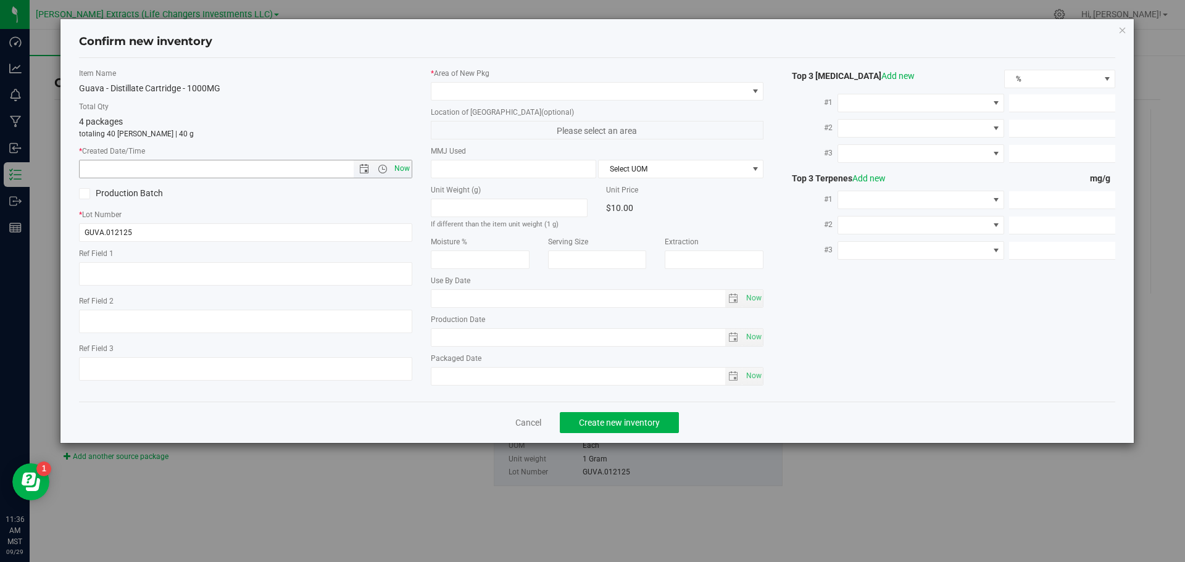
click at [403, 168] on span "Now" at bounding box center [401, 169] width 21 height 18
type input "[DATE] 11:36 AM"
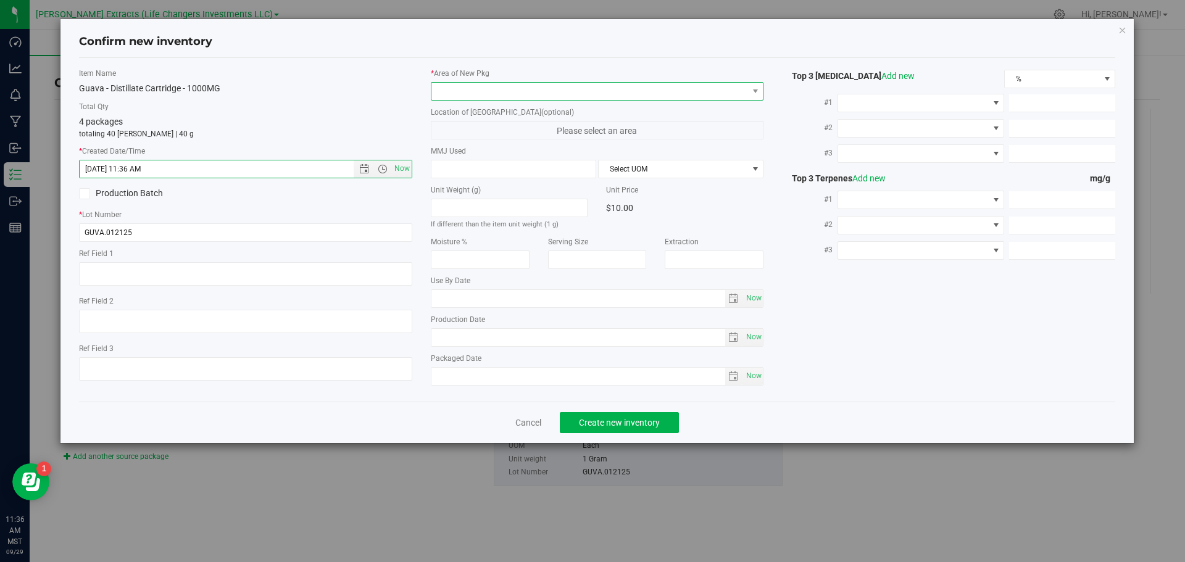
click at [460, 90] on span at bounding box center [590, 91] width 317 height 17
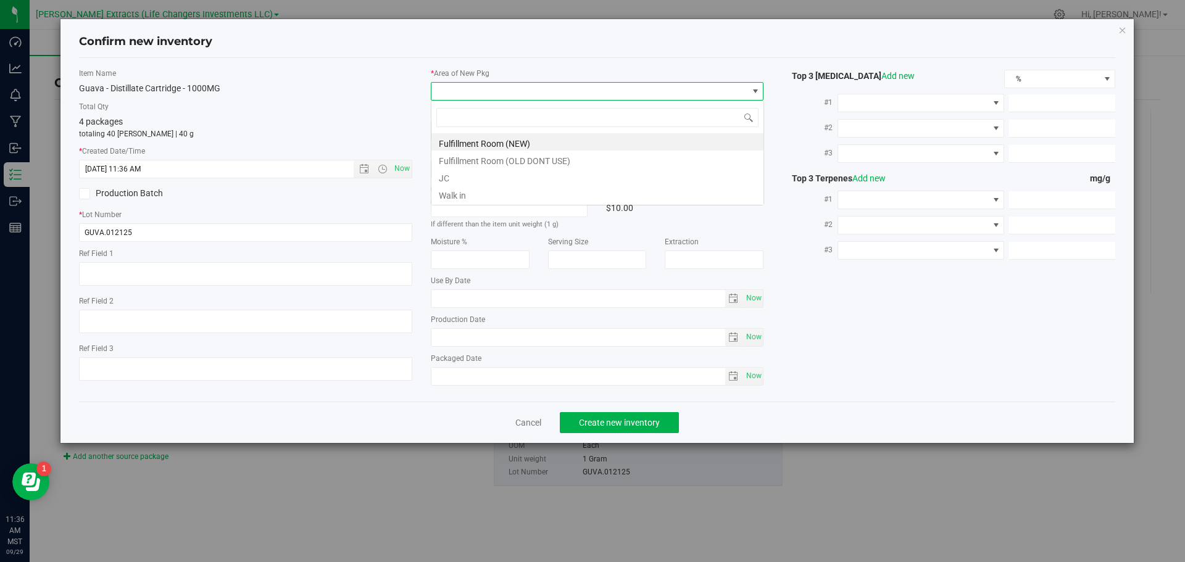
scroll to position [19, 333]
click at [475, 142] on li "Fulfillment Room (NEW)" at bounding box center [598, 141] width 332 height 17
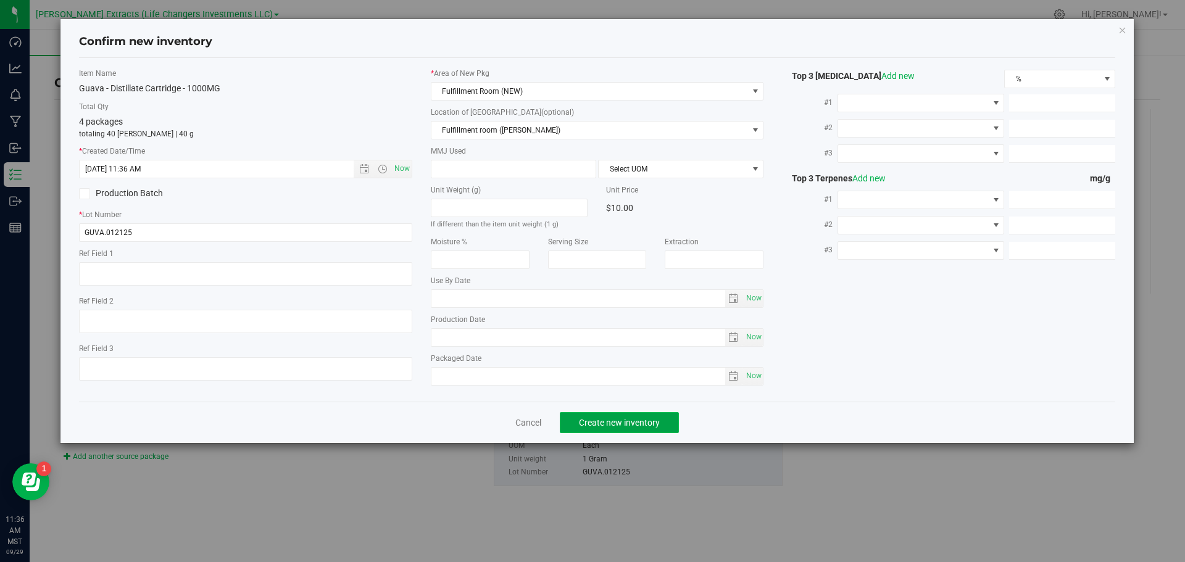
click at [649, 420] on span "Create new inventory" at bounding box center [619, 423] width 81 height 10
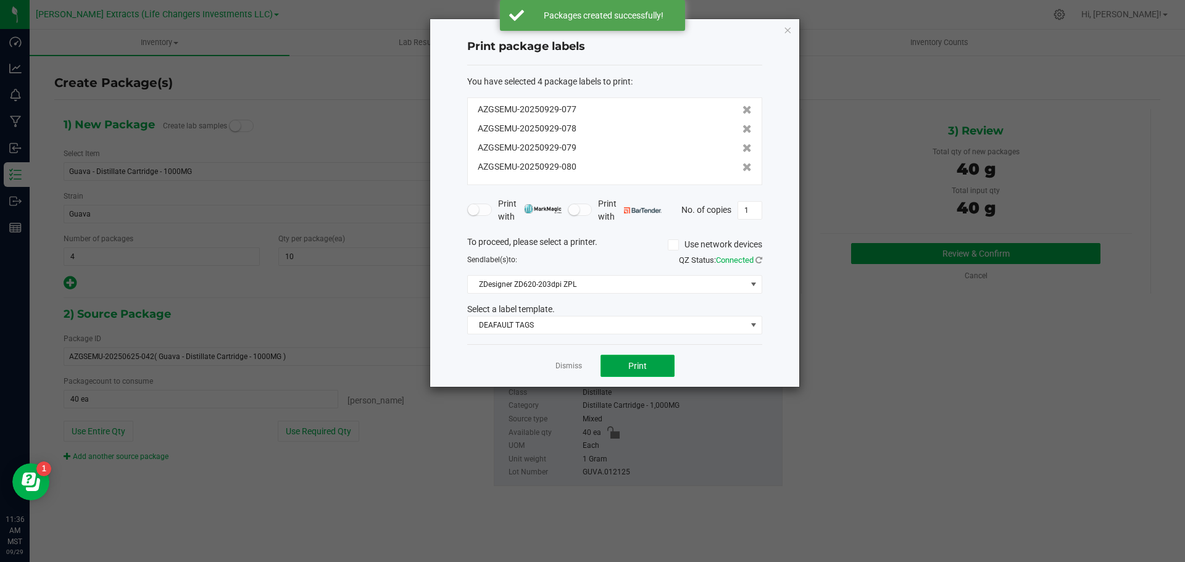
click at [642, 365] on span "Print" at bounding box center [637, 366] width 19 height 10
click at [787, 28] on icon "button" at bounding box center [787, 29] width 9 height 15
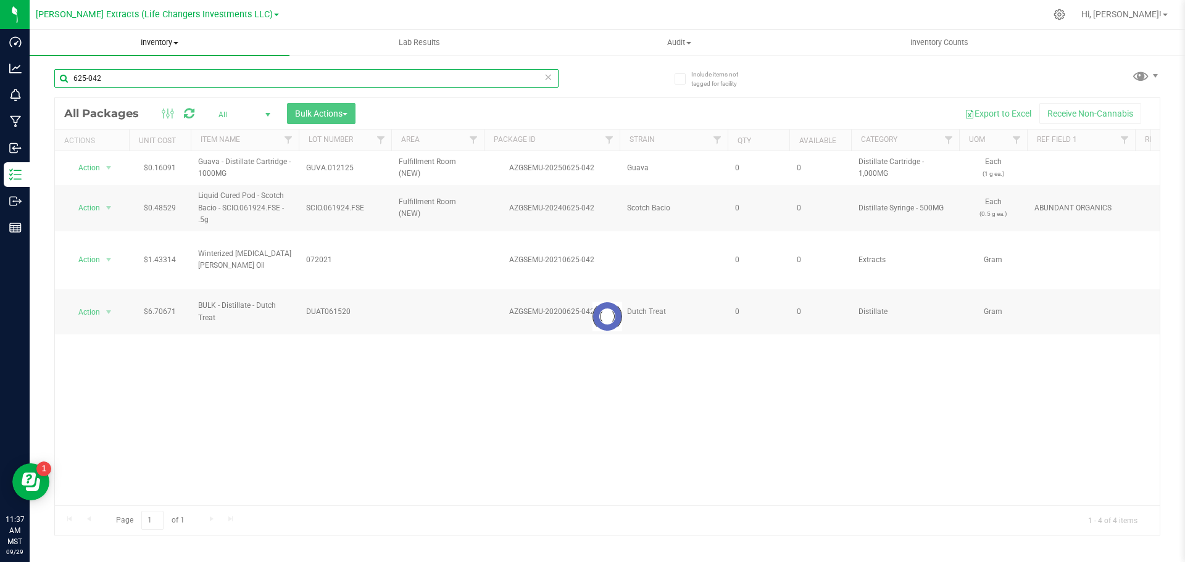
drag, startPoint x: 111, startPoint y: 77, endPoint x: 77, endPoint y: 36, distance: 52.6
click at [42, 67] on div "Include items not tagged for facility 625-042 Loading... All Packages All Activ…" at bounding box center [608, 242] width 1156 height 377
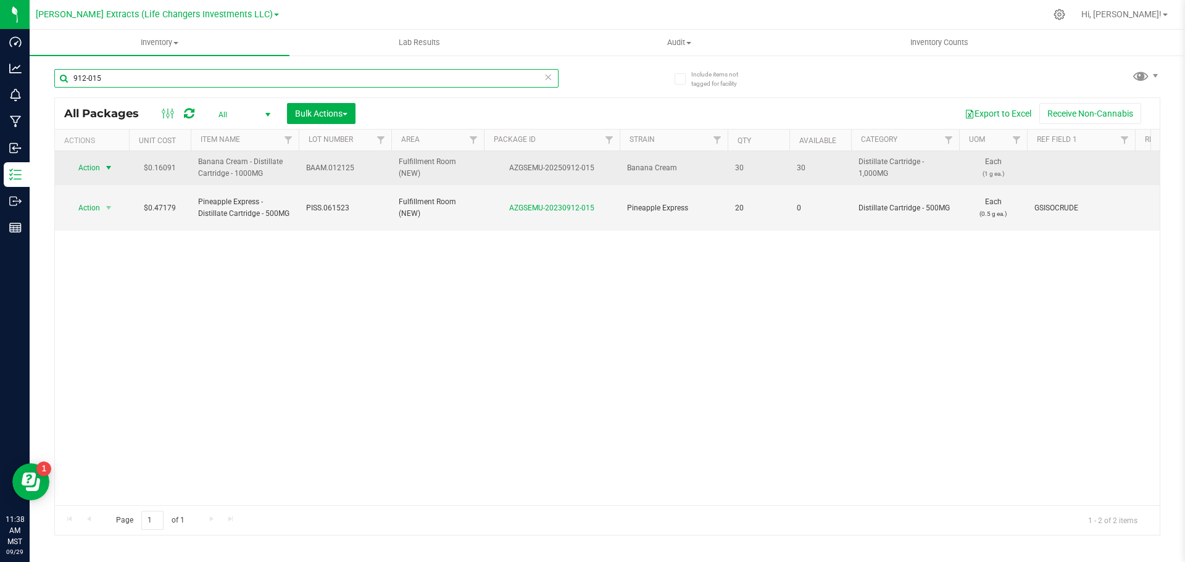
type input "912-015"
click at [102, 165] on span "select" at bounding box center [108, 167] width 15 height 17
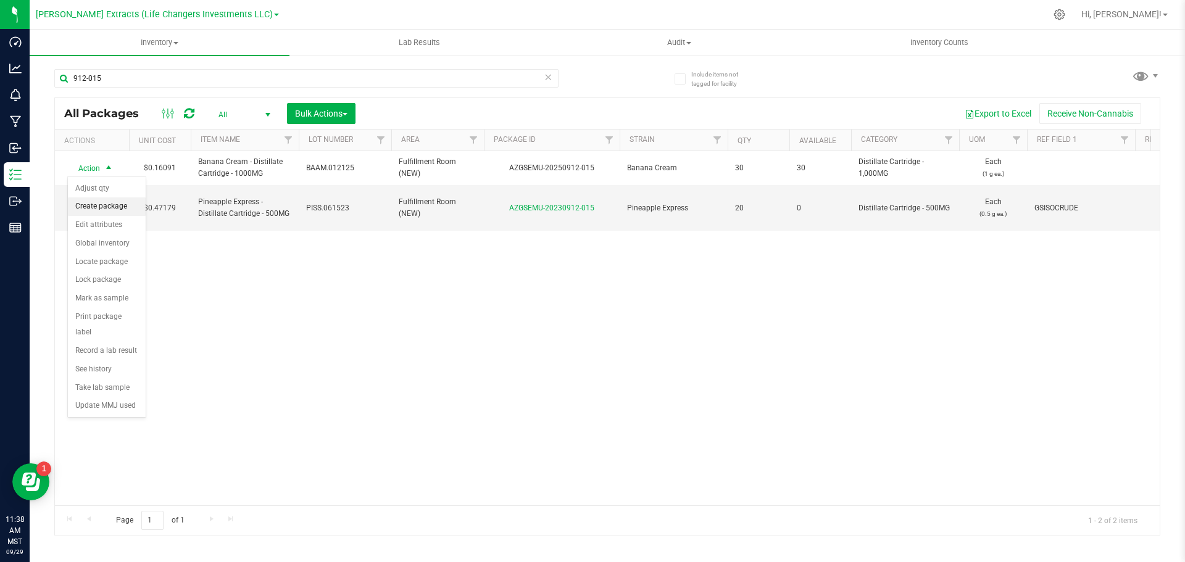
click at [113, 206] on li "Create package" at bounding box center [107, 207] width 78 height 19
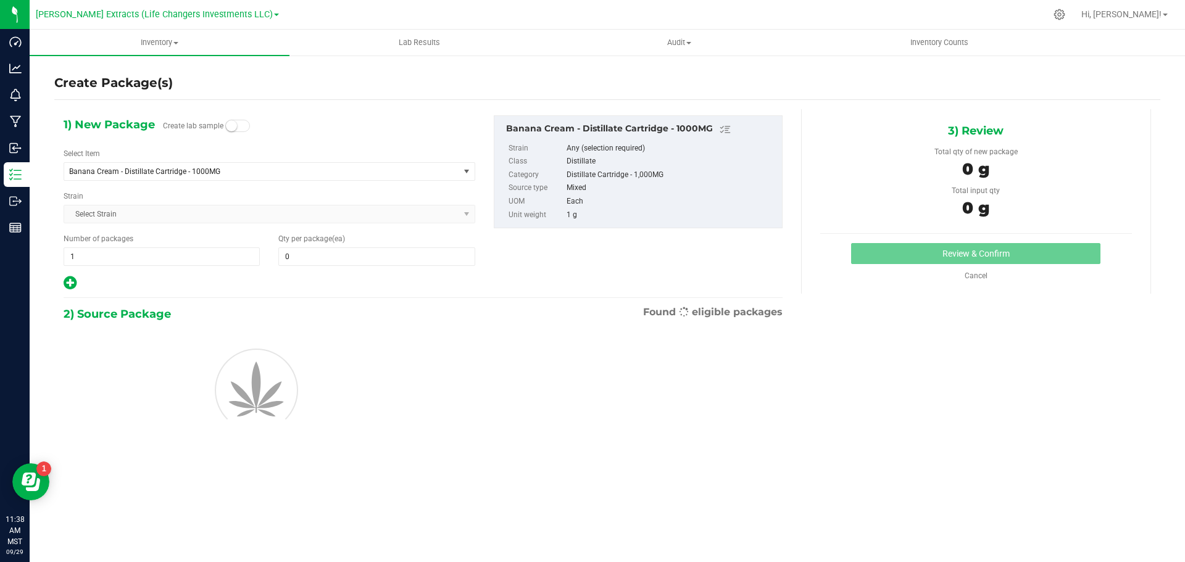
type input "0"
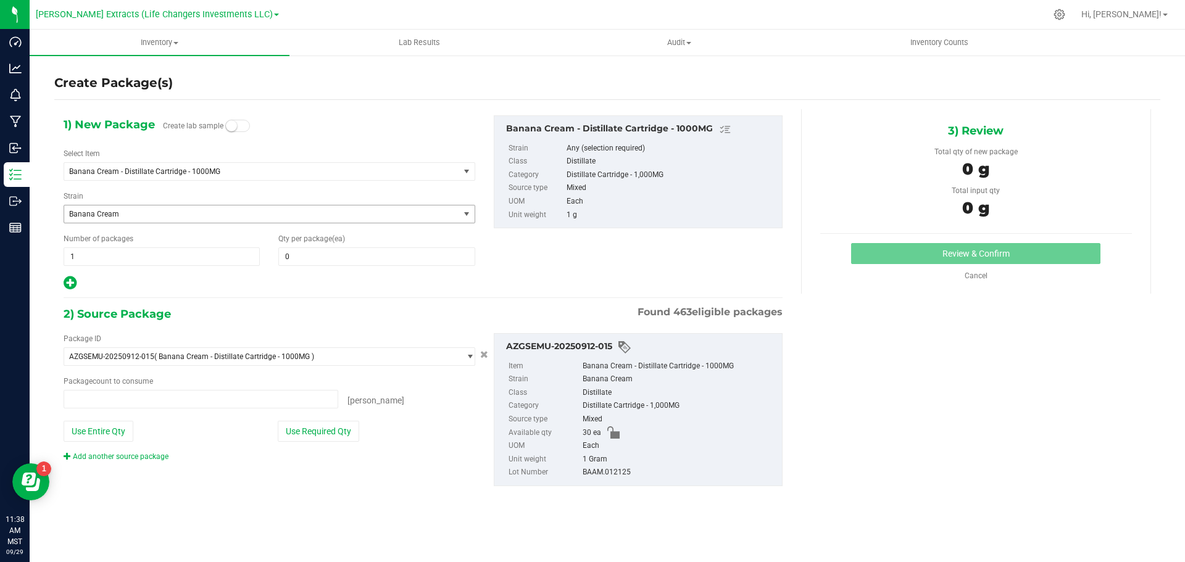
type input "0 ea"
click at [309, 254] on span at bounding box center [376, 257] width 196 height 19
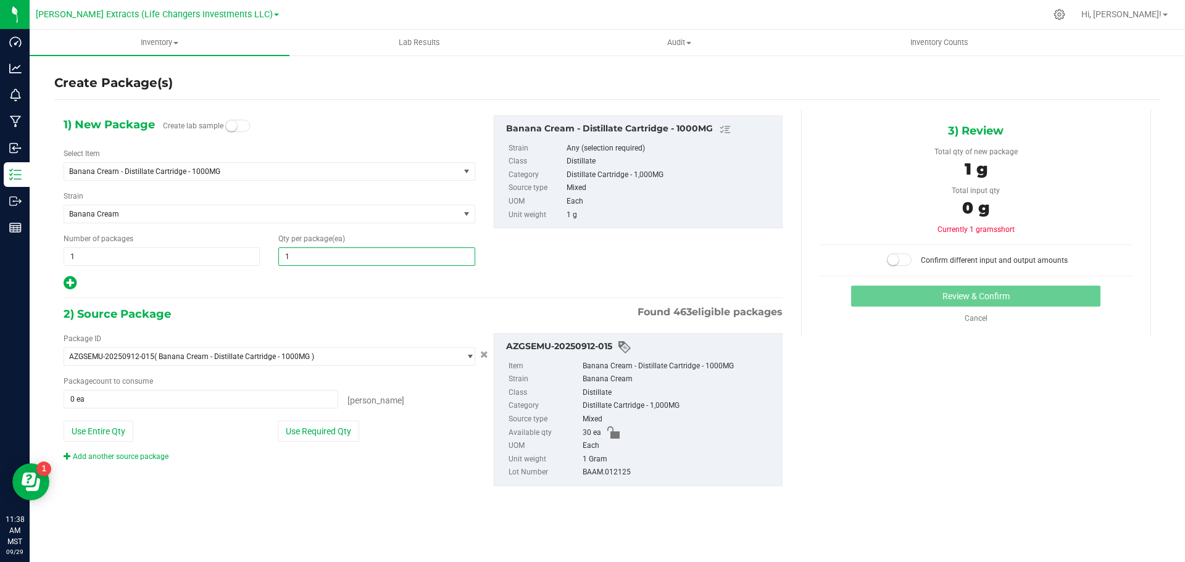
type input "10"
click at [58, 257] on div "Number of packages 1 1" at bounding box center [161, 249] width 215 height 33
drag, startPoint x: 73, startPoint y: 249, endPoint x: 56, endPoint y: 252, distance: 16.9
click at [56, 252] on div "Number of packages 1 1" at bounding box center [161, 249] width 215 height 33
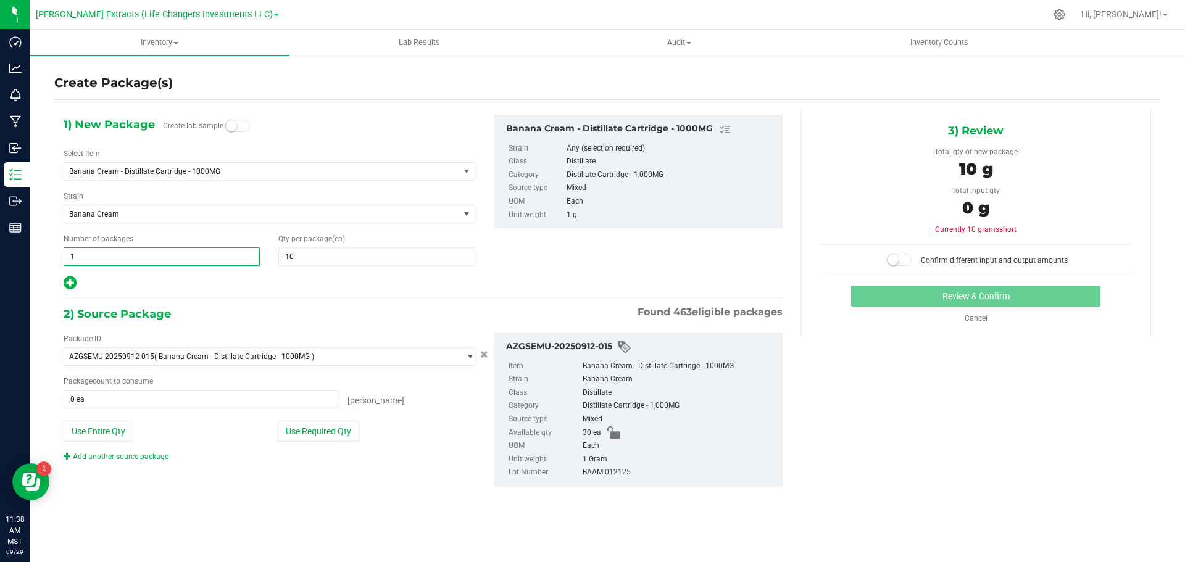
type input "3"
click at [331, 435] on button "Use Required Qty" at bounding box center [318, 431] width 81 height 21
type input "30 ea"
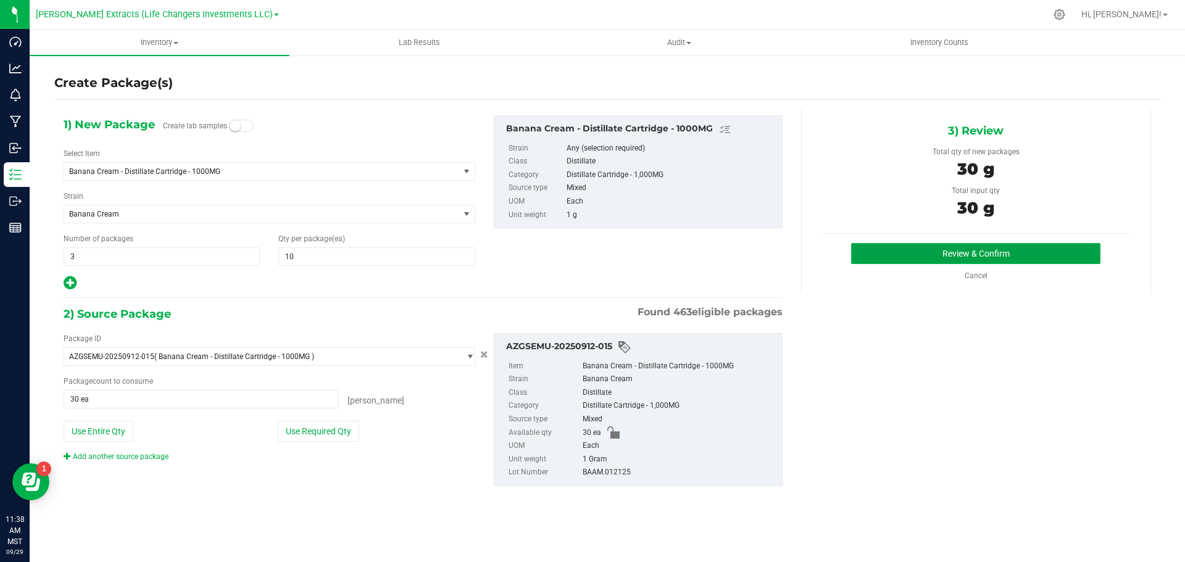
click at [911, 248] on button "Review & Confirm" at bounding box center [975, 253] width 249 height 21
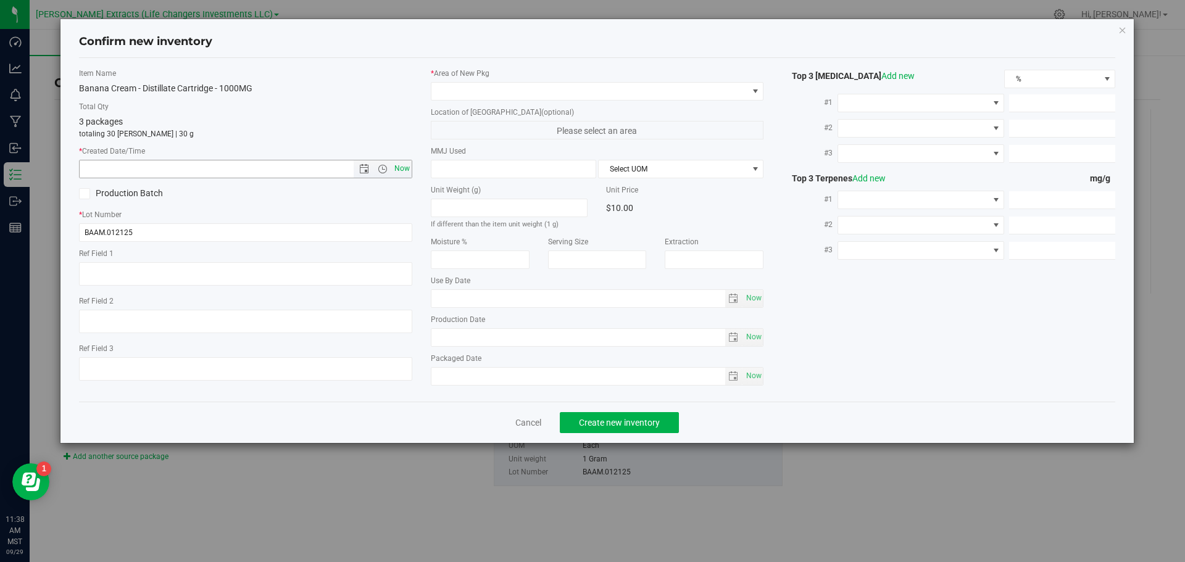
click at [407, 164] on span "Now" at bounding box center [401, 169] width 21 height 18
type input "[DATE] 11:38 AM"
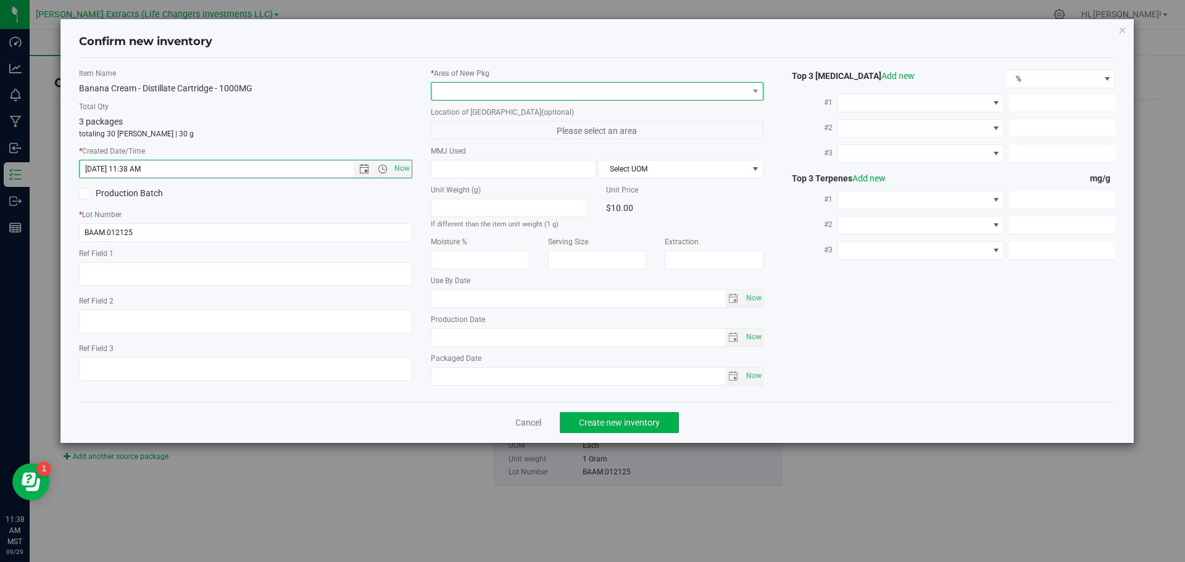
click at [467, 89] on span at bounding box center [590, 91] width 317 height 17
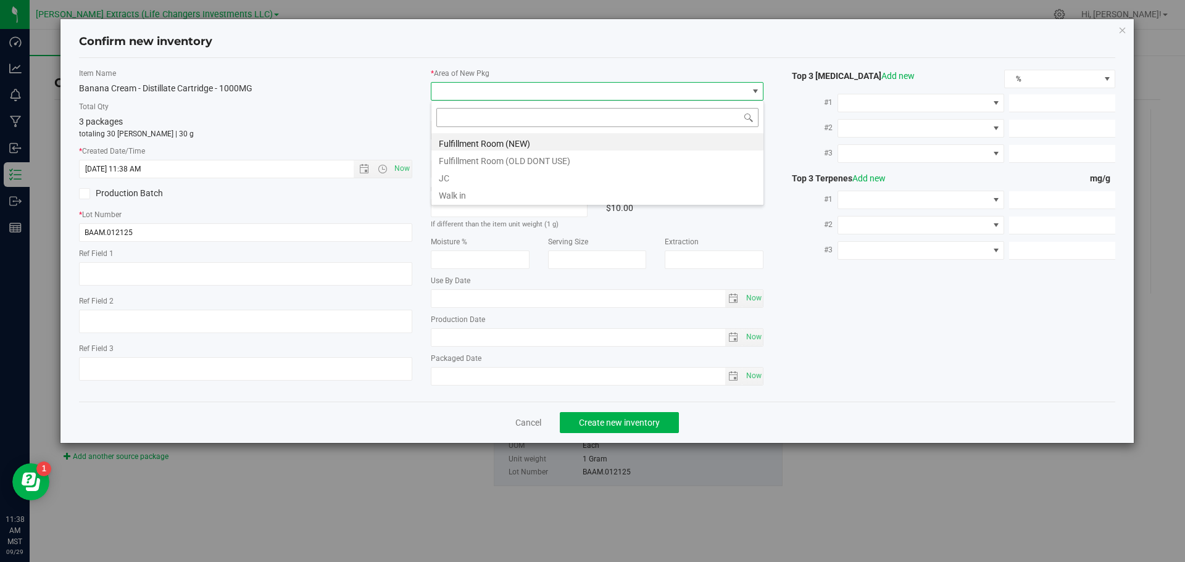
scroll to position [19, 333]
click at [482, 146] on li "Fulfillment Room (NEW)" at bounding box center [598, 141] width 332 height 17
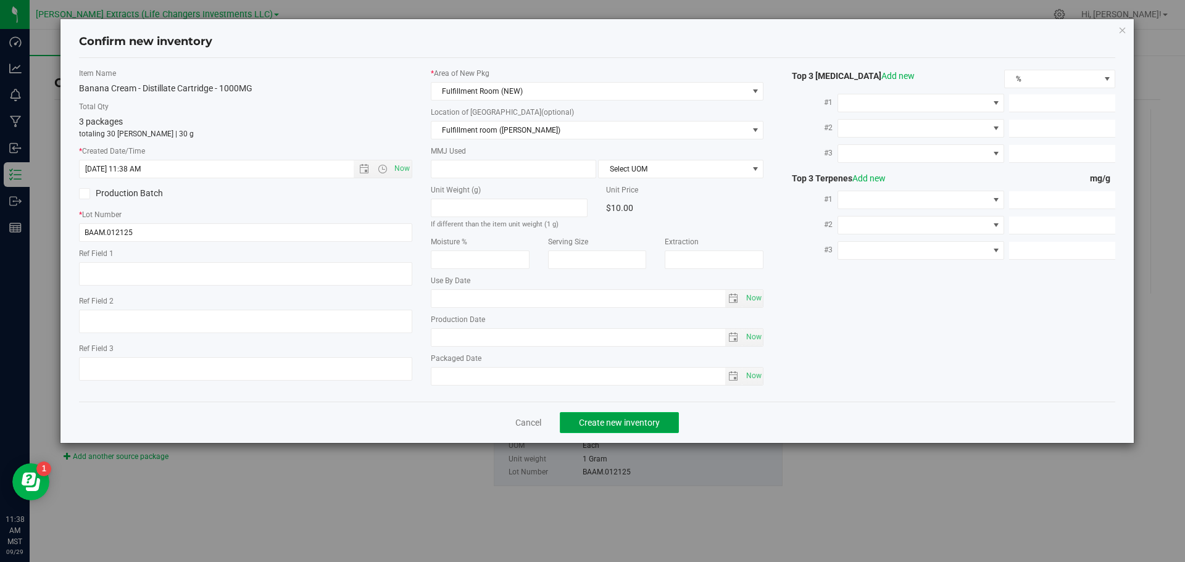
click at [622, 421] on span "Create new inventory" at bounding box center [619, 423] width 81 height 10
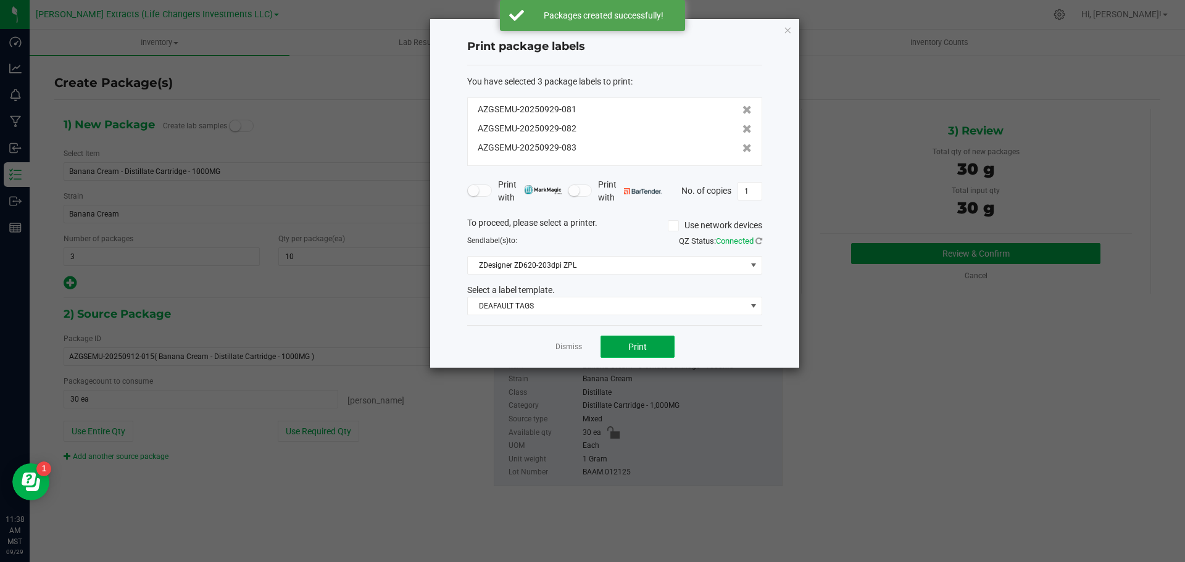
click at [630, 346] on span "Print" at bounding box center [637, 347] width 19 height 10
